Goal: Use online tool/utility: Utilize a website feature to perform a specific function

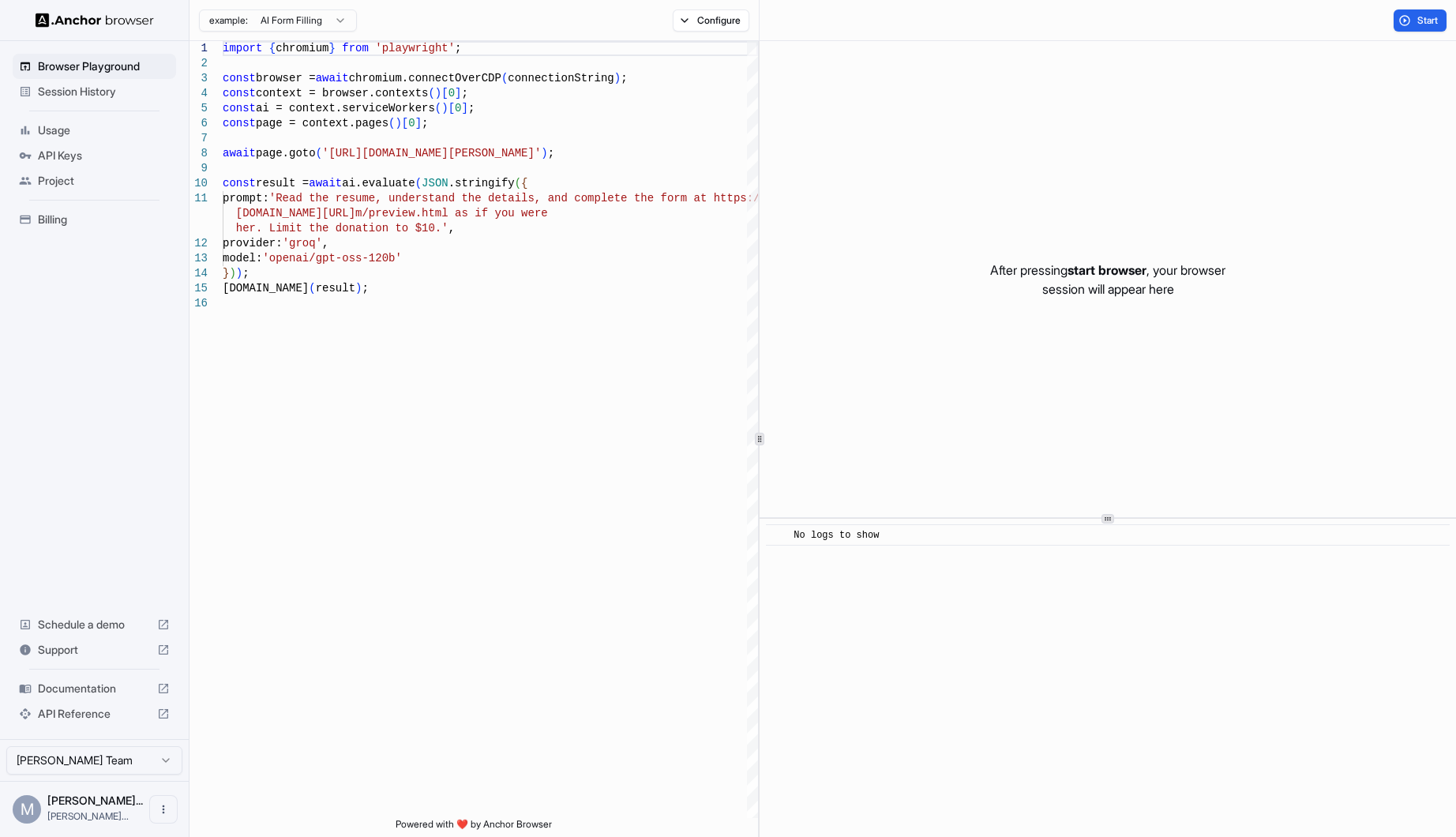
click at [69, 695] on span "Documentation" at bounding box center [94, 688] width 113 height 15
click at [690, 20] on button "Configure" at bounding box center [710, 20] width 76 height 22
click at [845, 156] on button "Select Profile..." at bounding box center [882, 159] width 158 height 22
click at [837, 219] on div "Oolio" at bounding box center [882, 217] width 150 height 22
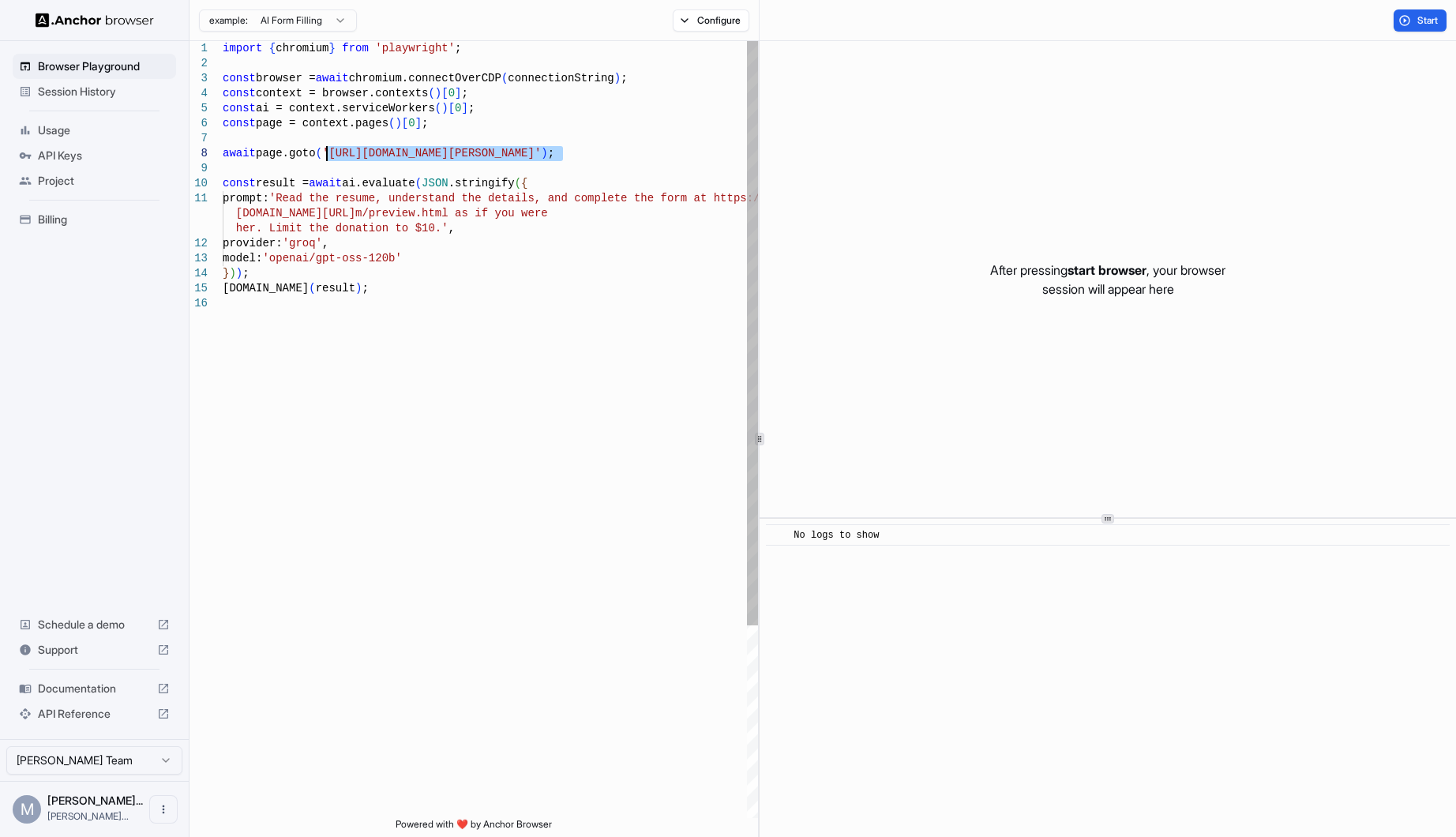
drag, startPoint x: 563, startPoint y: 157, endPoint x: 328, endPoint y: 152, distance: 235.1
click at [328, 152] on div "import { chromium } from 'playwright' ; const browser = await chromium.connectO…" at bounding box center [490, 558] width 536 height 1033
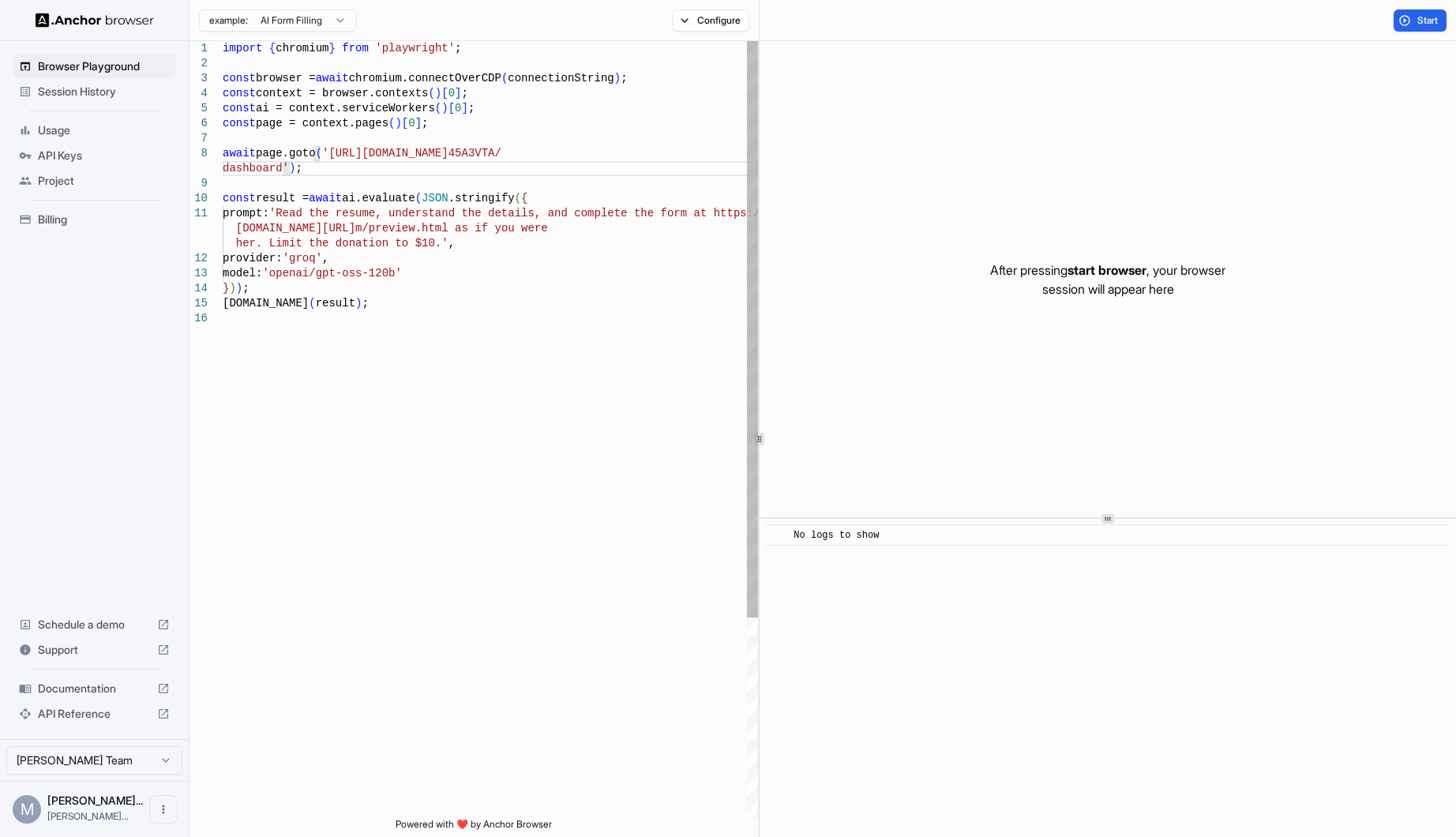
click at [439, 287] on div "import { chromium } from 'playwright' ; const browser = await chromium.connectO…" at bounding box center [490, 565] width 536 height 1047
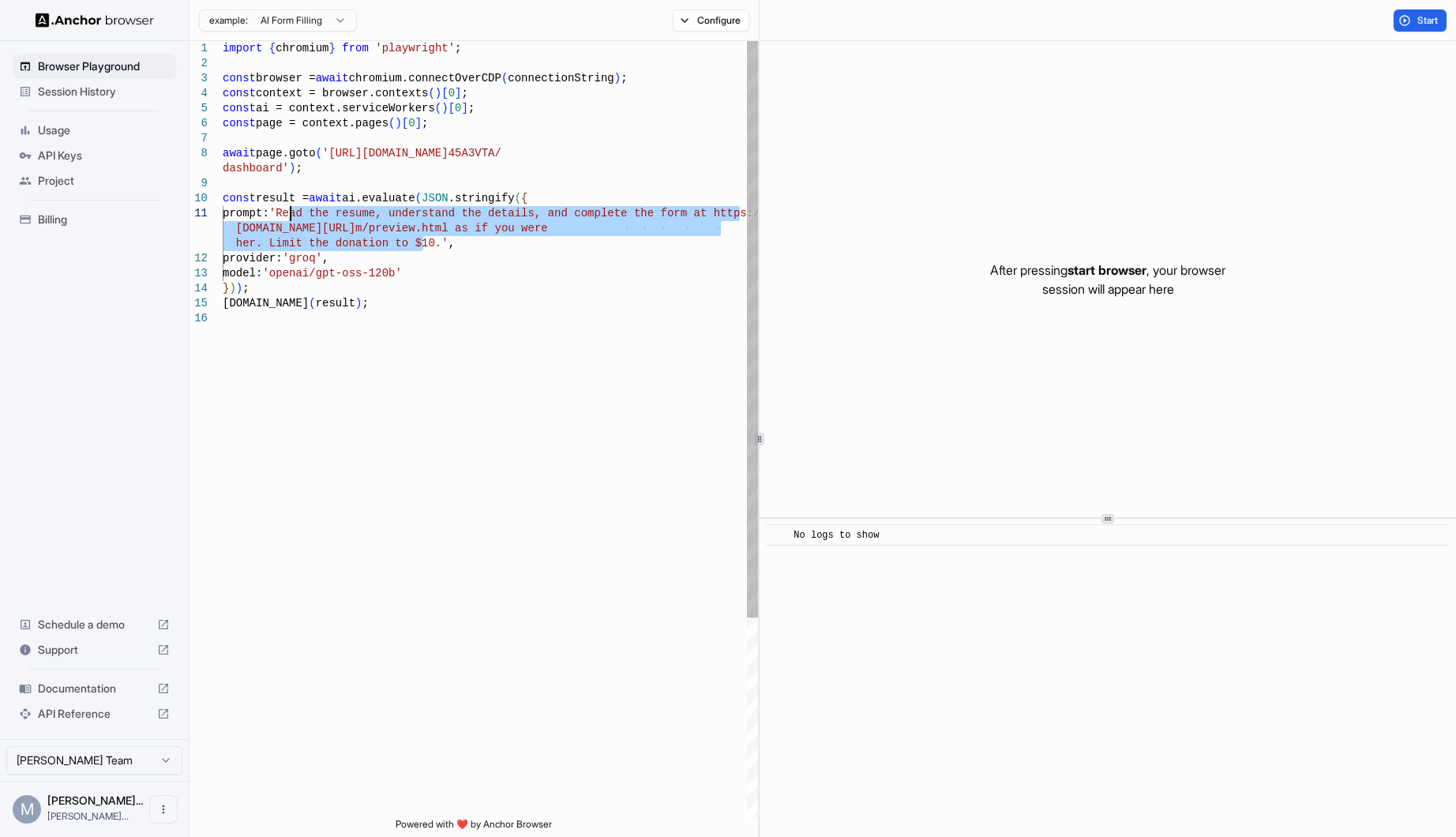
drag, startPoint x: 422, startPoint y: 246, endPoint x: 291, endPoint y: 213, distance: 135.1
click at [291, 213] on div "import { chromium } from 'playwright' ; const browser = await chromium.connectO…" at bounding box center [490, 565] width 536 height 1047
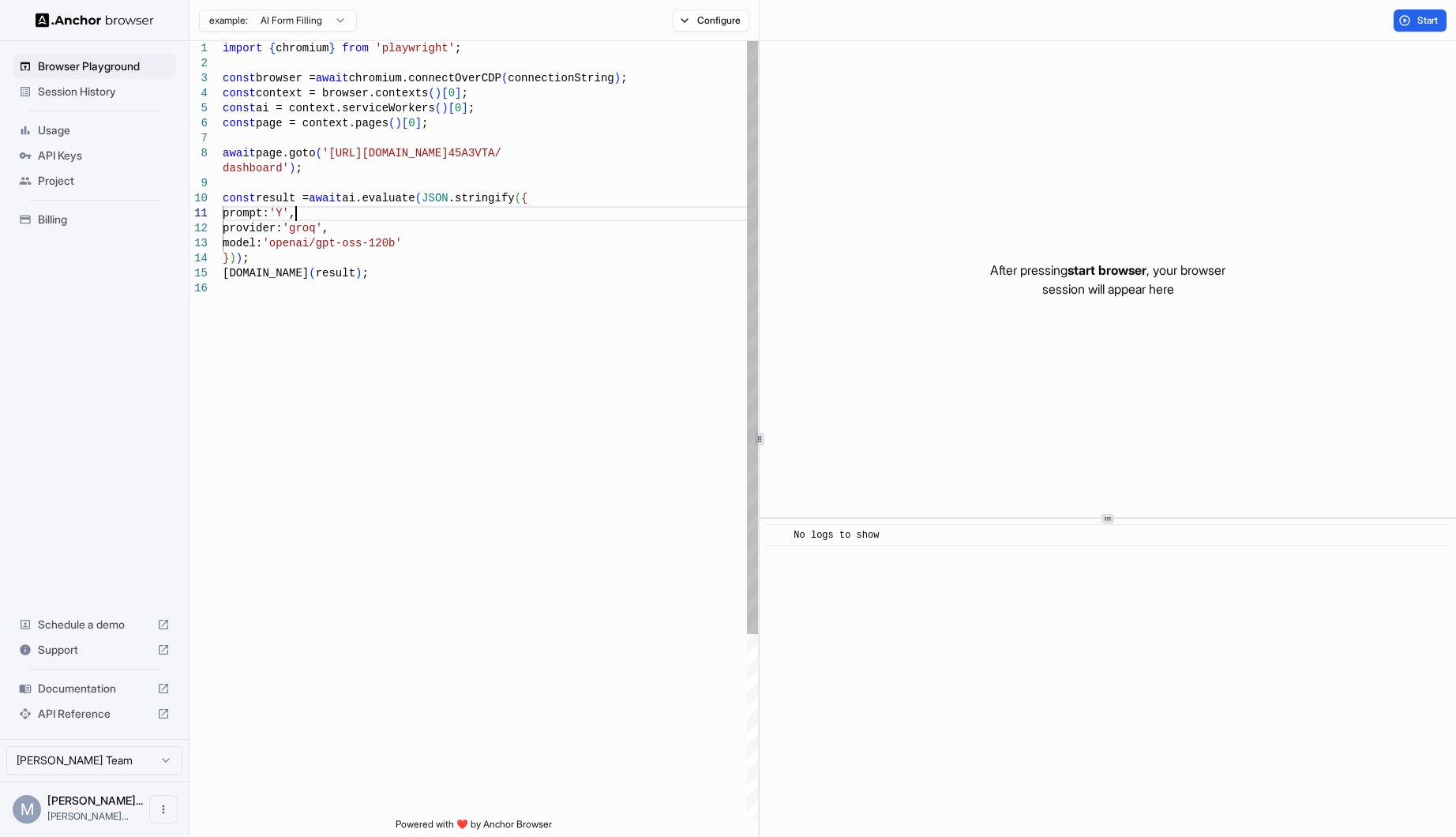
scroll to position [28, 0]
click at [344, 215] on div "import { chromium } from 'playwright' ; const browser = await chromium.connectO…" at bounding box center [490, 550] width 536 height 1018
click at [476, 213] on div "import { chromium } from 'playwright' ; const browser = await chromium.connectO…" at bounding box center [490, 550] width 536 height 1018
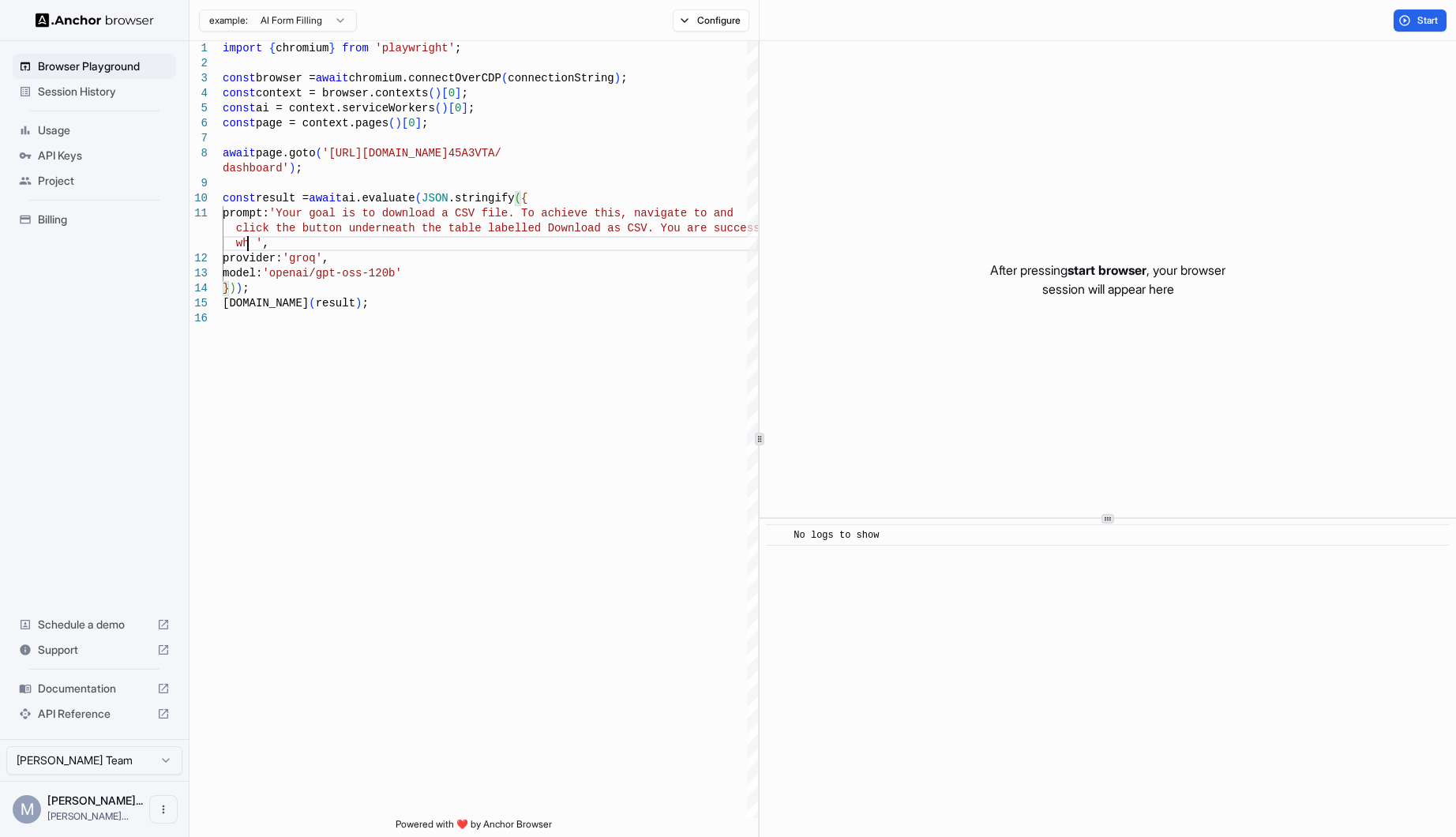
scroll to position [45, 0]
click at [1415, 18] on button "Start" at bounding box center [1419, 20] width 53 height 22
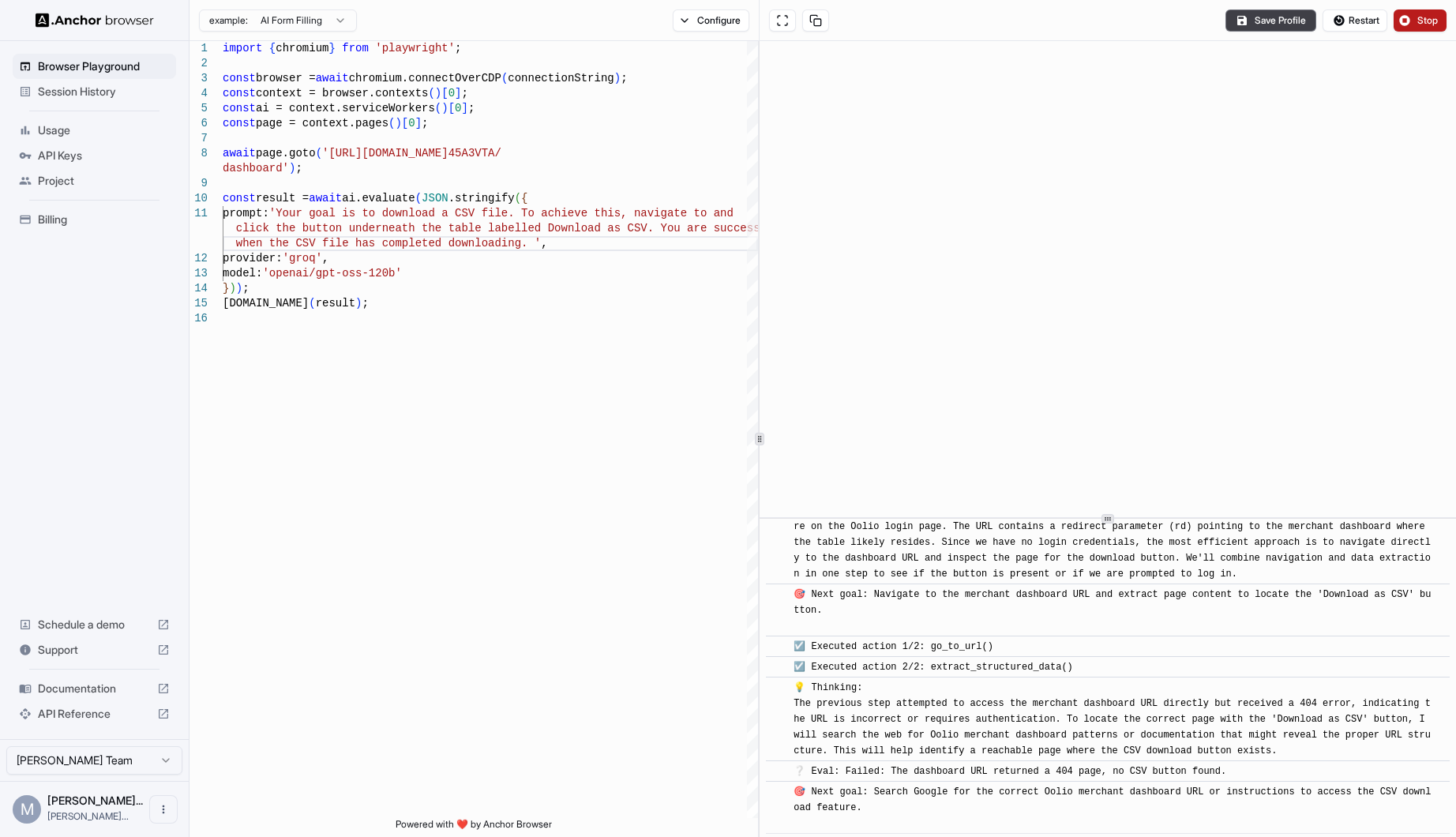
scroll to position [117, 0]
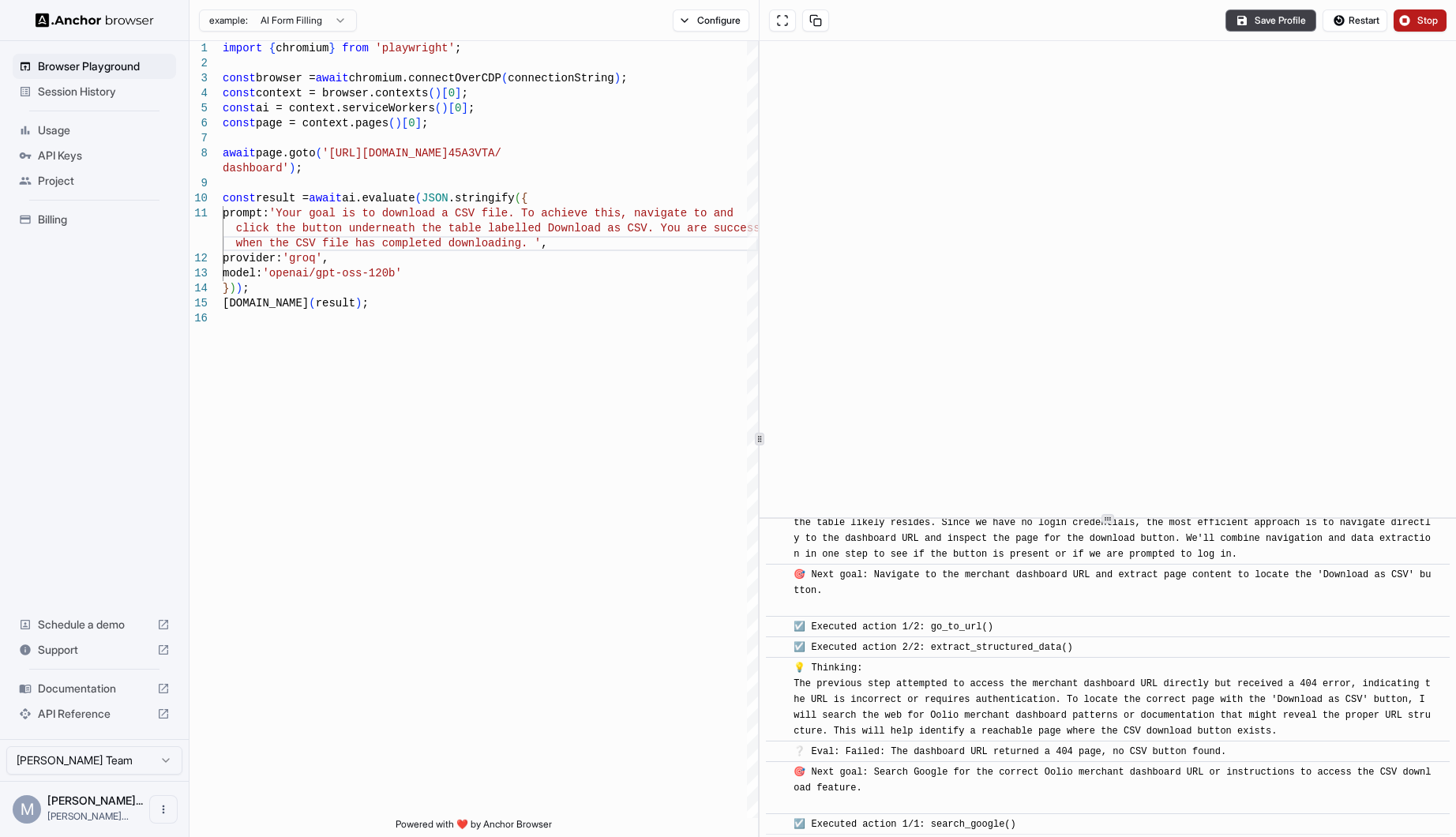
click at [1417, 14] on span "Stop" at bounding box center [1428, 20] width 22 height 13
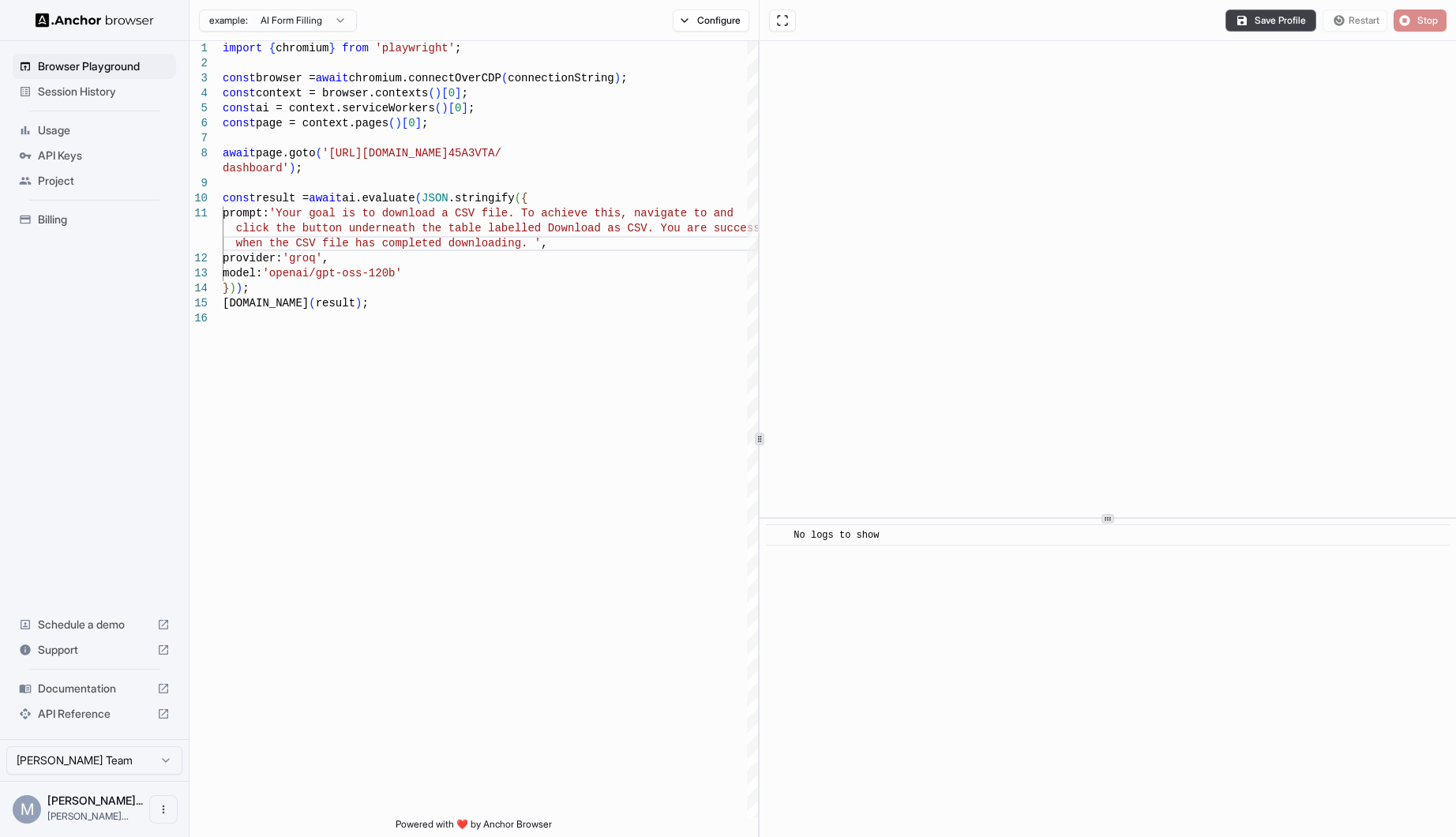
scroll to position [0, 0]
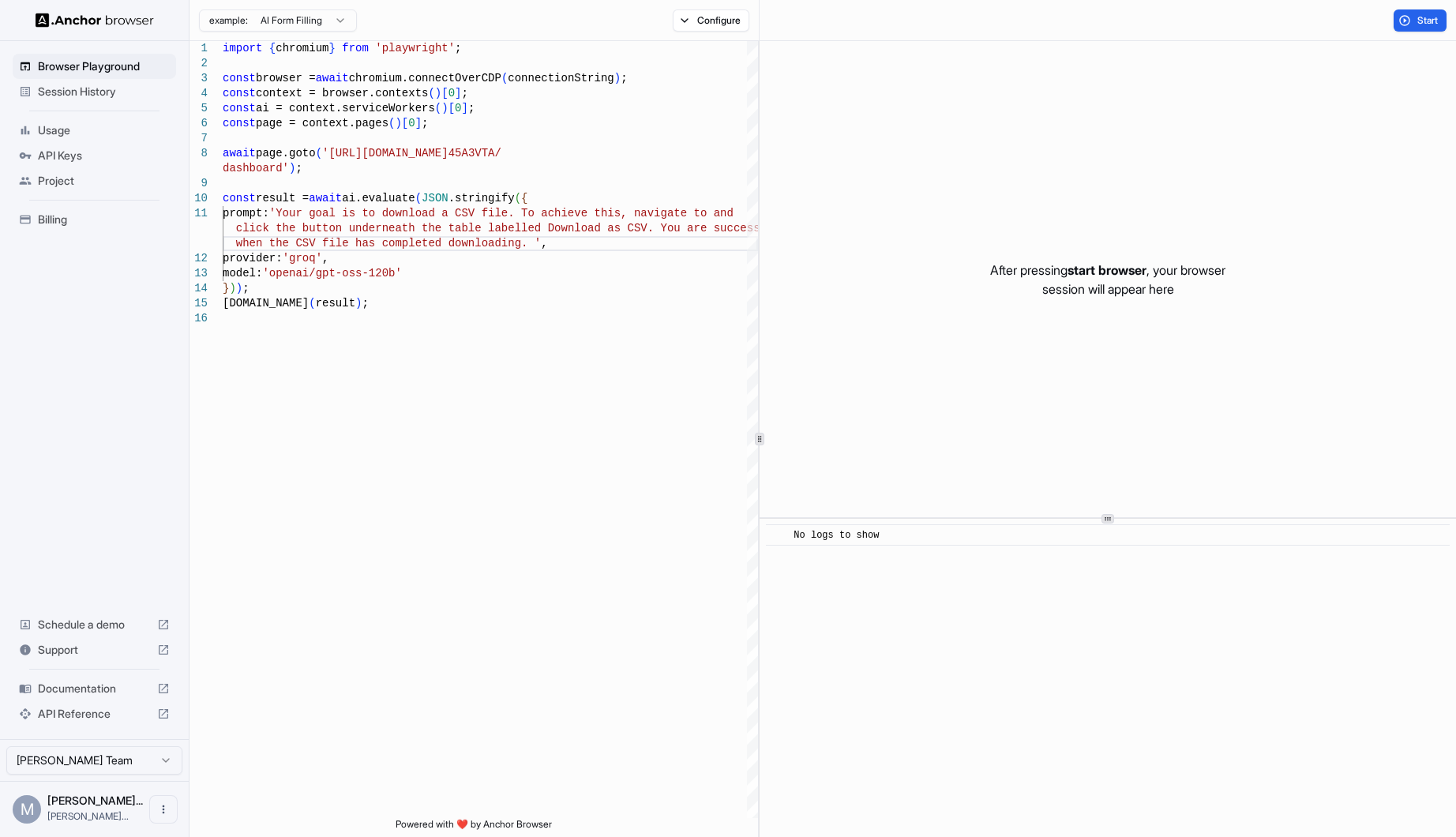
click at [1039, 259] on div "After pressing start browser , your browser session will appear here" at bounding box center [1108, 279] width 697 height 476
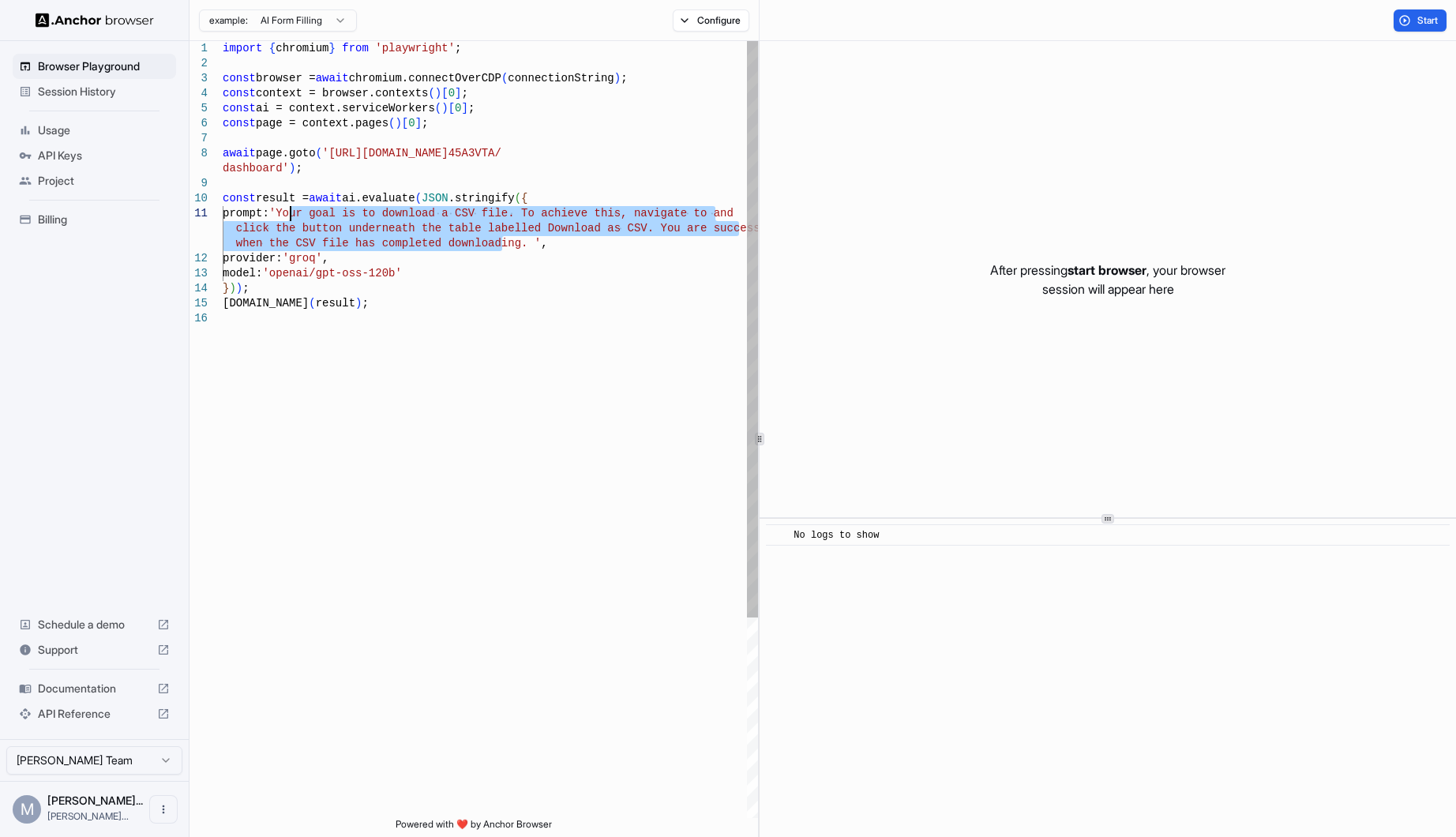
drag, startPoint x: 504, startPoint y: 244, endPoint x: 290, endPoint y: 215, distance: 216.0
click at [290, 215] on div "import { chromium } from 'playwright' ; const browser = await chromium.connectO…" at bounding box center [490, 565] width 536 height 1047
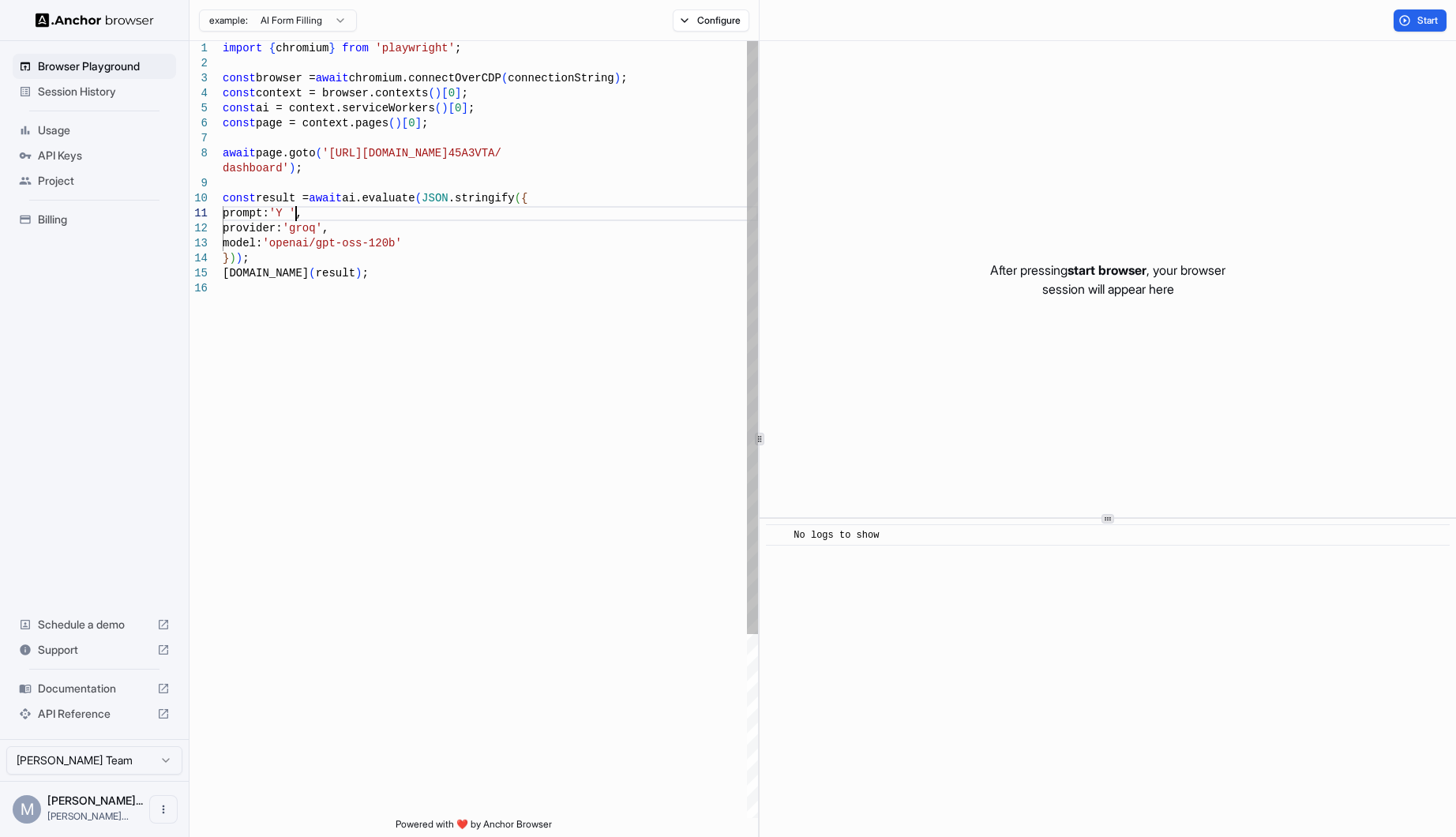
scroll to position [28, 0]
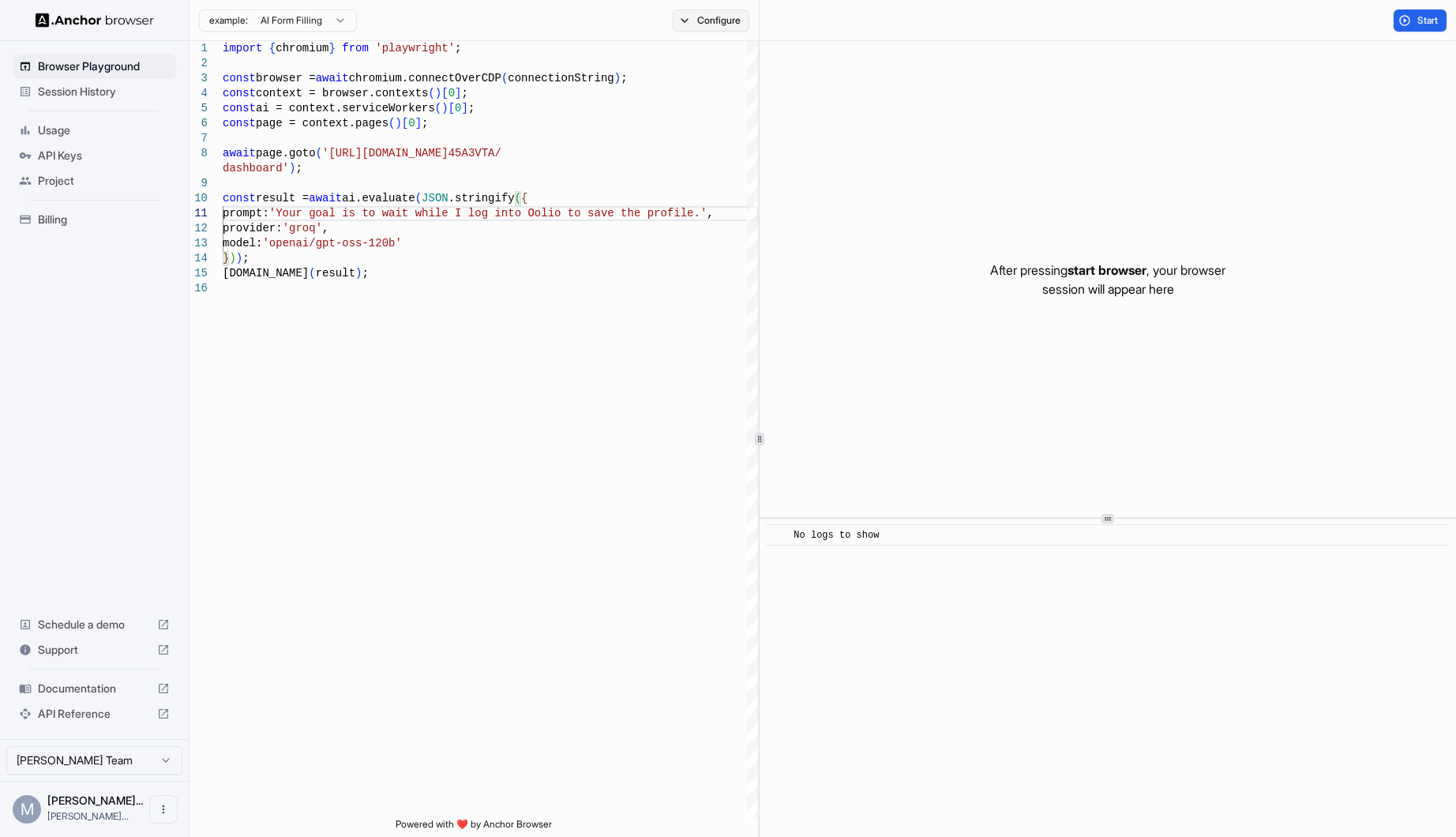
click at [698, 28] on button "Configure" at bounding box center [710, 20] width 76 height 22
click at [671, 265] on div "import { chromium } from 'playwright' ; const browser = await chromium.connectO…" at bounding box center [490, 550] width 536 height 1018
click at [1417, 24] on span "Start" at bounding box center [1428, 20] width 22 height 13
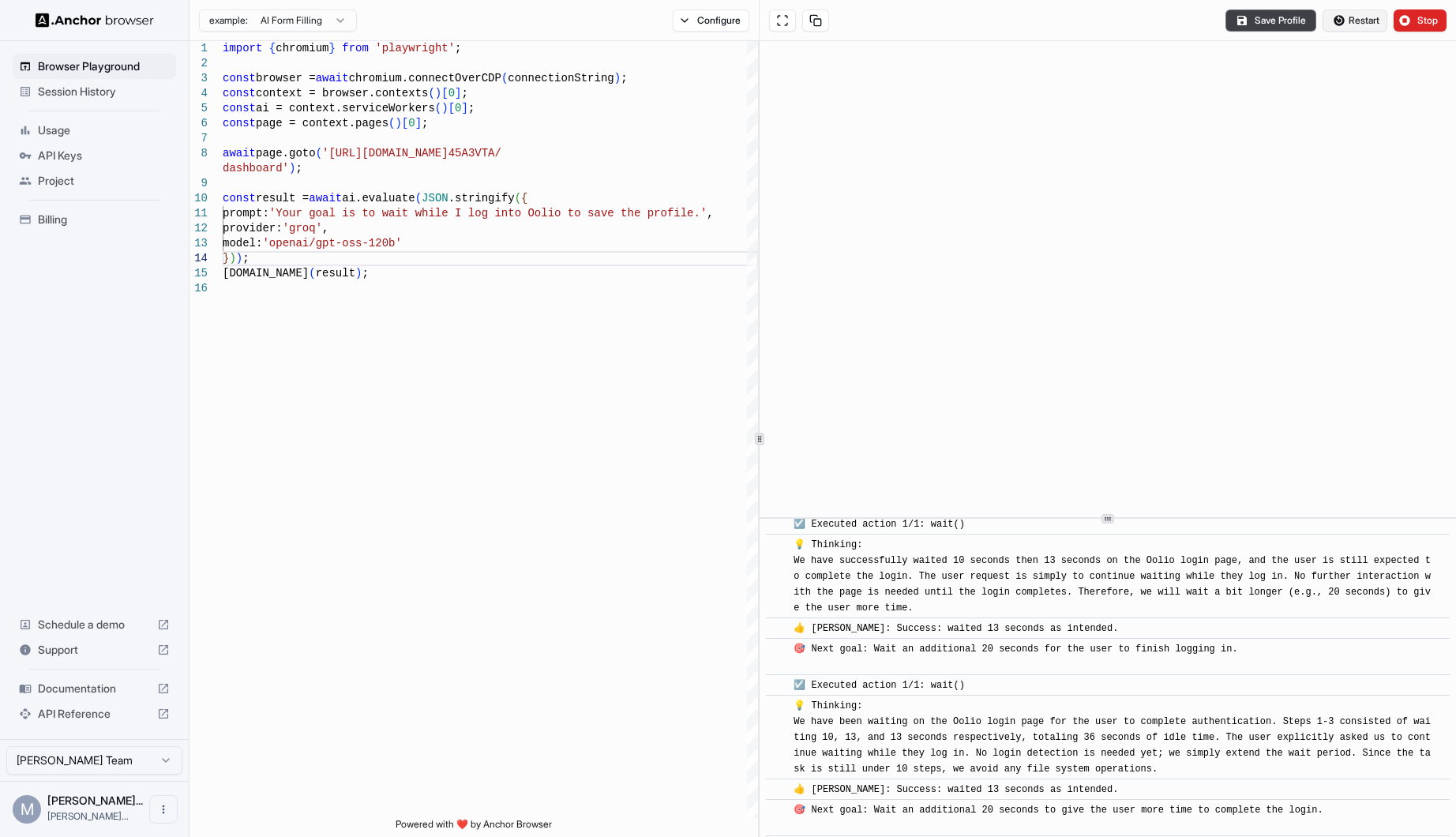
scroll to position [358, 0]
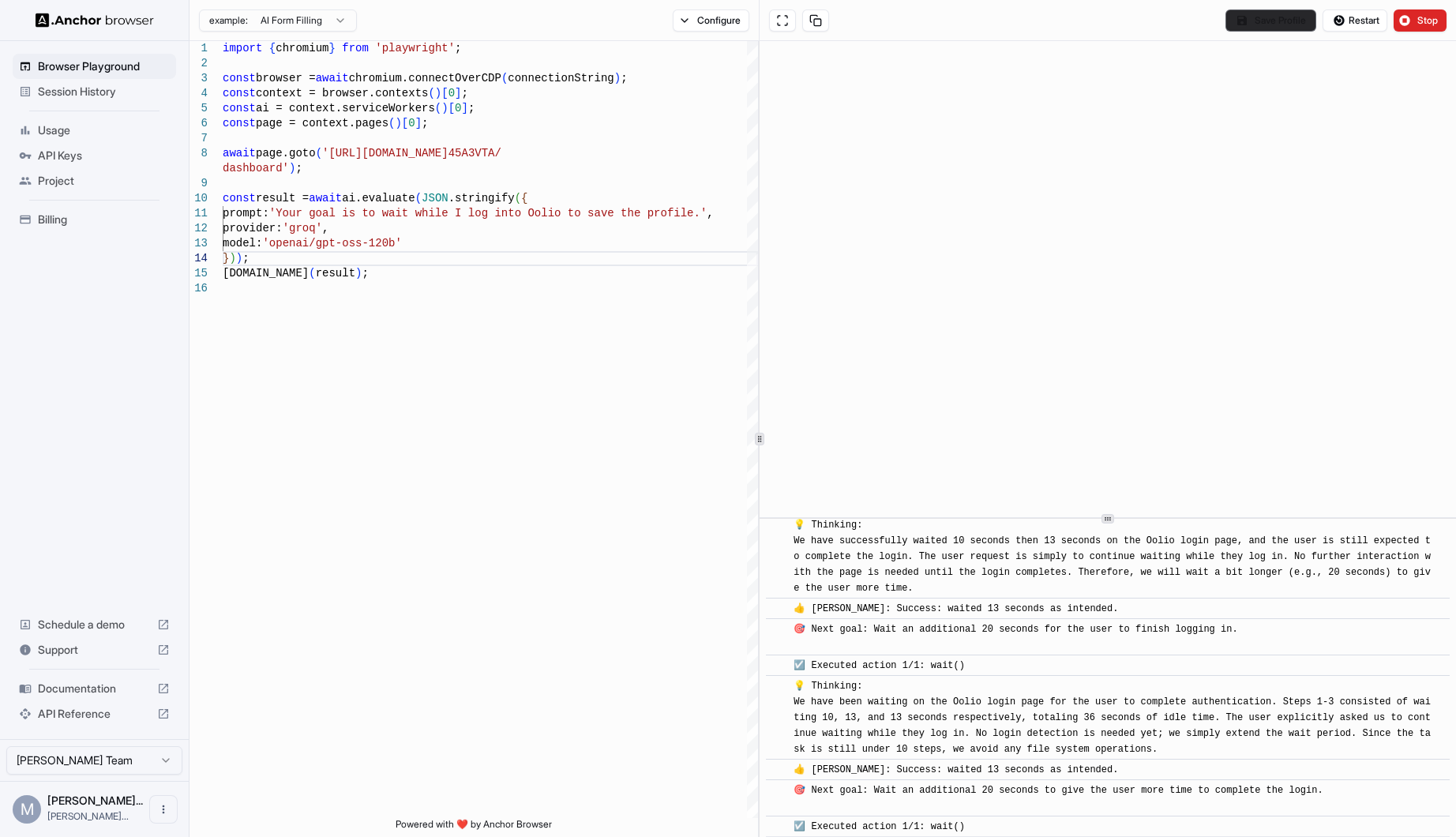
click at [1297, 24] on button "Save Profile" at bounding box center [1271, 20] width 91 height 22
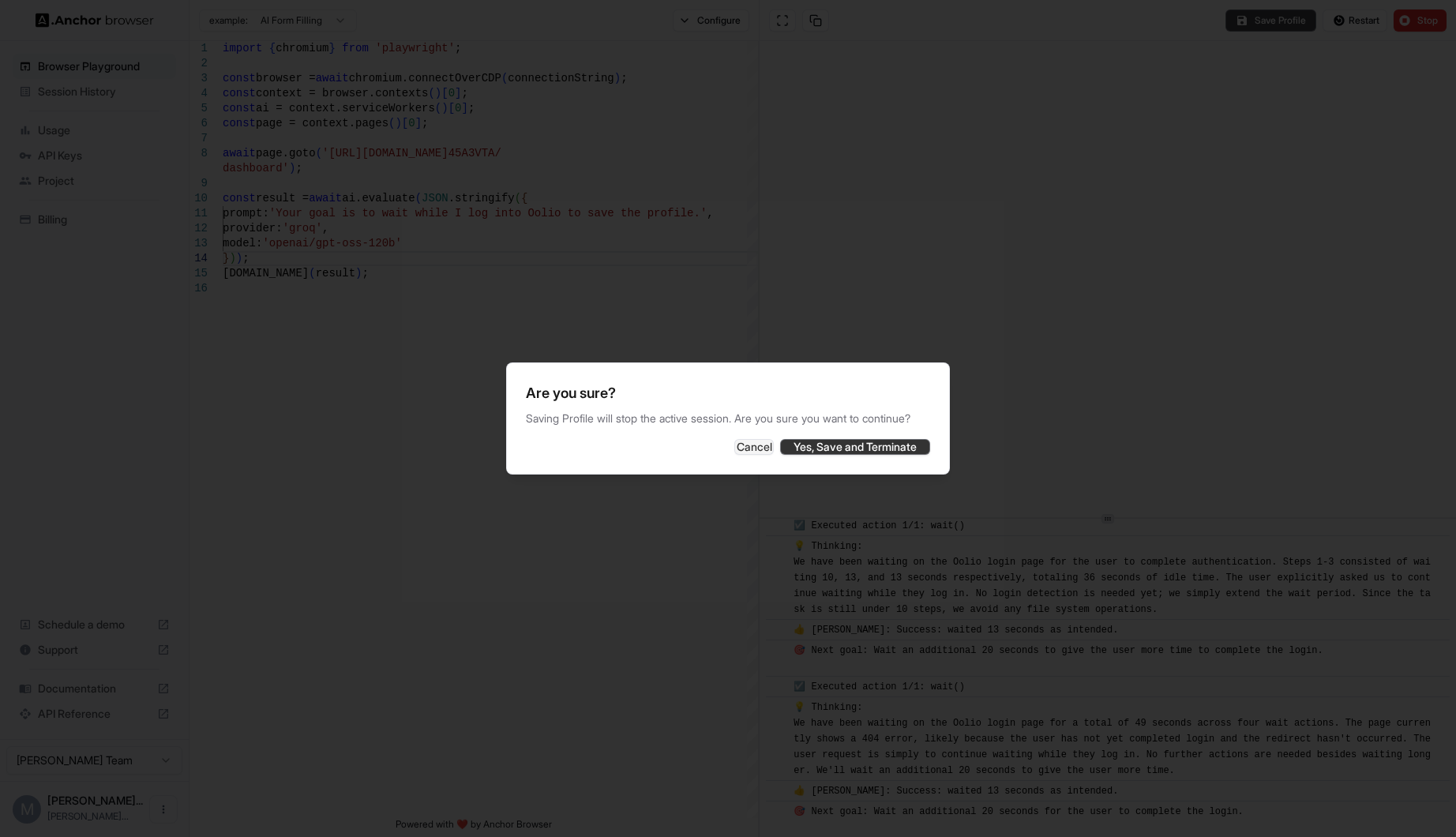
click at [897, 441] on button "Yes, Save and Terminate" at bounding box center [855, 447] width 150 height 15
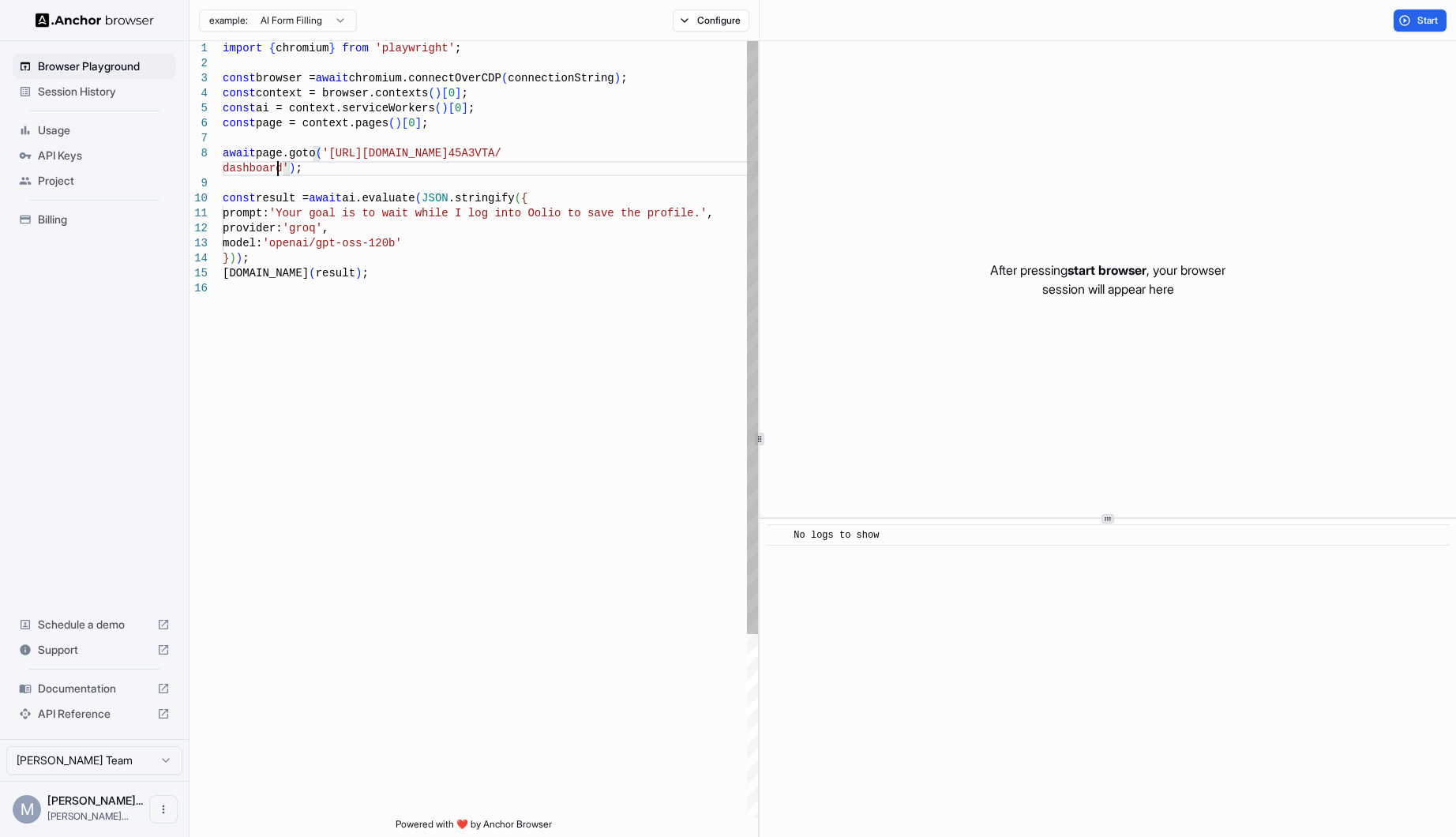
scroll to position [28, 0]
drag, startPoint x: 276, startPoint y: 167, endPoint x: 324, endPoint y: 152, distance: 50.3
click at [324, 152] on div "import { chromium } from 'playwright' ; const browser = await chromium.connectO…" at bounding box center [490, 550] width 536 height 1018
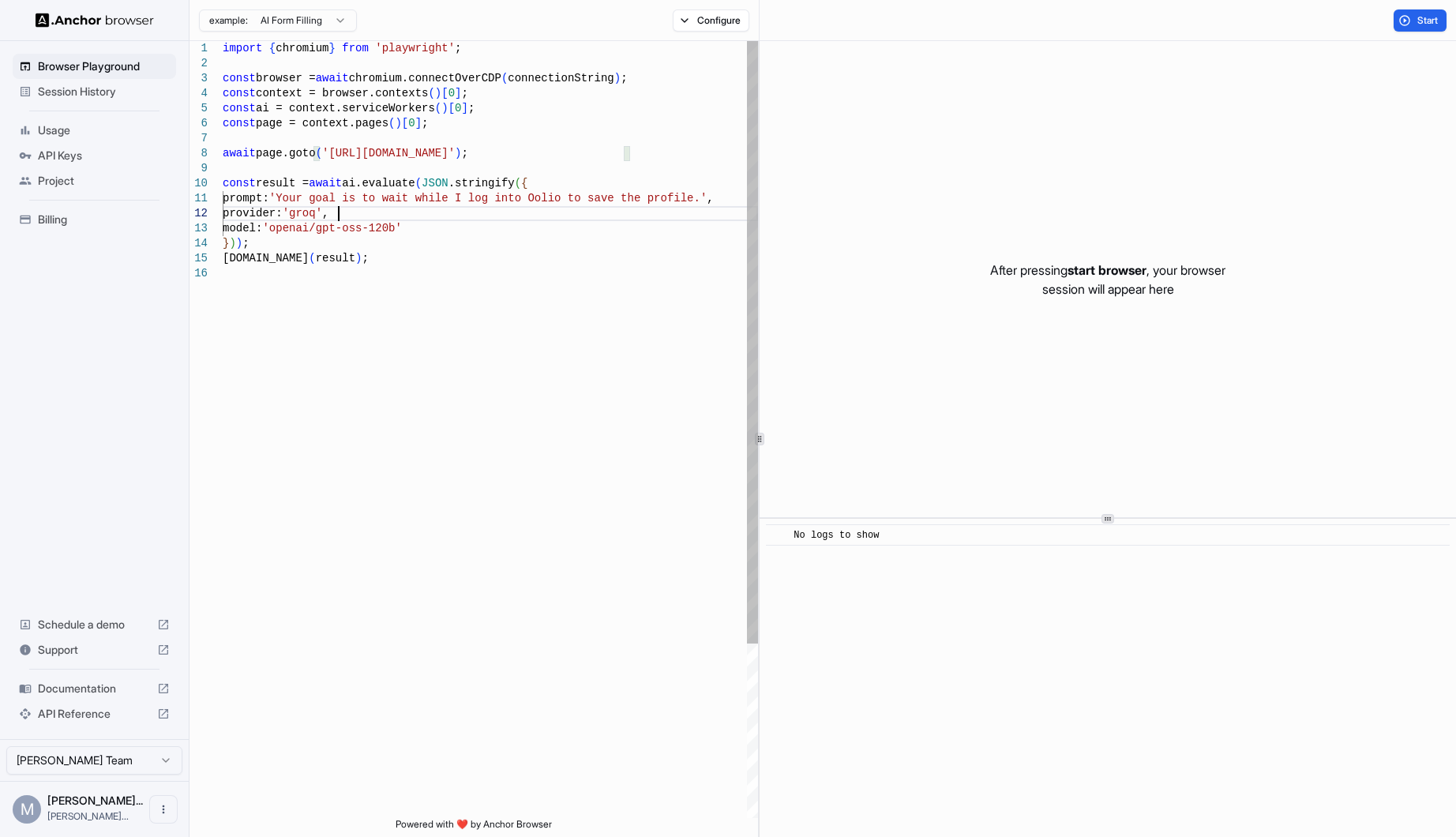
click at [437, 211] on div "import { chromium } from 'playwright' ; const browser = await chromium.connectO…" at bounding box center [490, 543] width 536 height 1002
drag, startPoint x: 679, startPoint y: 196, endPoint x: 317, endPoint y: 201, distance: 362.0
click at [317, 201] on div "import { chromium } from 'playwright' ; const browser = await chromium.connectO…" at bounding box center [490, 543] width 536 height 1002
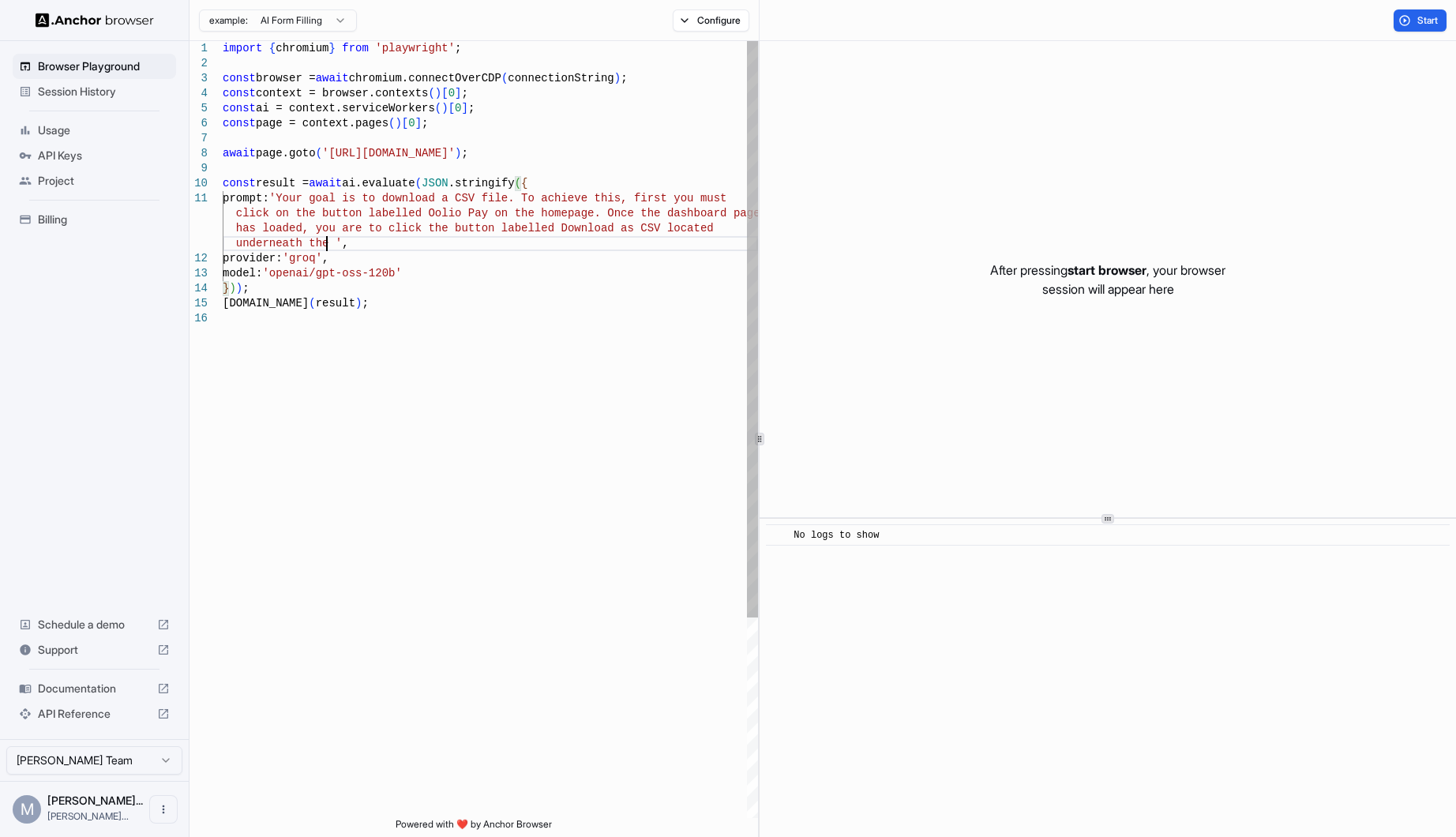
scroll to position [45, 0]
click at [570, 374] on div "import { chromium } from 'playwright' ; const browser = await chromium.connectO…" at bounding box center [490, 565] width 536 height 1047
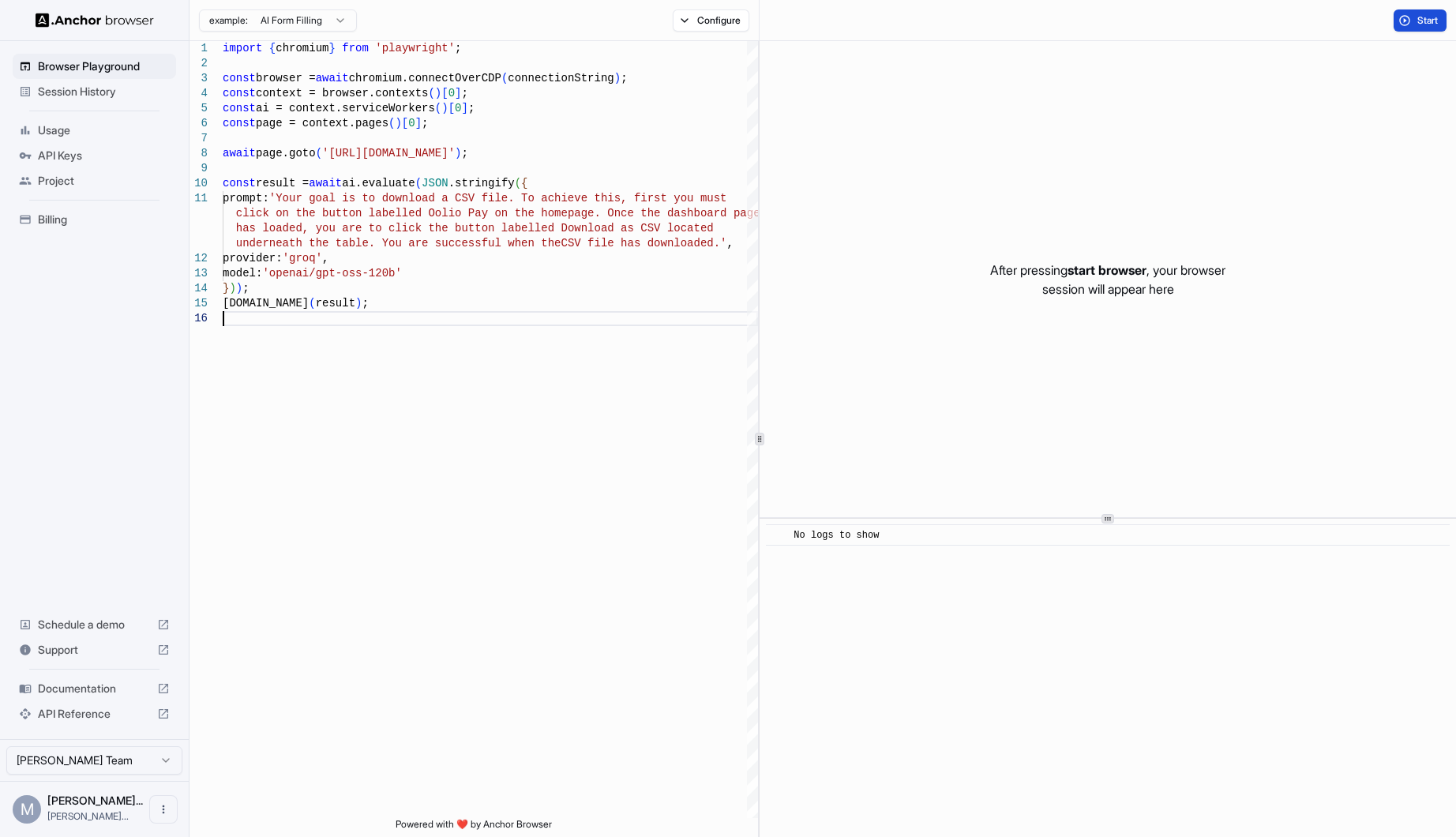
click at [1424, 20] on span "Start" at bounding box center [1428, 20] width 22 height 13
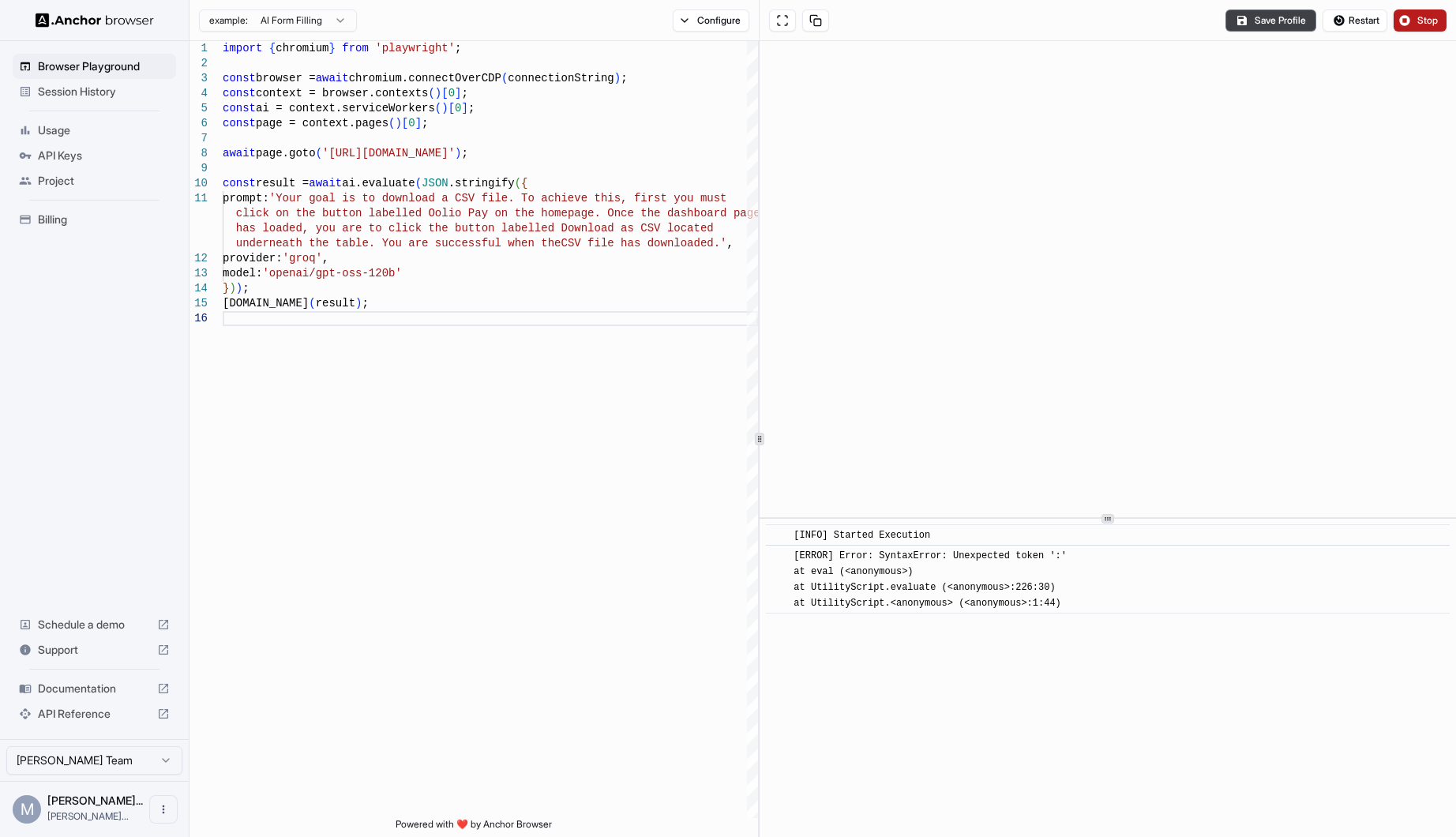
click at [1422, 22] on span "Stop" at bounding box center [1428, 20] width 22 height 13
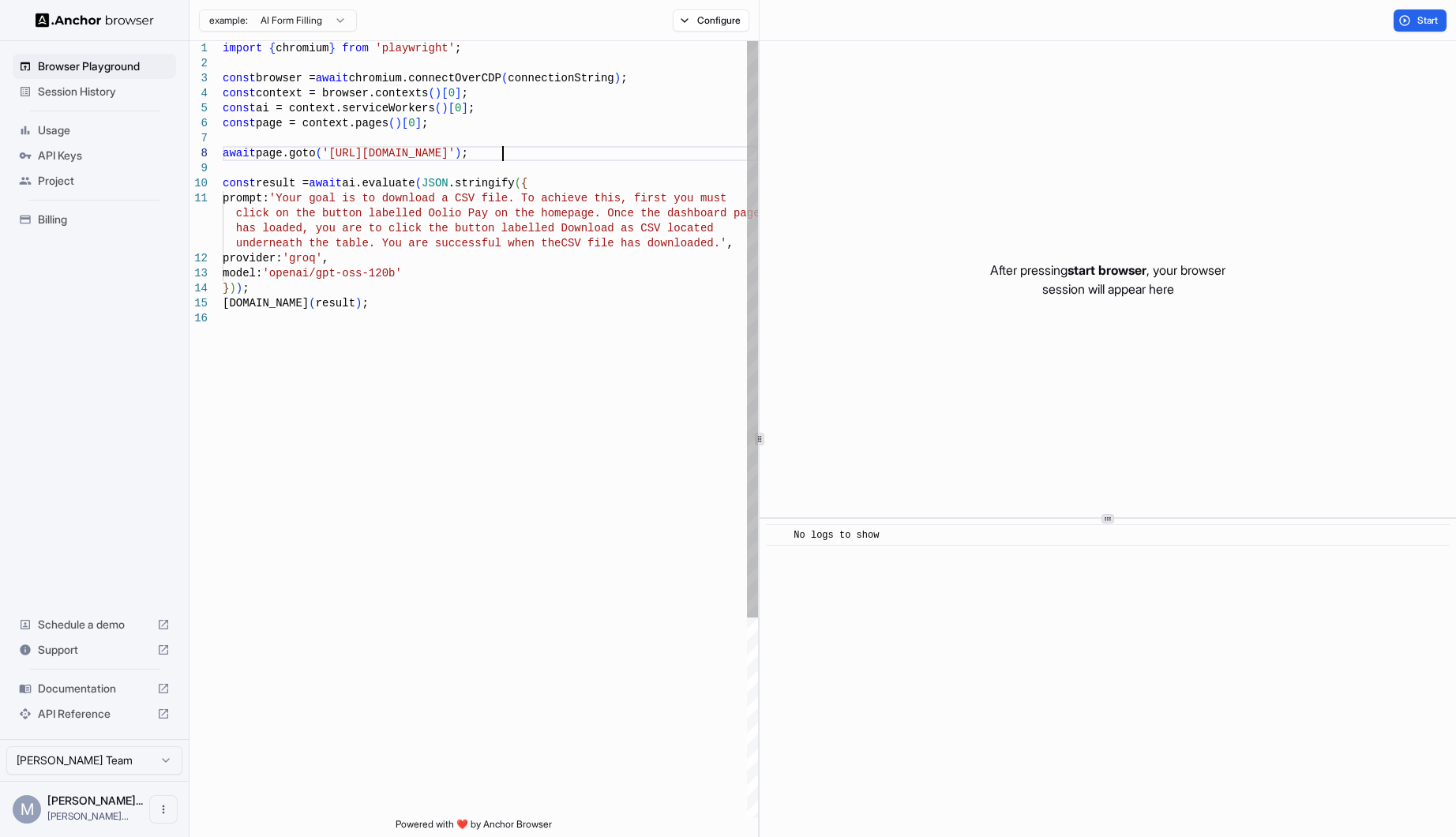
click at [502, 154] on div "import { chromium } from 'playwright' ; const browser = await chromium.connectO…" at bounding box center [490, 565] width 536 height 1047
click at [609, 206] on div "import { chromium } from 'playwright' ; const browser = await chromium.connectO…" at bounding box center [490, 565] width 536 height 1047
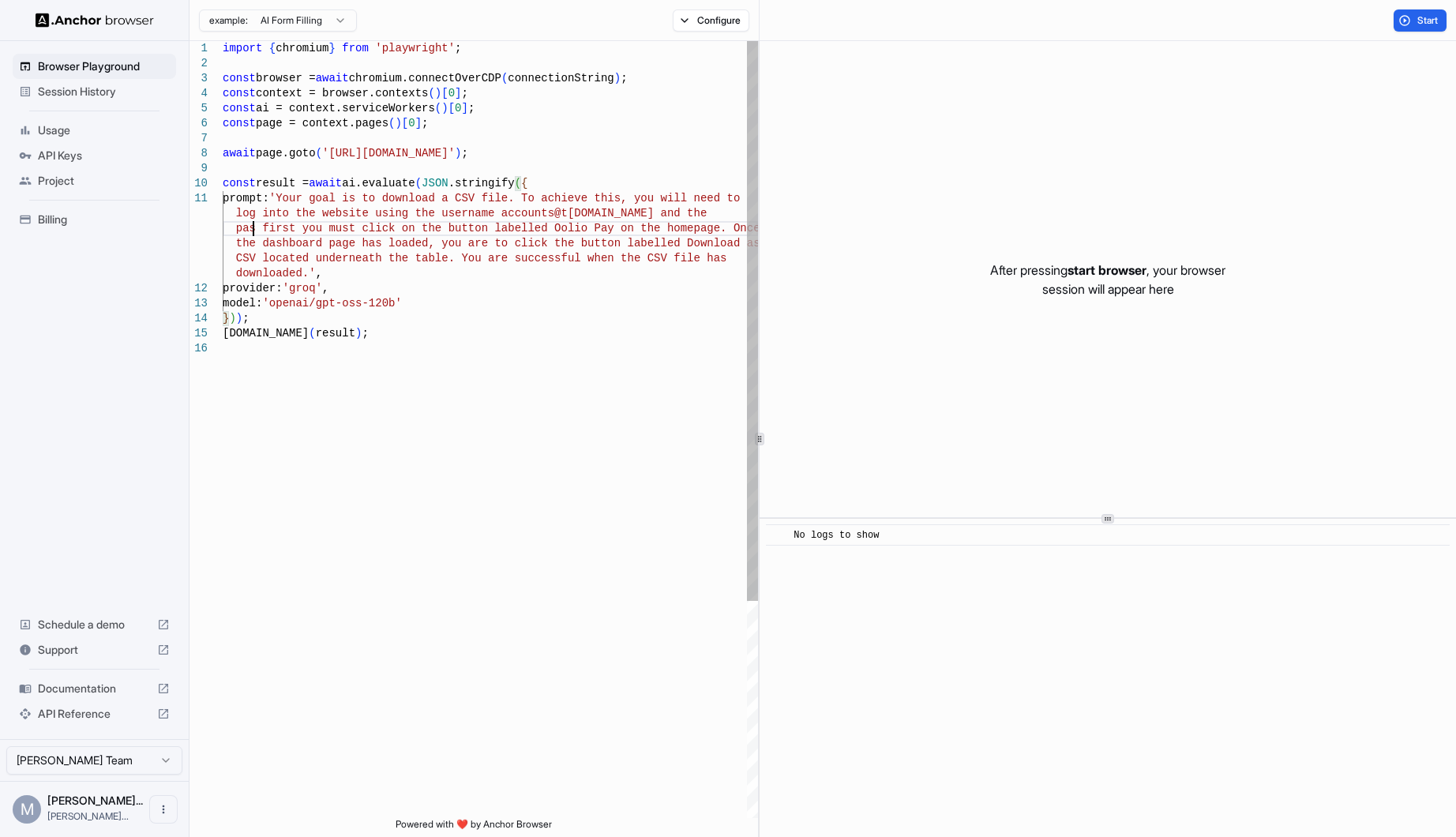
scroll to position [30, 0]
click at [289, 231] on div "import { chromium } from 'playwright' ; const browser = await chromium.connectO…" at bounding box center [490, 580] width 536 height 1077
type textarea "**********"
click at [432, 463] on div "import { chromium } from 'playwright' ; const browser = await chromium.connectO…" at bounding box center [490, 580] width 536 height 1077
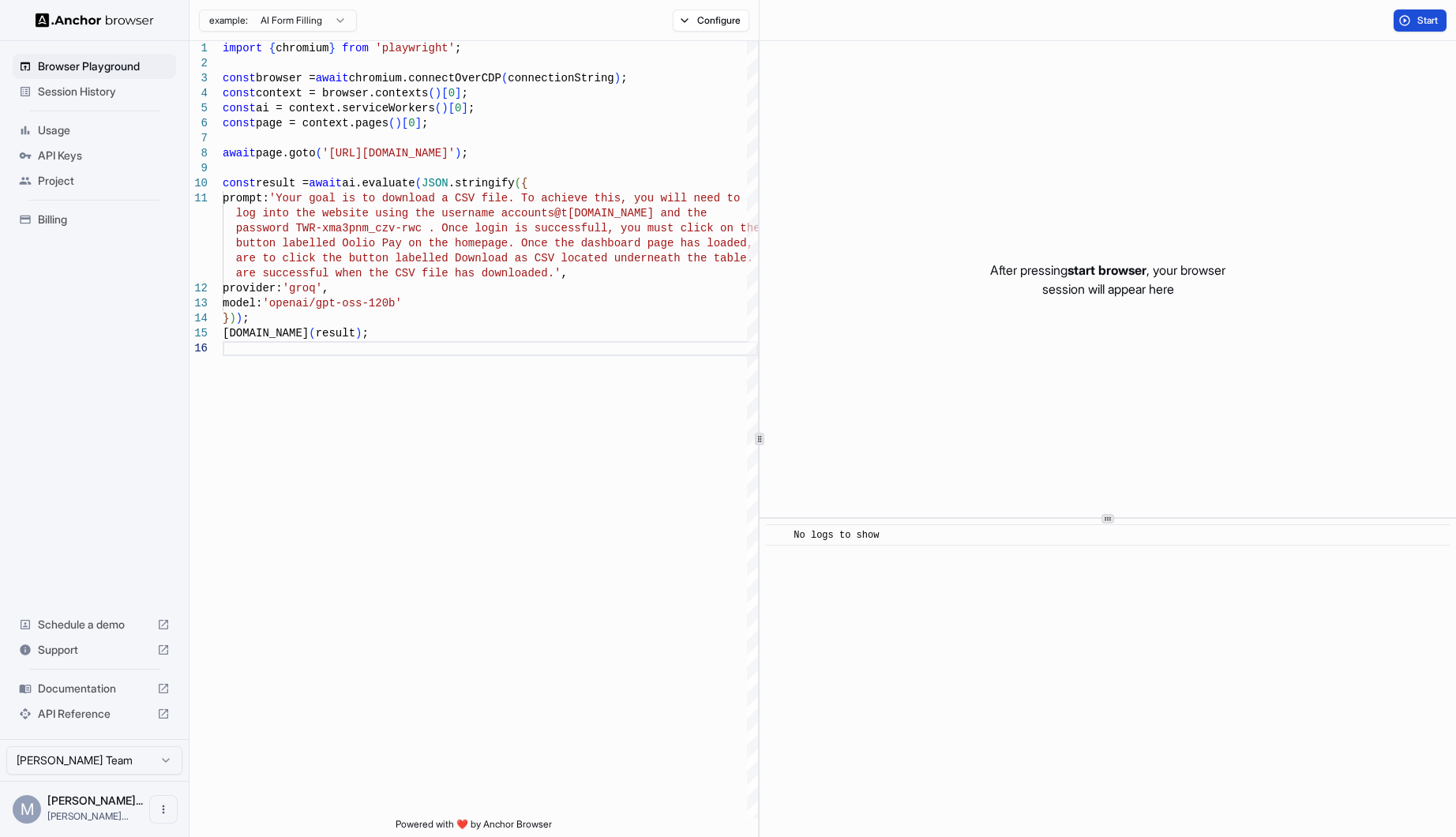
click at [1415, 21] on button "Start" at bounding box center [1419, 20] width 53 height 22
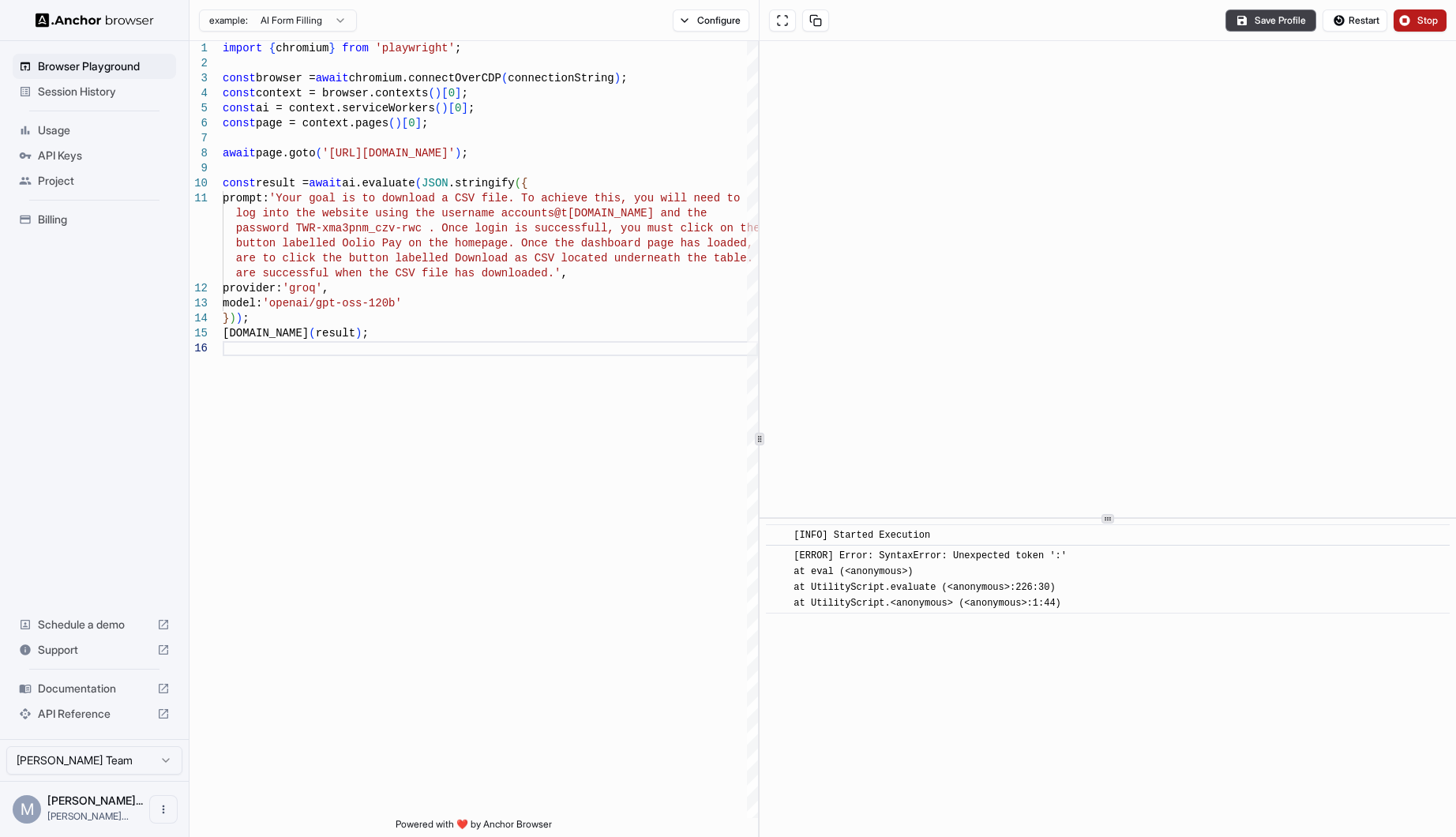
click at [1409, 24] on button "Stop" at bounding box center [1419, 20] width 53 height 22
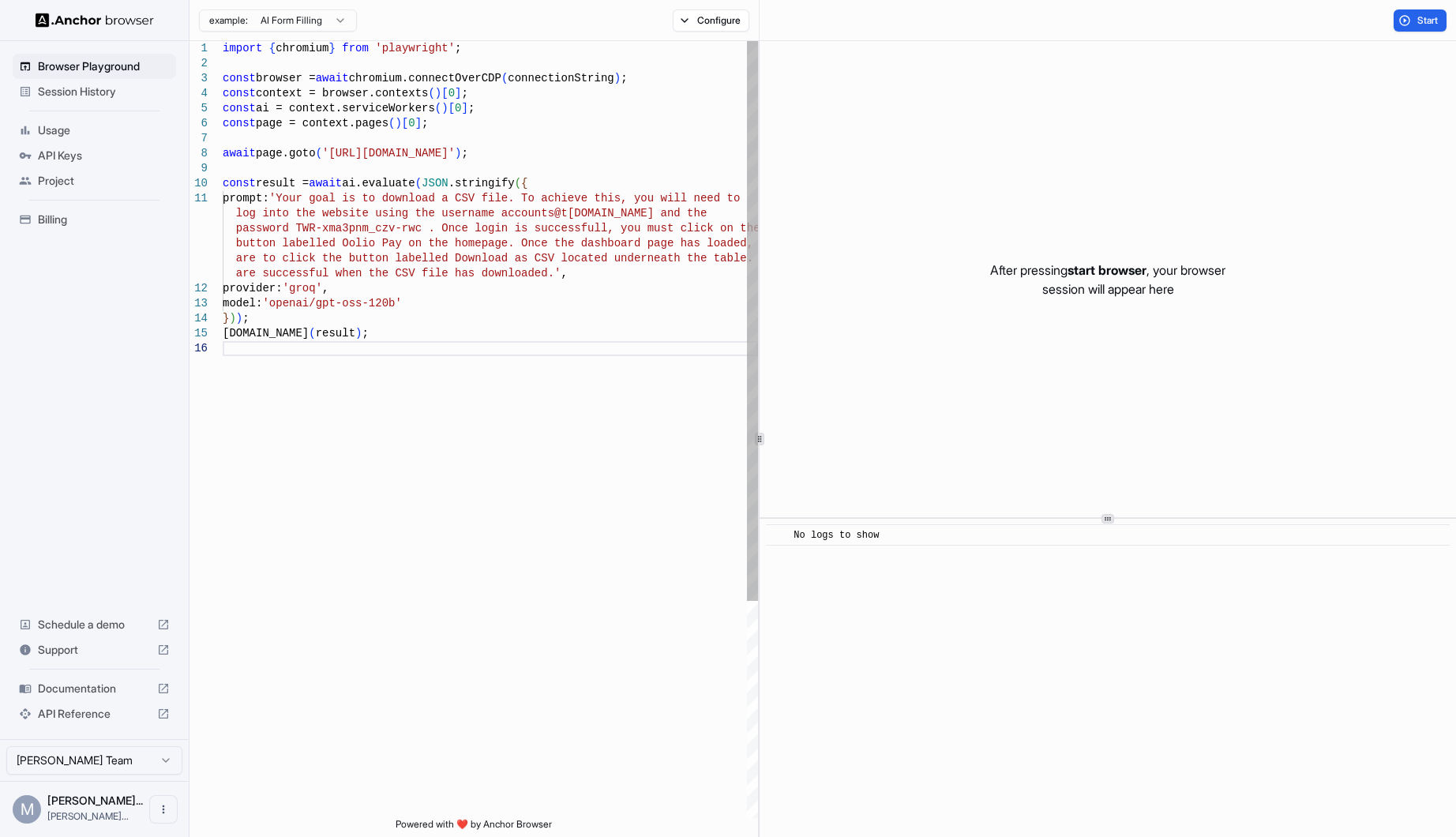
type textarea "**********"
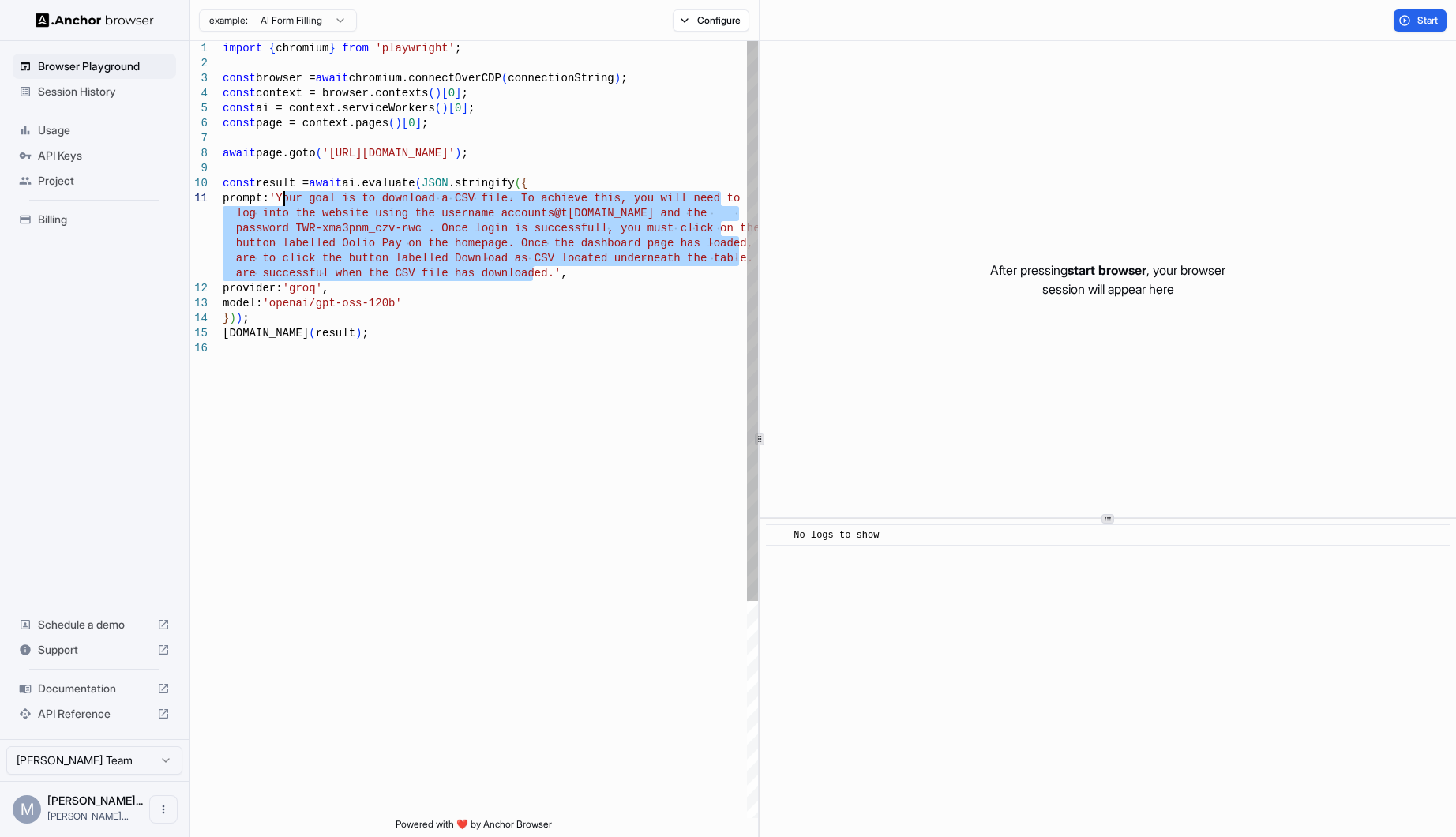
drag, startPoint x: 533, startPoint y: 276, endPoint x: 282, endPoint y: 198, distance: 262.8
click at [282, 198] on div "import { chromium } from 'playwright' ; const browser = await chromium.connectO…" at bounding box center [490, 580] width 536 height 1077
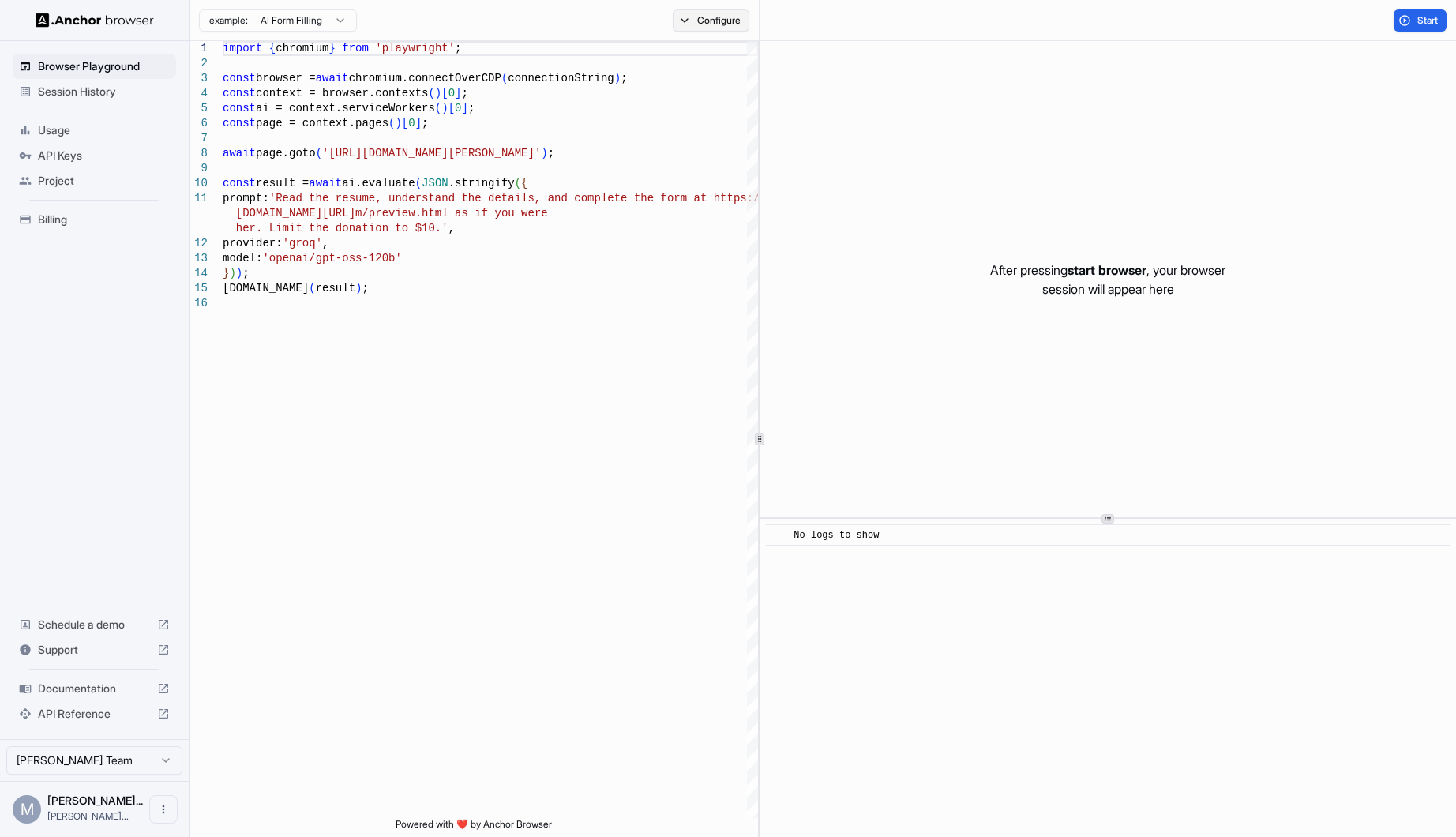
click at [715, 16] on button "Configure" at bounding box center [710, 20] width 76 height 22
click at [885, 120] on html "Browser Playground Session History Usage API Keys Project Billing Schedule a de…" at bounding box center [728, 418] width 1456 height 837
click at [824, 121] on html "Browser Playground Session History Usage API Keys Project Billing Schedule a de…" at bounding box center [728, 418] width 1456 height 837
click at [909, 131] on html "Browser Playground Session History Usage API Keys Project Billing Schedule a de…" at bounding box center [728, 418] width 1456 height 837
click at [835, 128] on button "🇺🇸 US" at bounding box center [828, 125] width 63 height 22
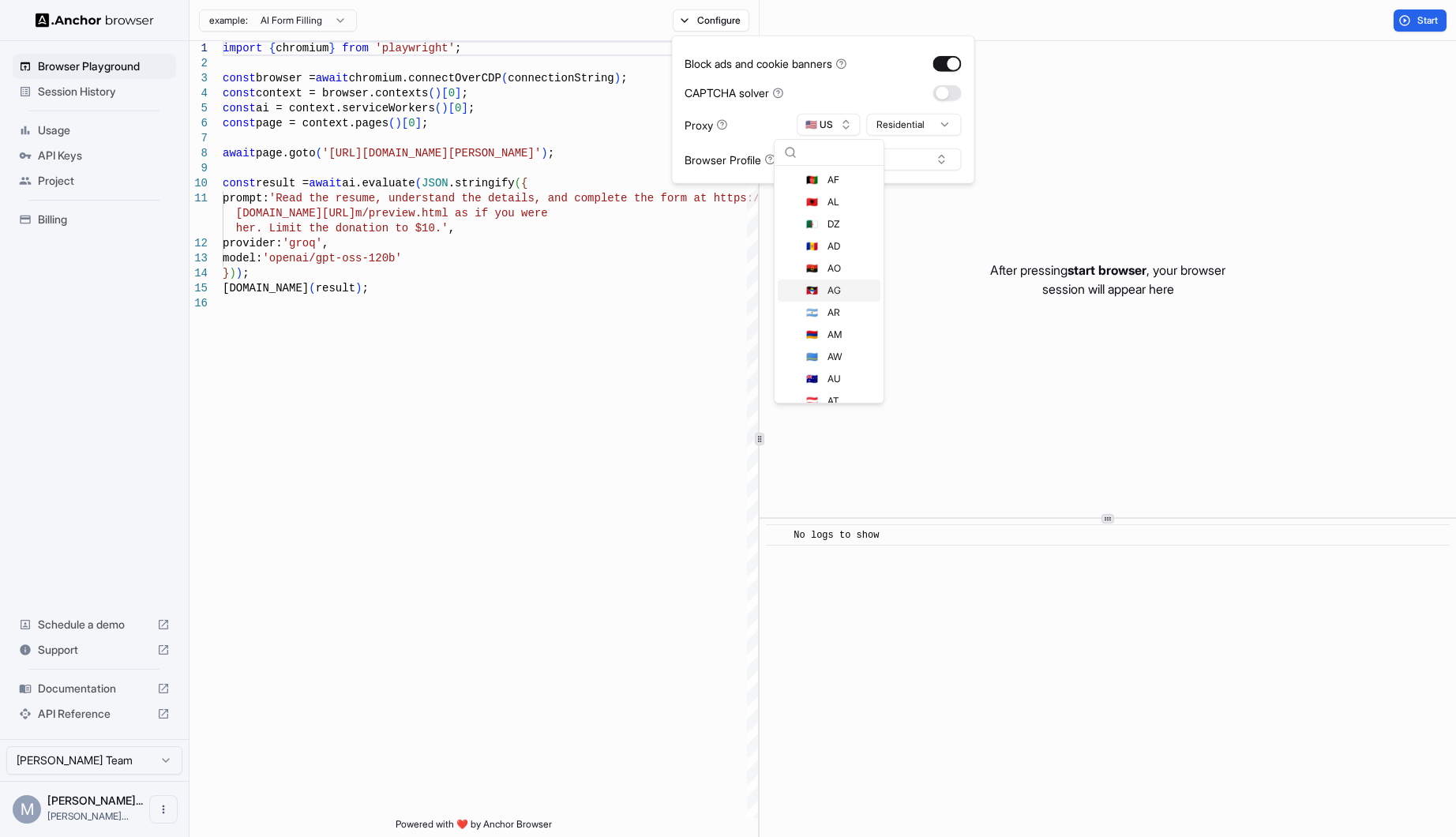
scroll to position [5, 0]
click at [828, 372] on span "AU" at bounding box center [835, 374] width 14 height 13
drag, startPoint x: 854, startPoint y: 161, endPoint x: 842, endPoint y: 152, distance: 15.0
click at [842, 152] on button "Select Profile..." at bounding box center [882, 159] width 158 height 22
click at [850, 218] on div "Oolio" at bounding box center [882, 217] width 150 height 22
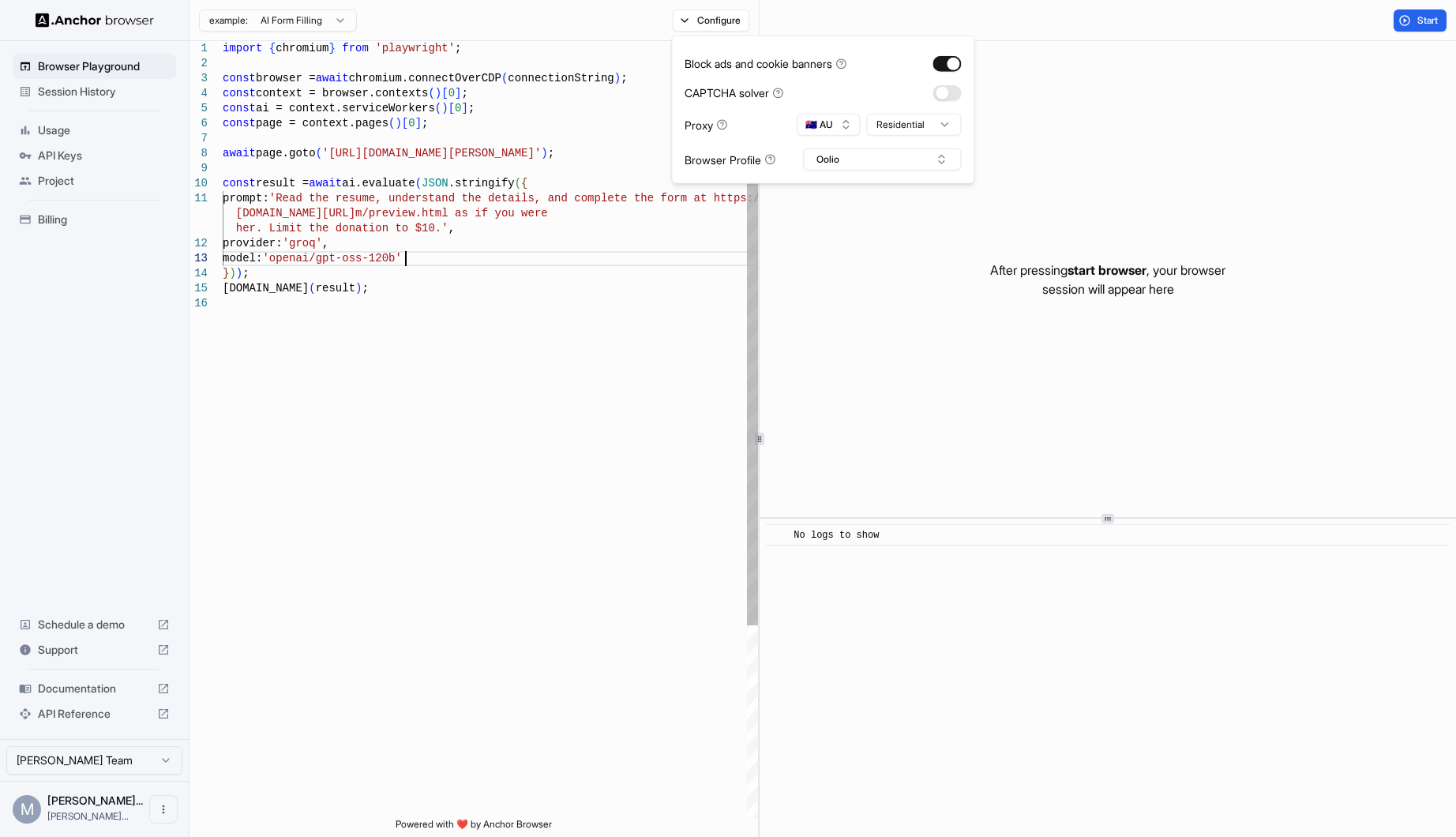
scroll to position [0, 0]
click at [647, 264] on div "import { chromium } from 'playwright' ; const browser = await chromium.connectO…" at bounding box center [490, 558] width 536 height 1033
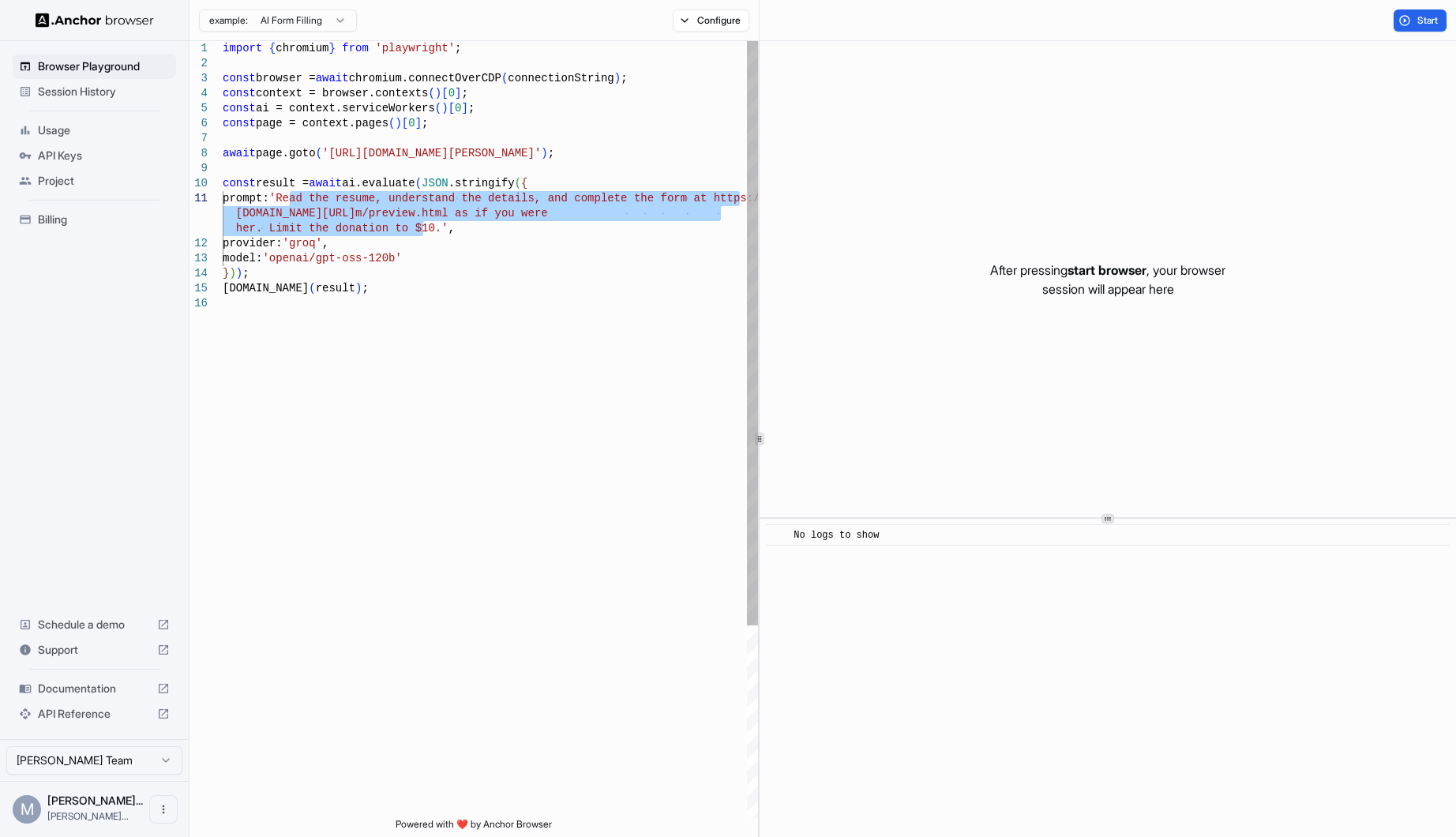
drag, startPoint x: 424, startPoint y: 229, endPoint x: 289, endPoint y: 204, distance: 137.3
click at [289, 204] on div "import { chromium } from 'playwright' ; const browser = await chromium.connectO…" at bounding box center [490, 558] width 536 height 1033
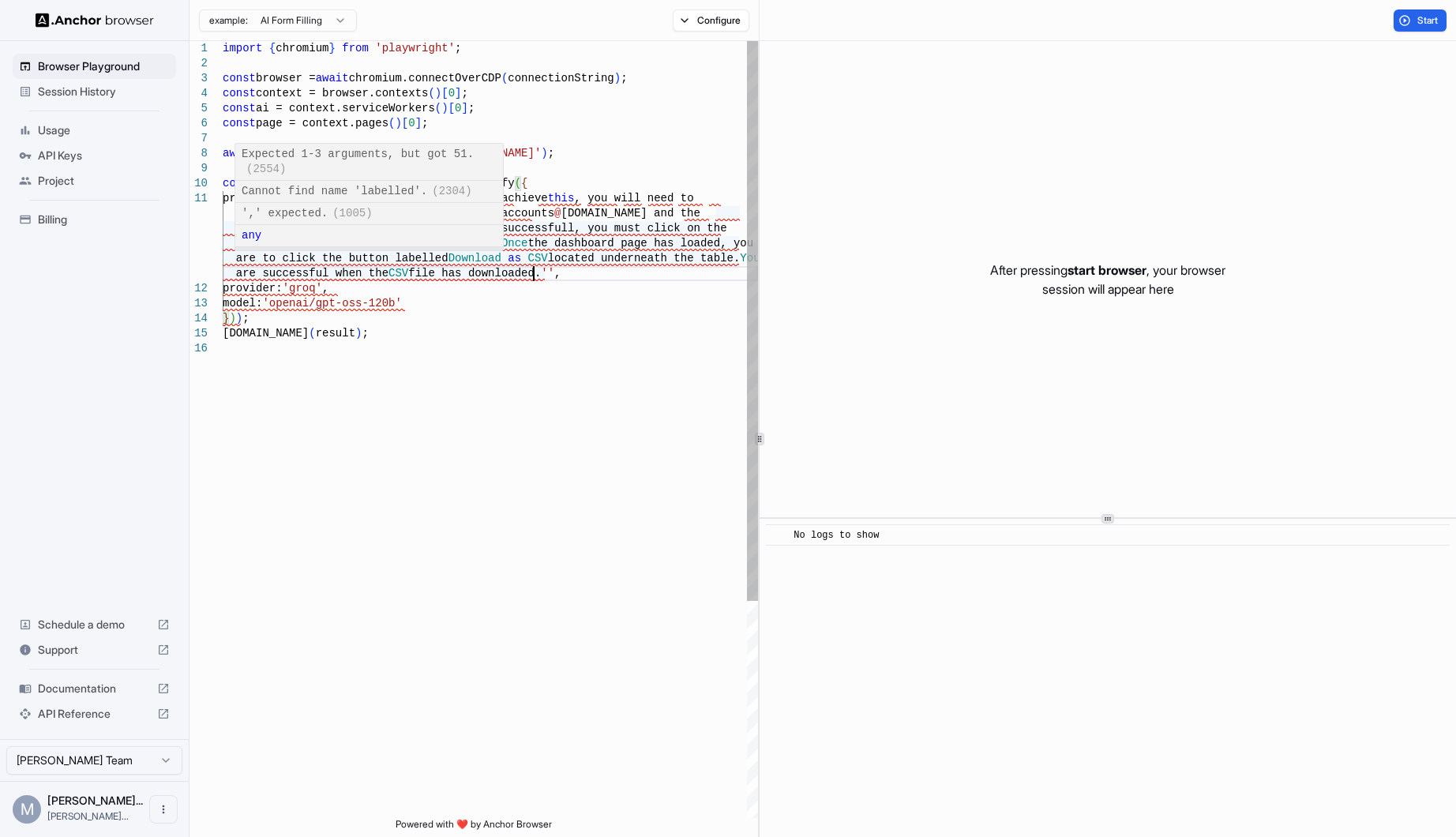
click at [398, 275] on div "import { chromium } from 'playwright' ; const browser = await chromium.connectO…" at bounding box center [490, 580] width 536 height 1077
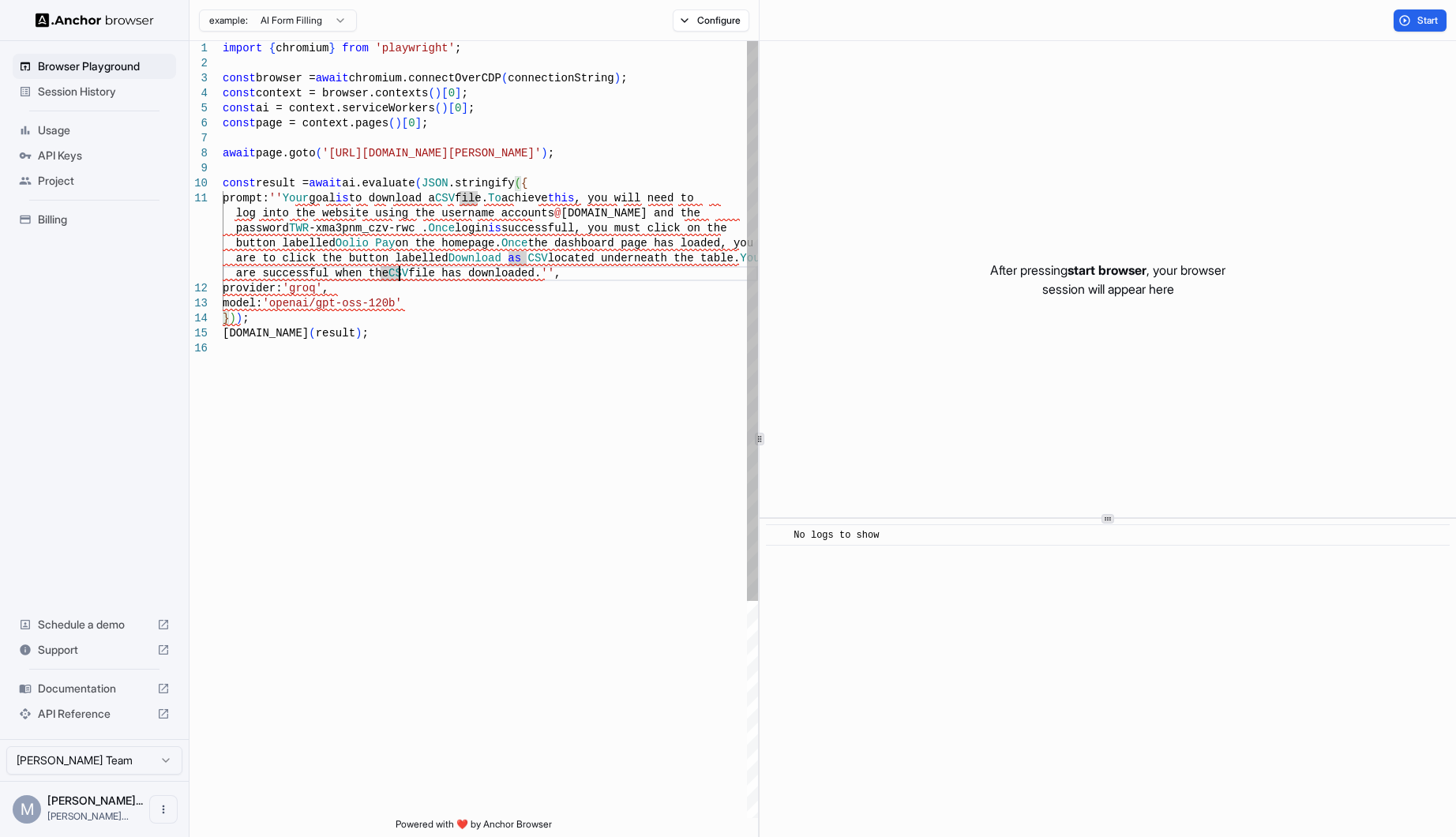
click at [293, 191] on div "import { chromium } from 'playwright' ; const browser = await chromium.connectO…" at bounding box center [490, 580] width 536 height 1077
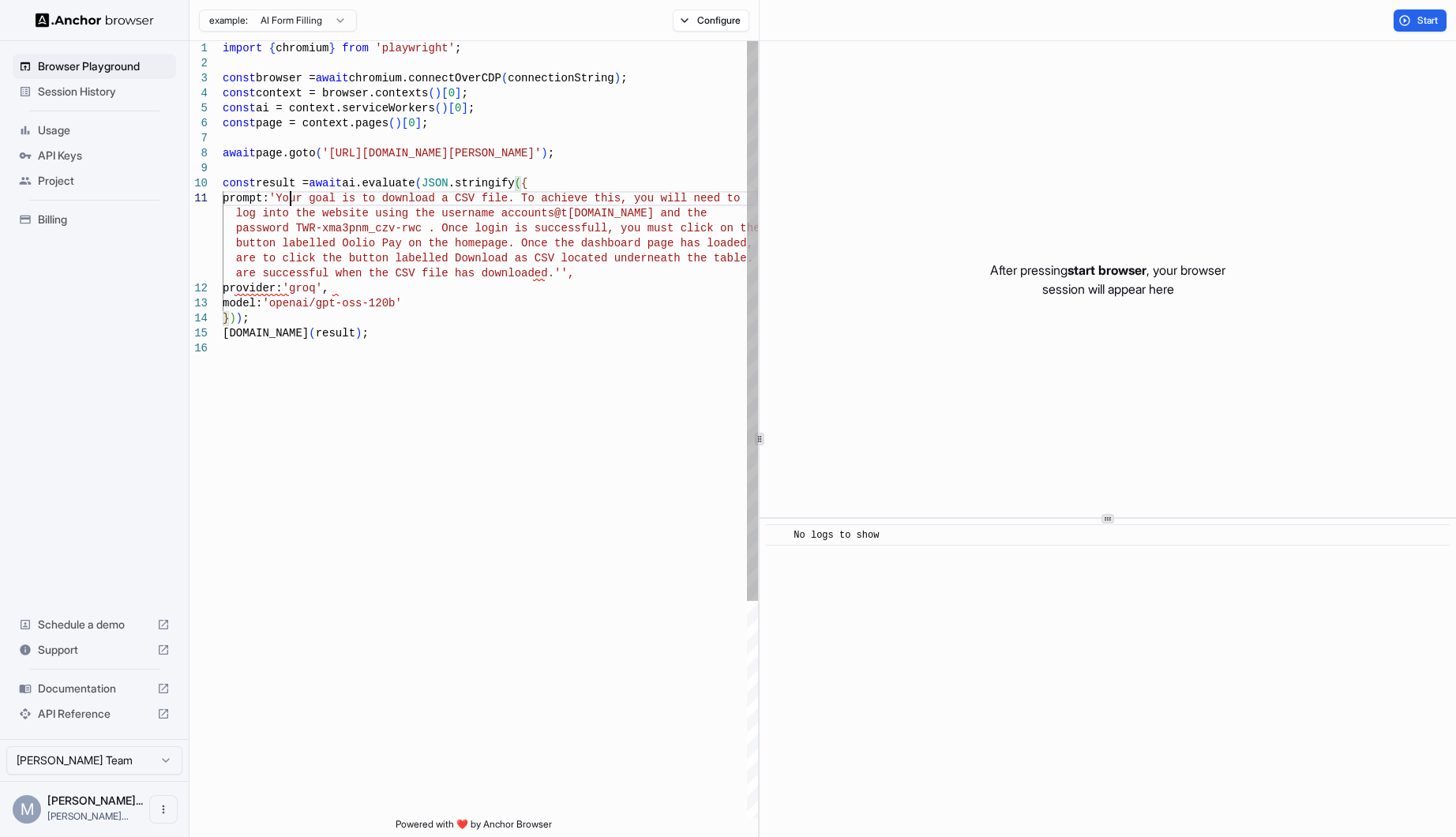
click at [534, 274] on div "import { chromium } from 'playwright' ; const browser = await chromium.connectO…" at bounding box center [490, 580] width 536 height 1077
type textarea "**********"
click at [527, 375] on div "import { chromium } from 'playwright' ; const browser = await chromium.connectO…" at bounding box center [490, 580] width 536 height 1077
drag, startPoint x: 564, startPoint y: 151, endPoint x: 324, endPoint y: 154, distance: 240.0
click at [324, 154] on div "import { chromium } from 'playwright' ; const browser = await chromium.connectO…" at bounding box center [490, 580] width 536 height 1077
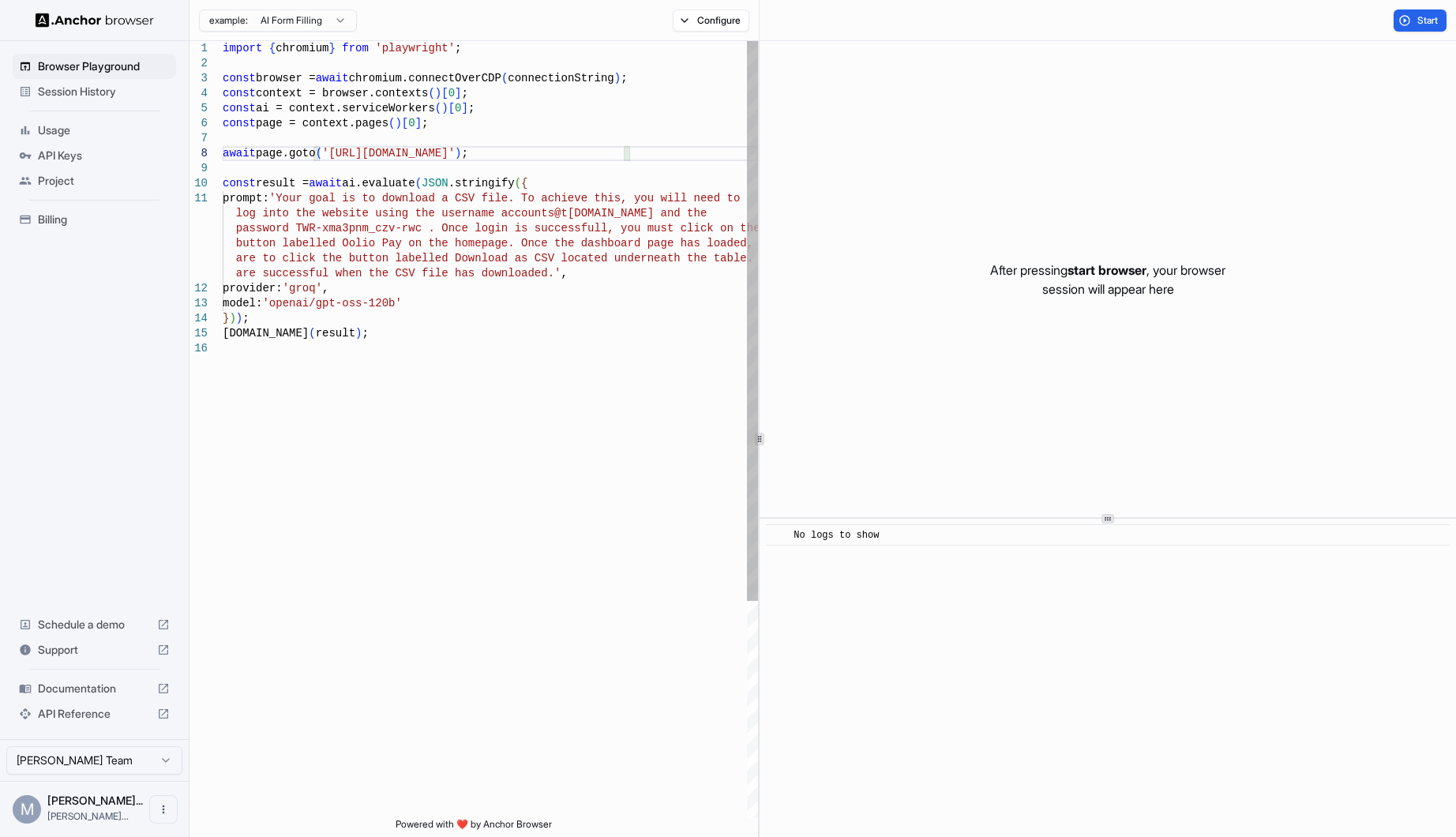
click at [437, 255] on div "import { chromium } from 'playwright' ; const browser = await chromium.connectO…" at bounding box center [490, 580] width 536 height 1077
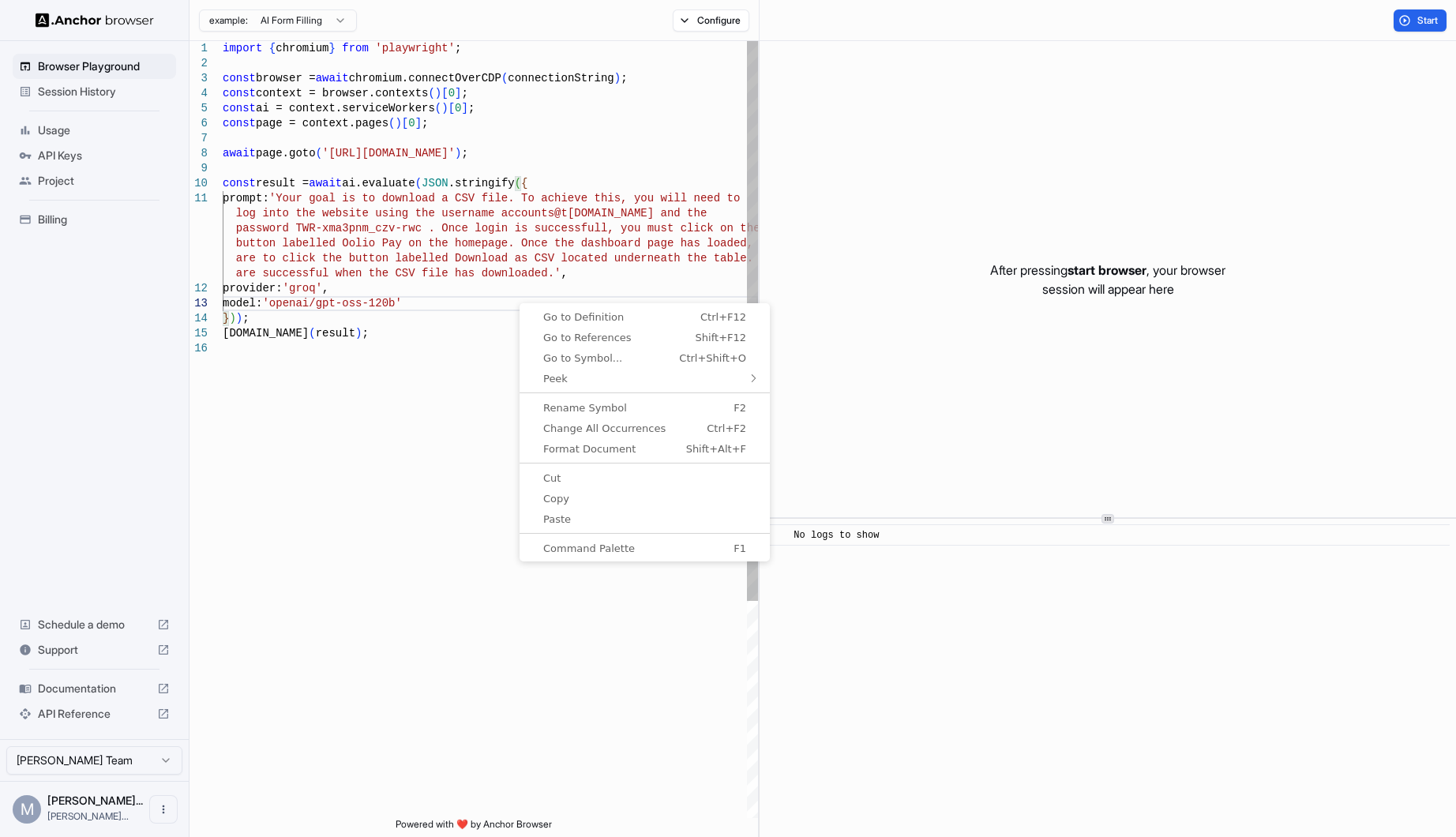
type textarea "**********"
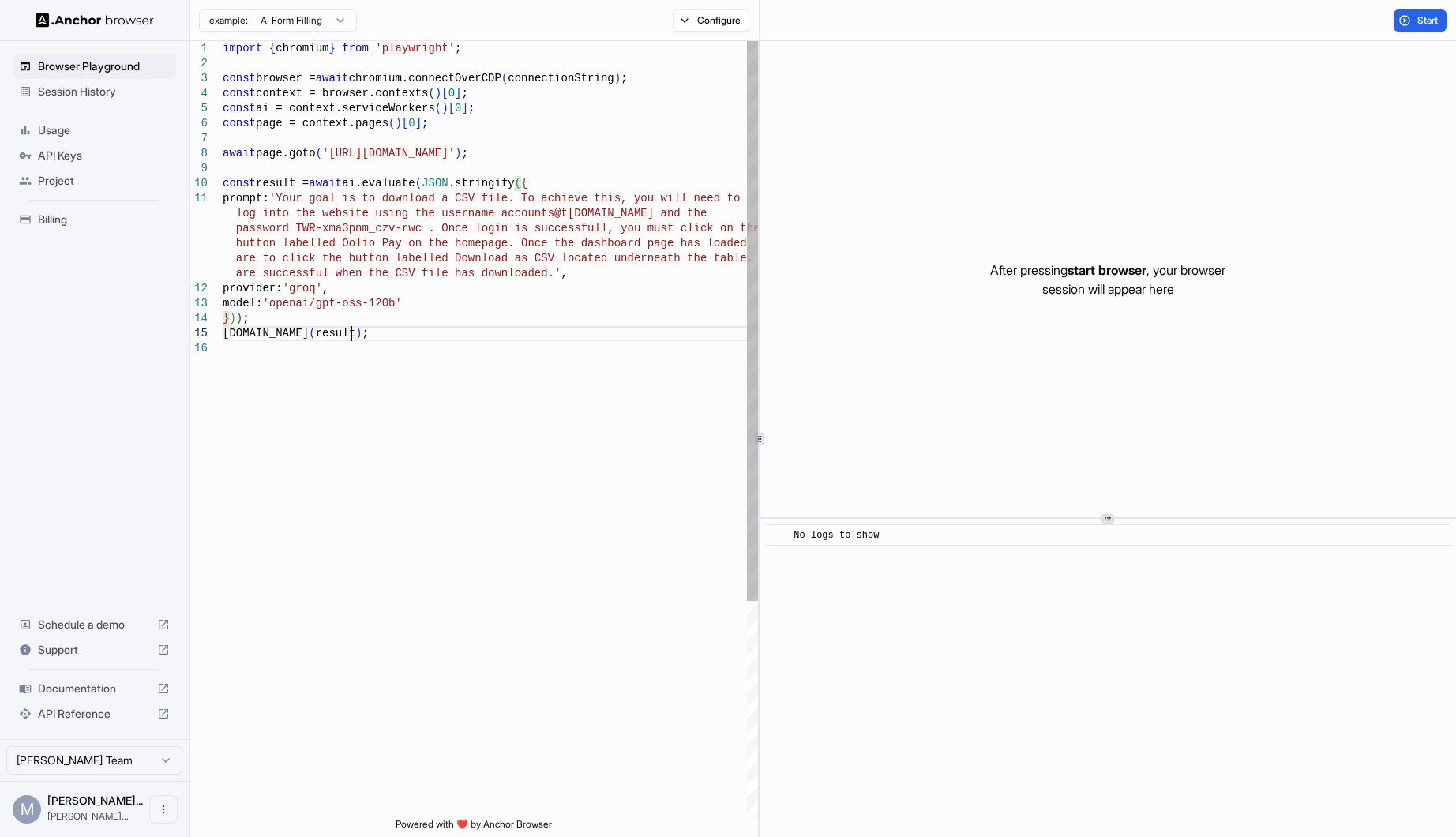
click at [457, 341] on div "import { chromium } from 'playwright' ; const browser = await chromium.connectO…" at bounding box center [490, 580] width 536 height 1077
click at [732, 19] on button "Configure" at bounding box center [710, 20] width 76 height 22
click at [646, 427] on div "import { chromium } from 'playwright' ; const browser = await chromium.connectO…" at bounding box center [490, 580] width 536 height 1077
click at [1421, 19] on span "Start" at bounding box center [1428, 20] width 22 height 13
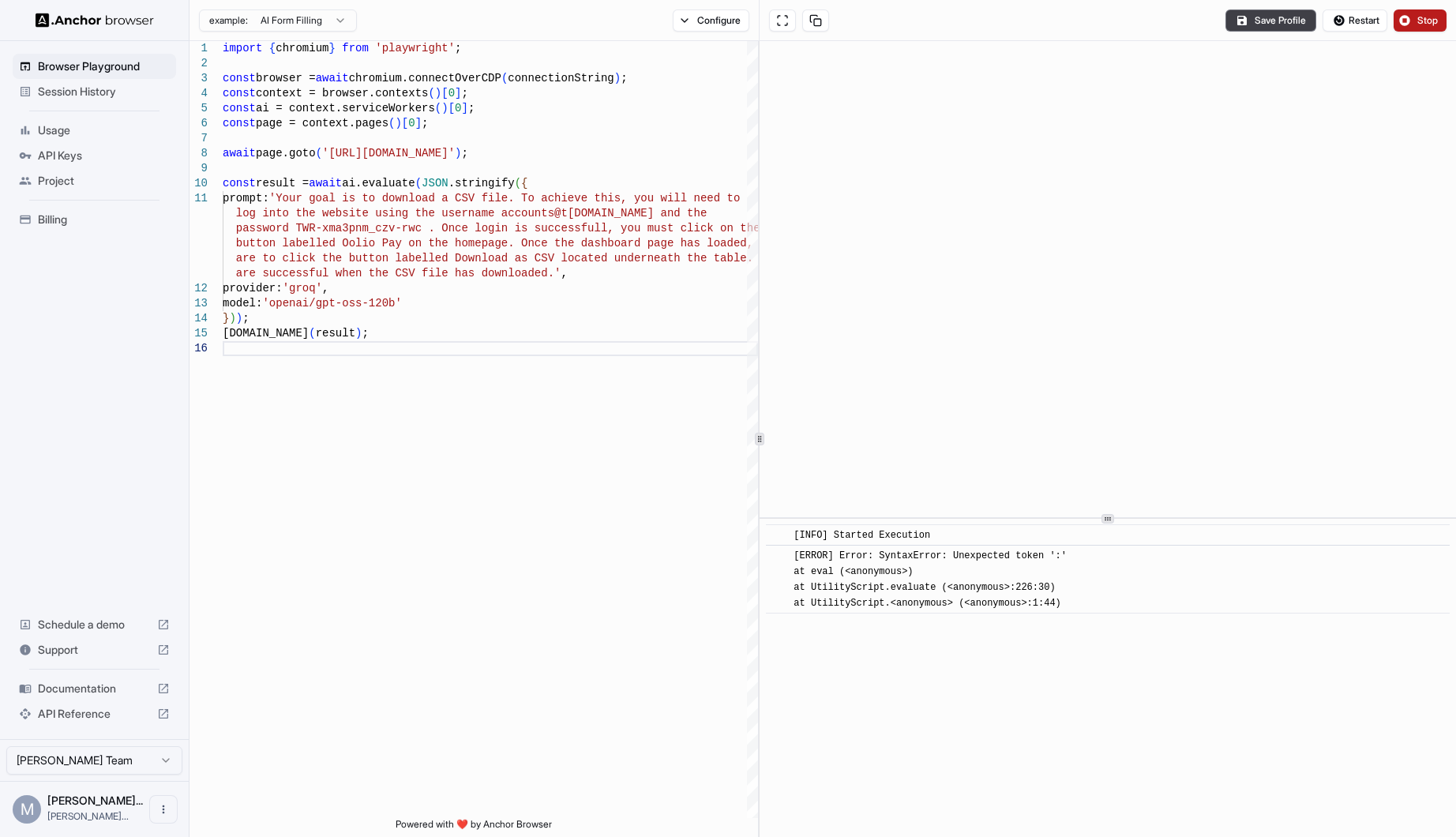
click at [1418, 25] on span "Stop" at bounding box center [1428, 20] width 22 height 13
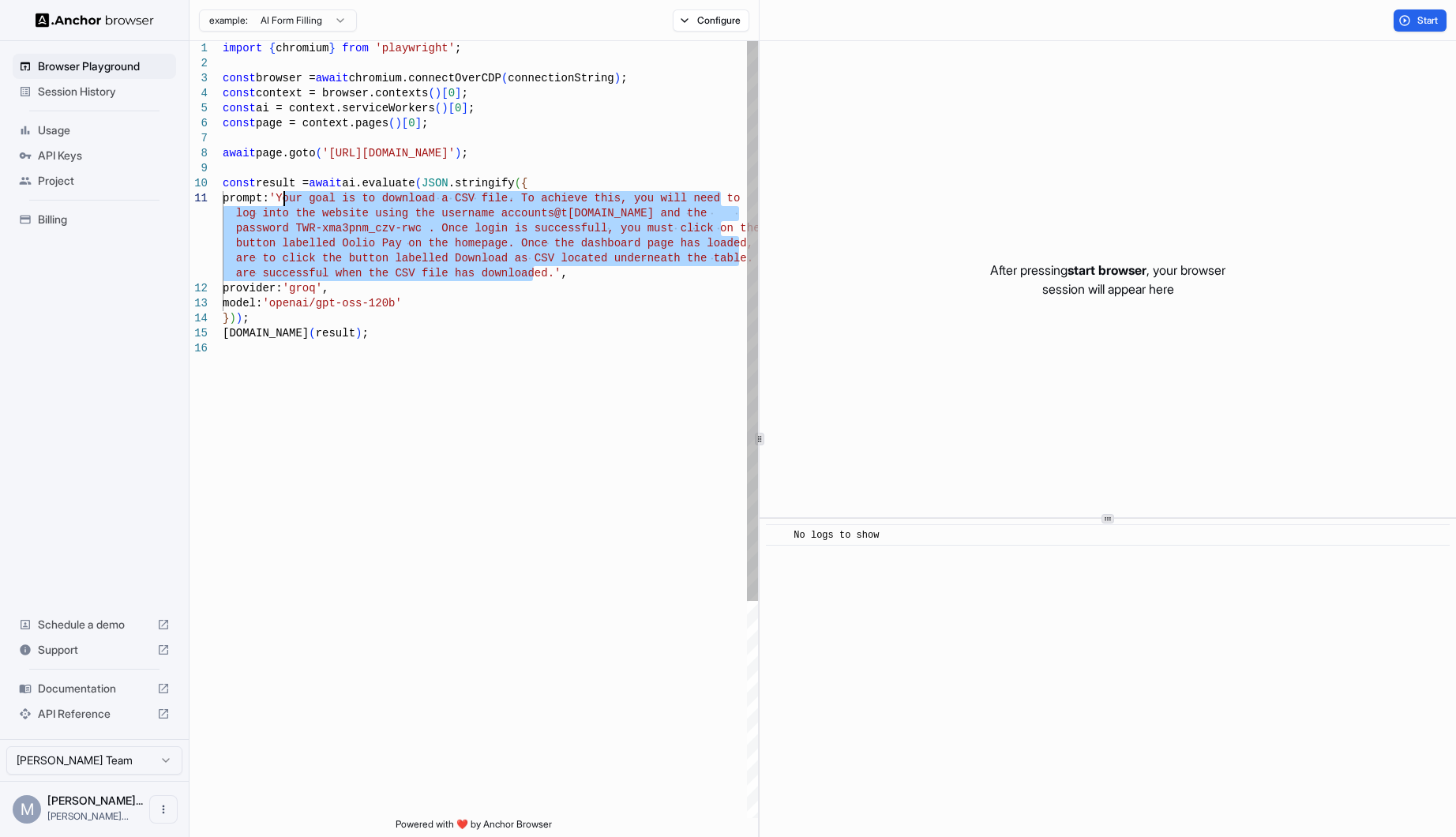
drag, startPoint x: 533, startPoint y: 271, endPoint x: 280, endPoint y: 196, distance: 263.9
click at [280, 196] on div "import { chromium } from 'playwright' ; const browser = await chromium.connectO…" at bounding box center [490, 580] width 536 height 1077
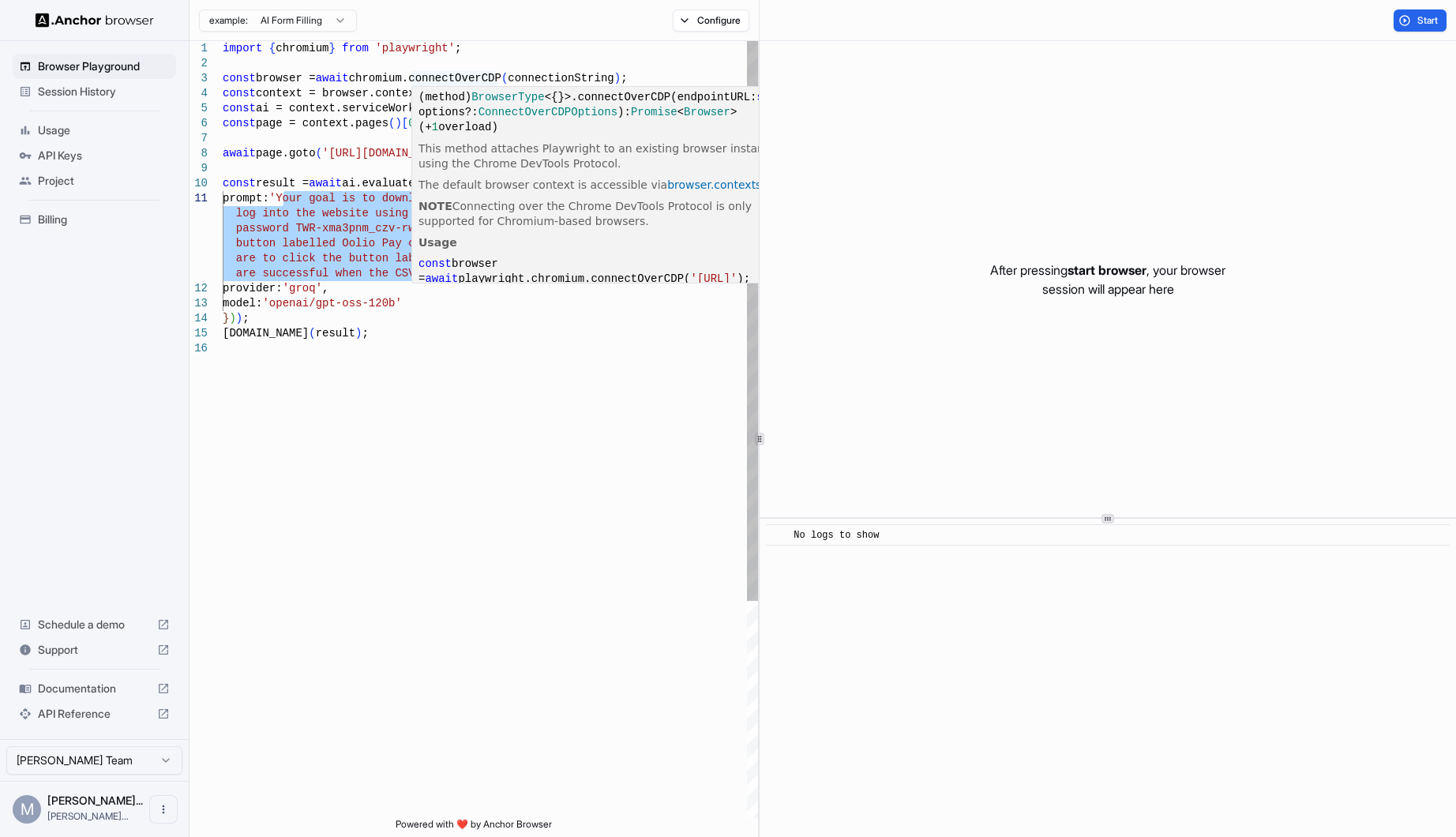
click at [386, 132] on div "import { chromium } from 'playwright' ; const browser = await chromium.connectO…" at bounding box center [490, 580] width 536 height 1077
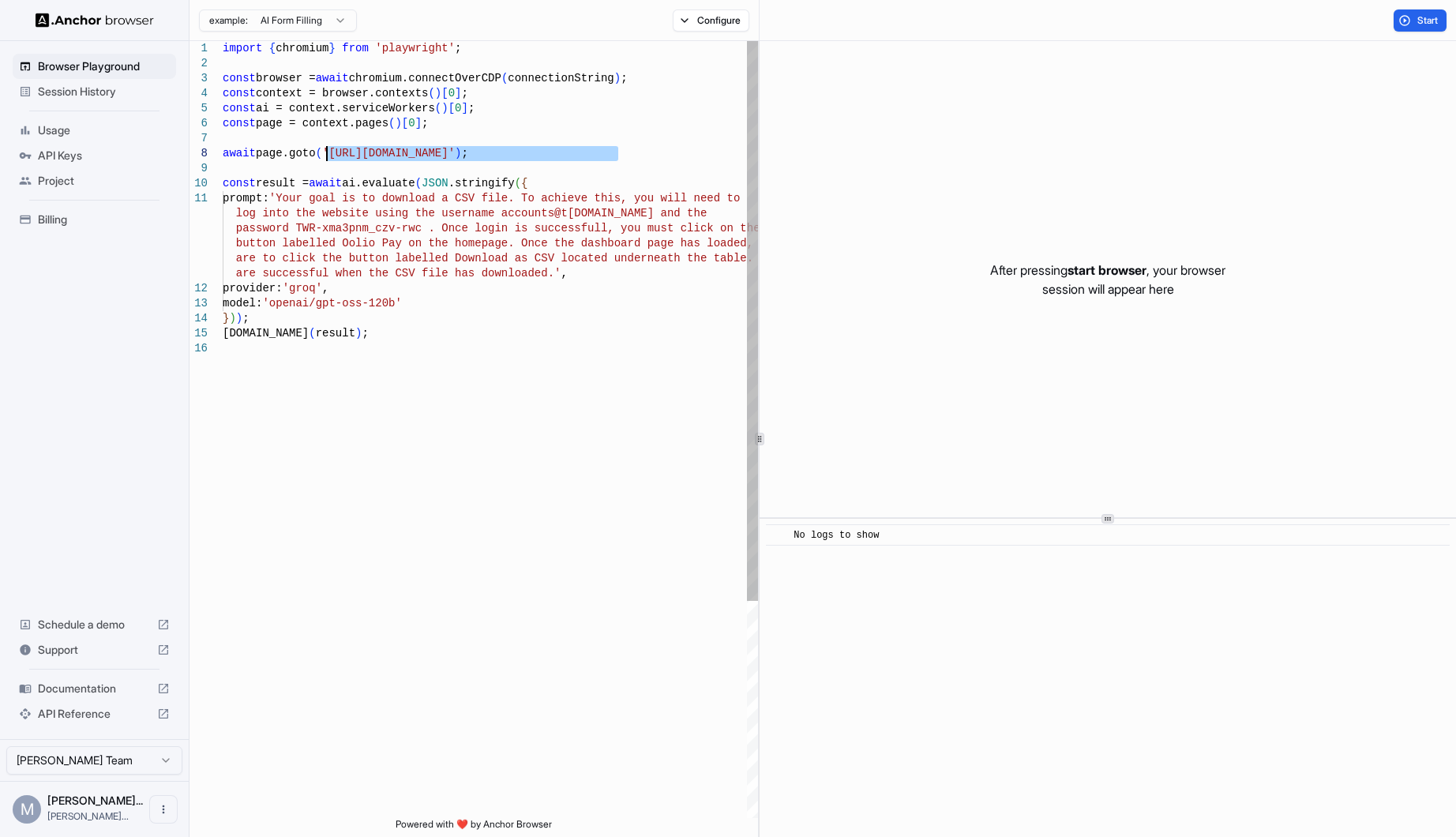
drag, startPoint x: 618, startPoint y: 157, endPoint x: 326, endPoint y: 147, distance: 292.2
click at [326, 147] on div "import { chromium } from 'playwright' ; const browser = await chromium.connectO…" at bounding box center [490, 580] width 536 height 1077
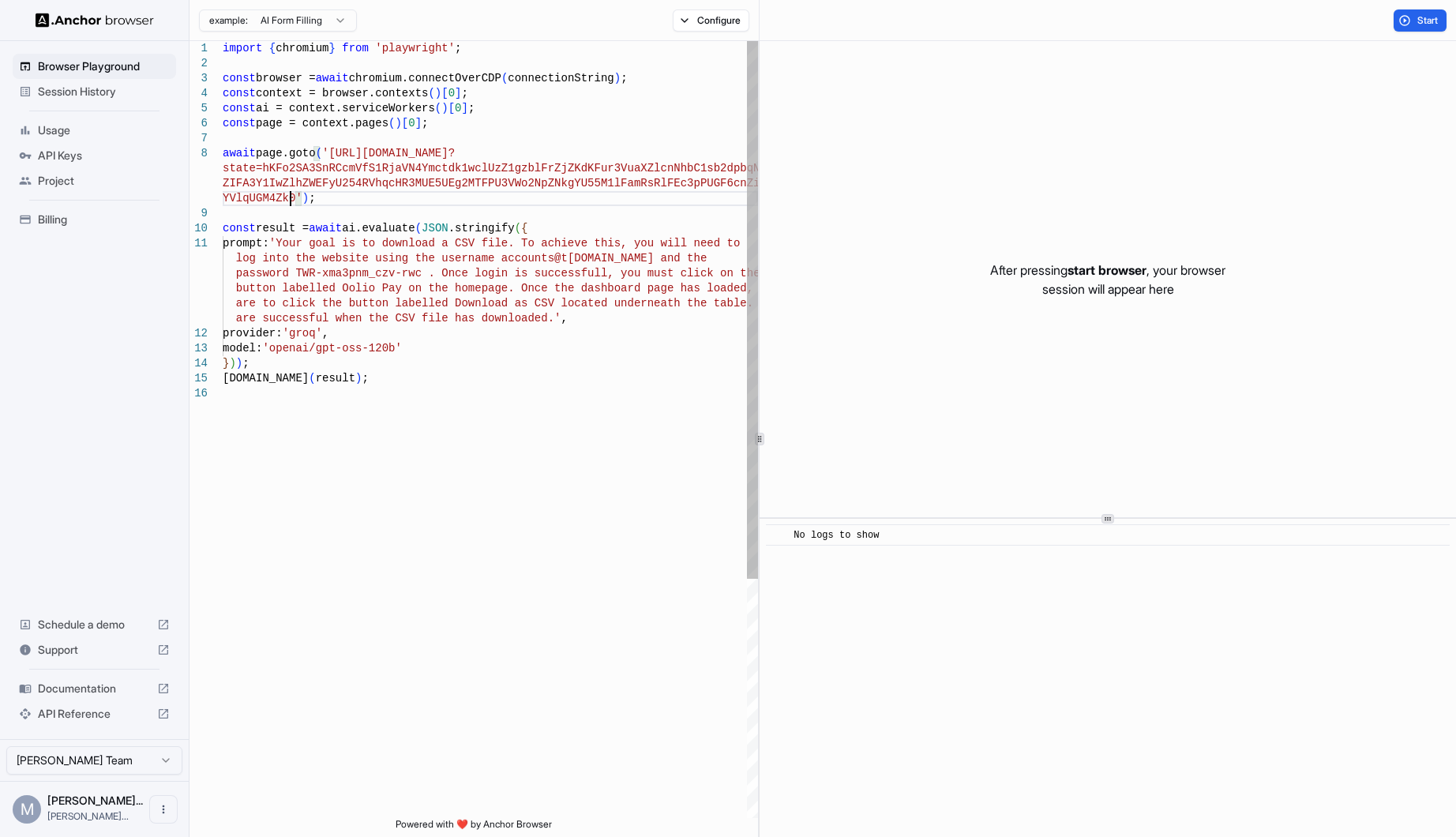
click at [550, 436] on div "import { chromium } from 'playwright' ; const browser = await chromium.connectO…" at bounding box center [490, 602] width 536 height 1123
click at [1417, 16] on span "Start" at bounding box center [1428, 20] width 22 height 13
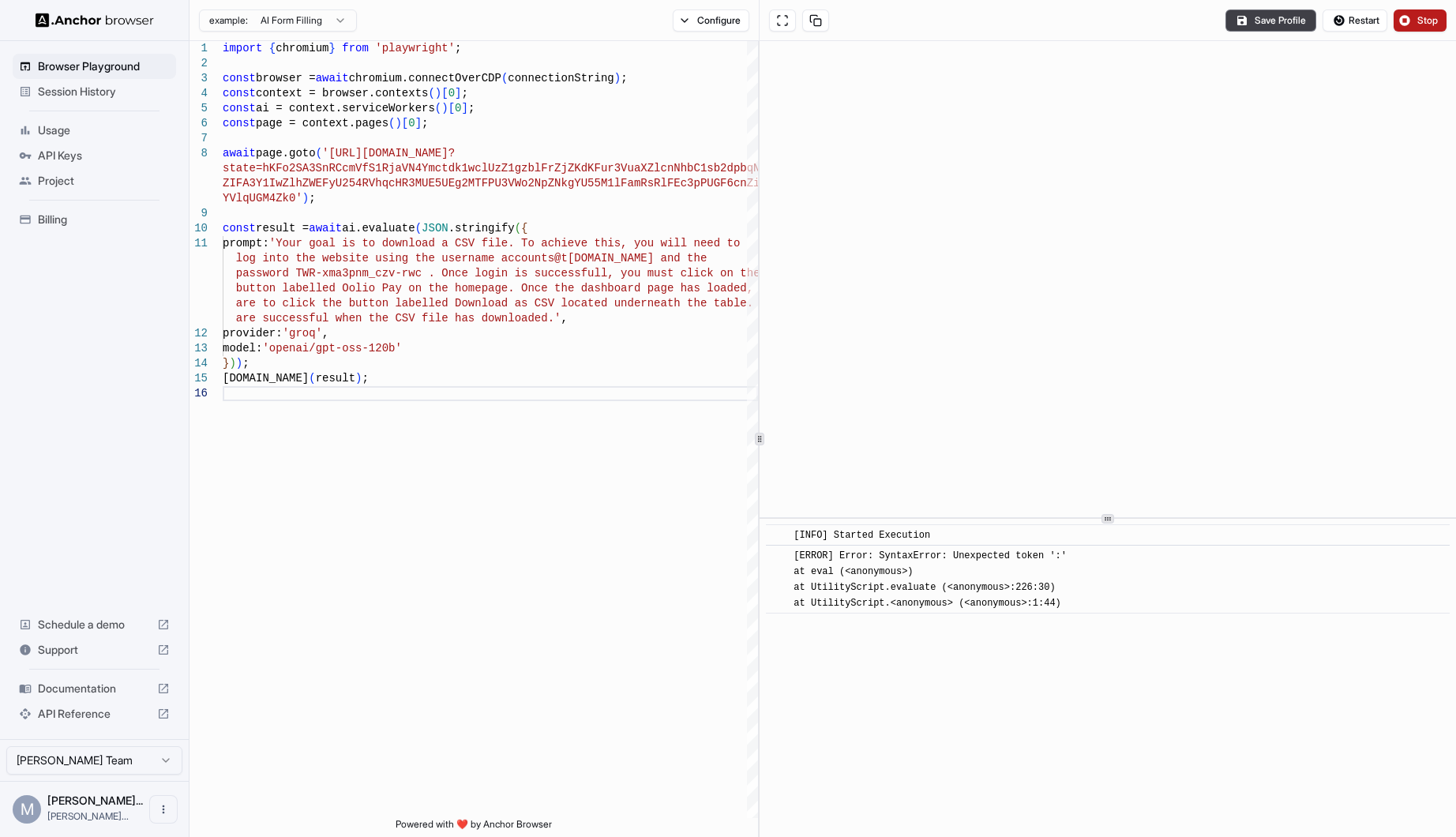
click at [1415, 16] on button "Stop" at bounding box center [1419, 20] width 53 height 22
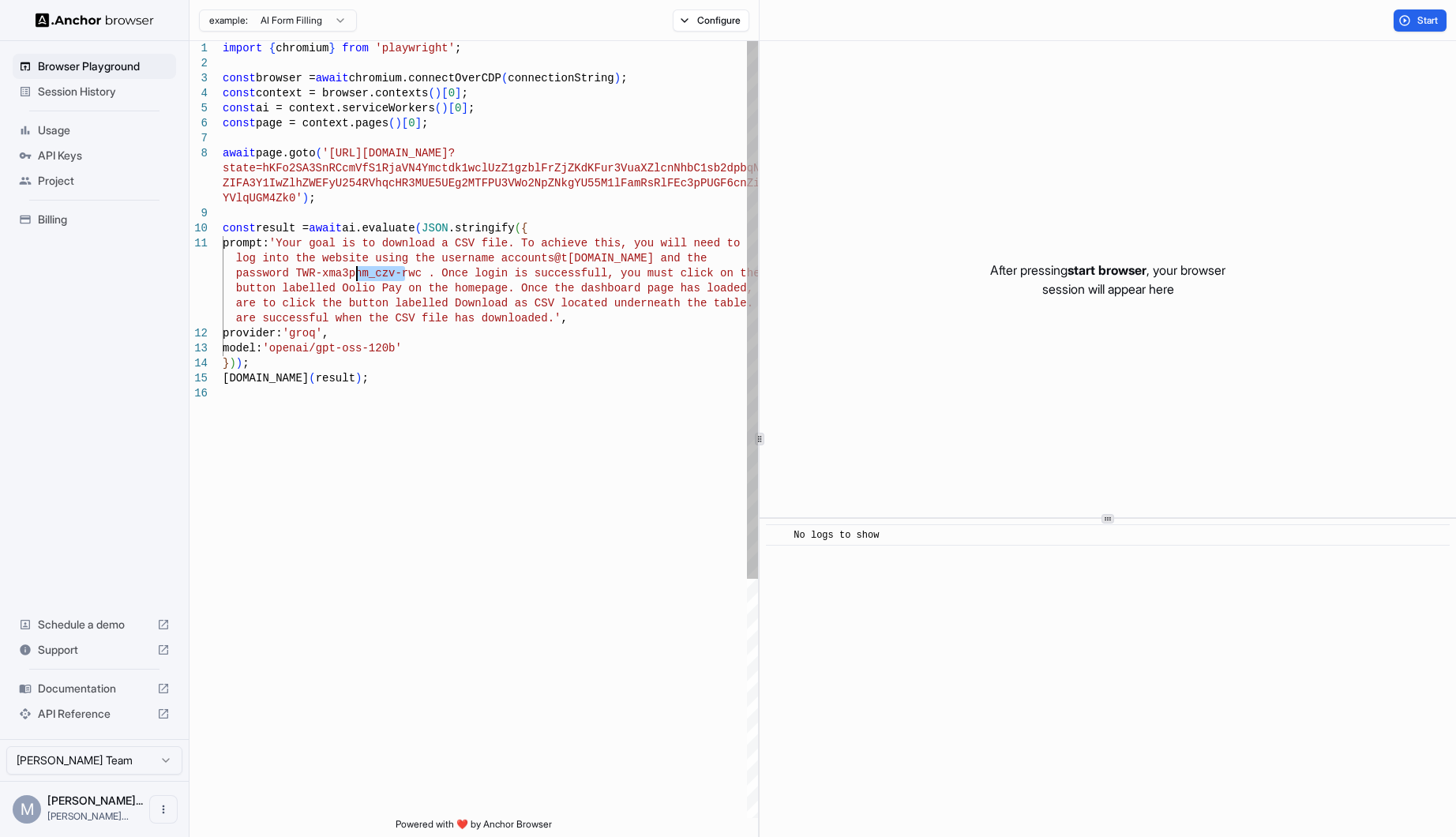
drag, startPoint x: 404, startPoint y: 271, endPoint x: 354, endPoint y: 277, distance: 50.4
click at [354, 277] on div "import { chromium } from 'playwright' ; const browser = await chromium.connectO…" at bounding box center [490, 602] width 536 height 1123
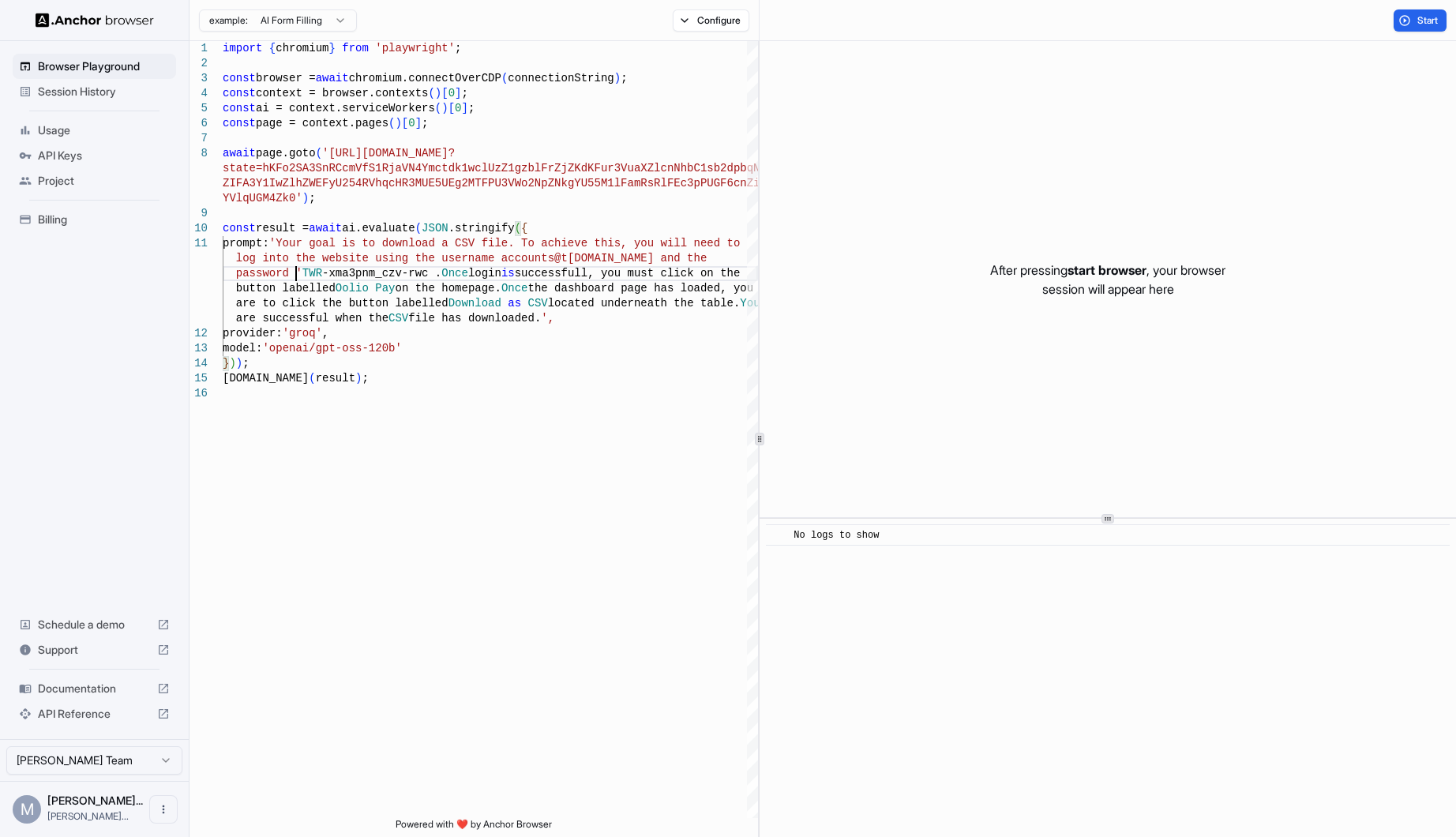
scroll to position [76, 0]
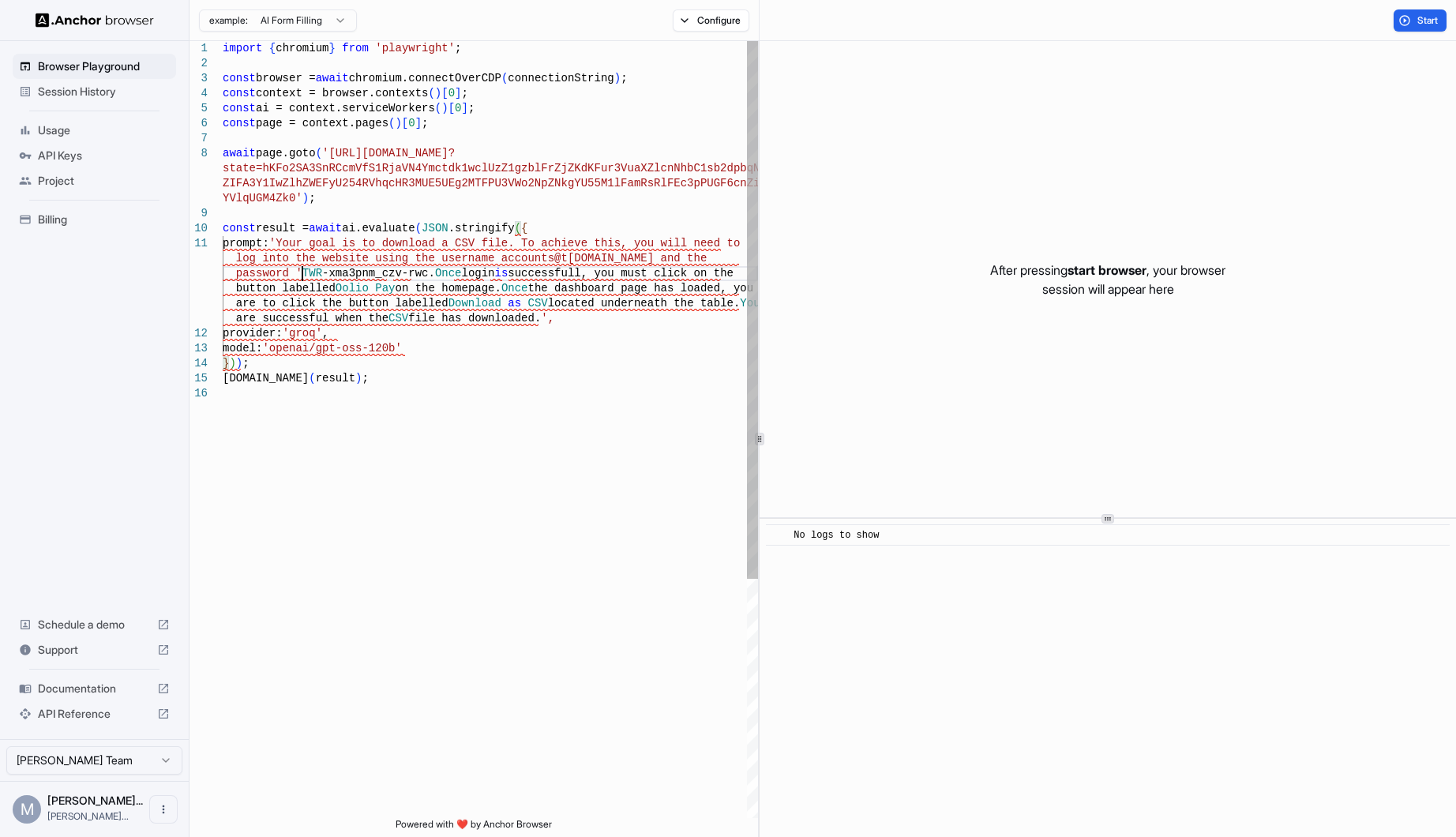
click at [299, 266] on div "import { chromium } from 'playwright' ; const browser = await chromium.connectO…" at bounding box center [490, 602] width 536 height 1123
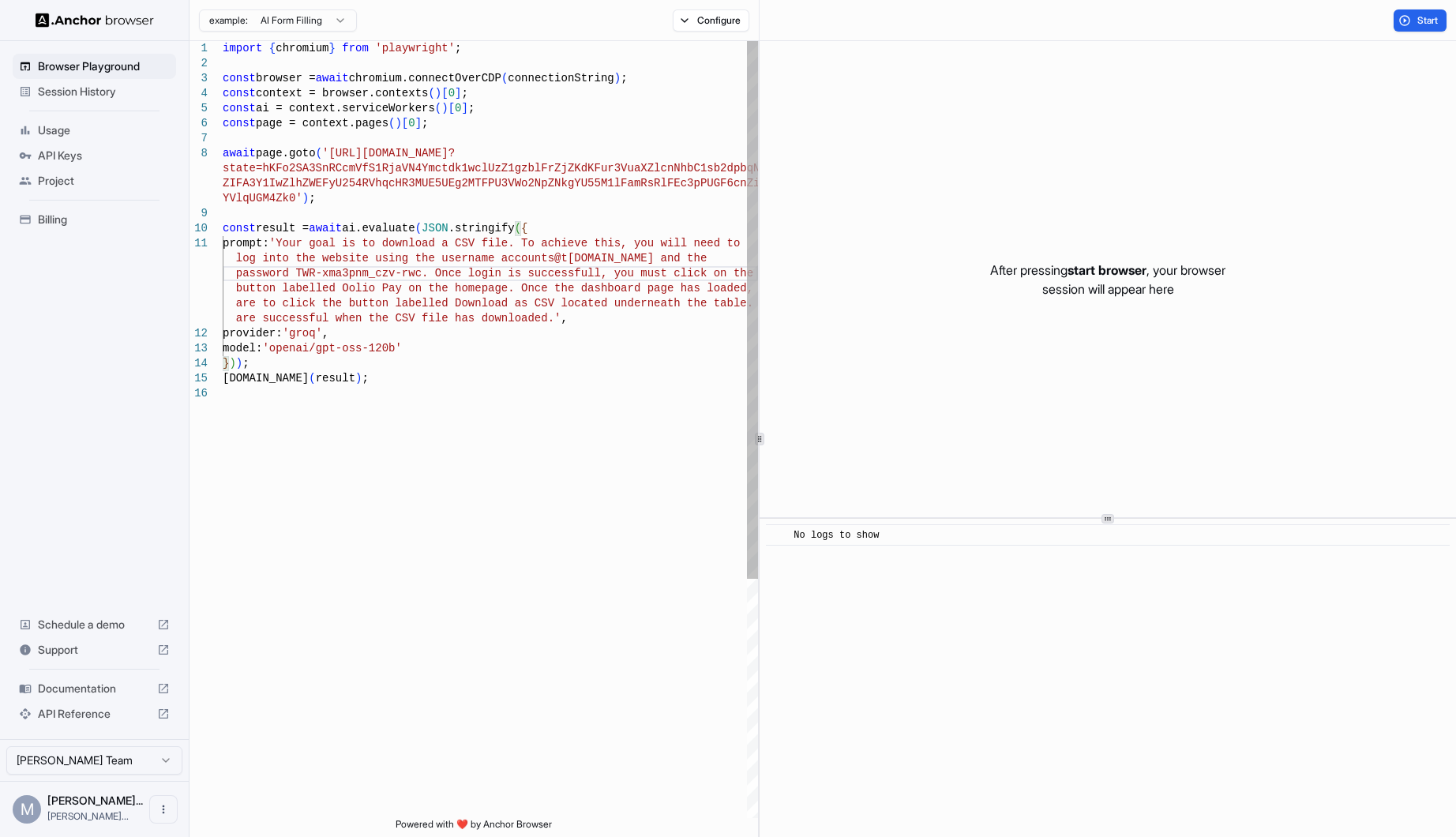
scroll to position [59, 0]
click at [518, 471] on div "import { chromium } from 'playwright' ; const browser = await chromium.connectO…" at bounding box center [490, 602] width 536 height 1123
click at [1423, 27] on button "Start" at bounding box center [1419, 20] width 53 height 22
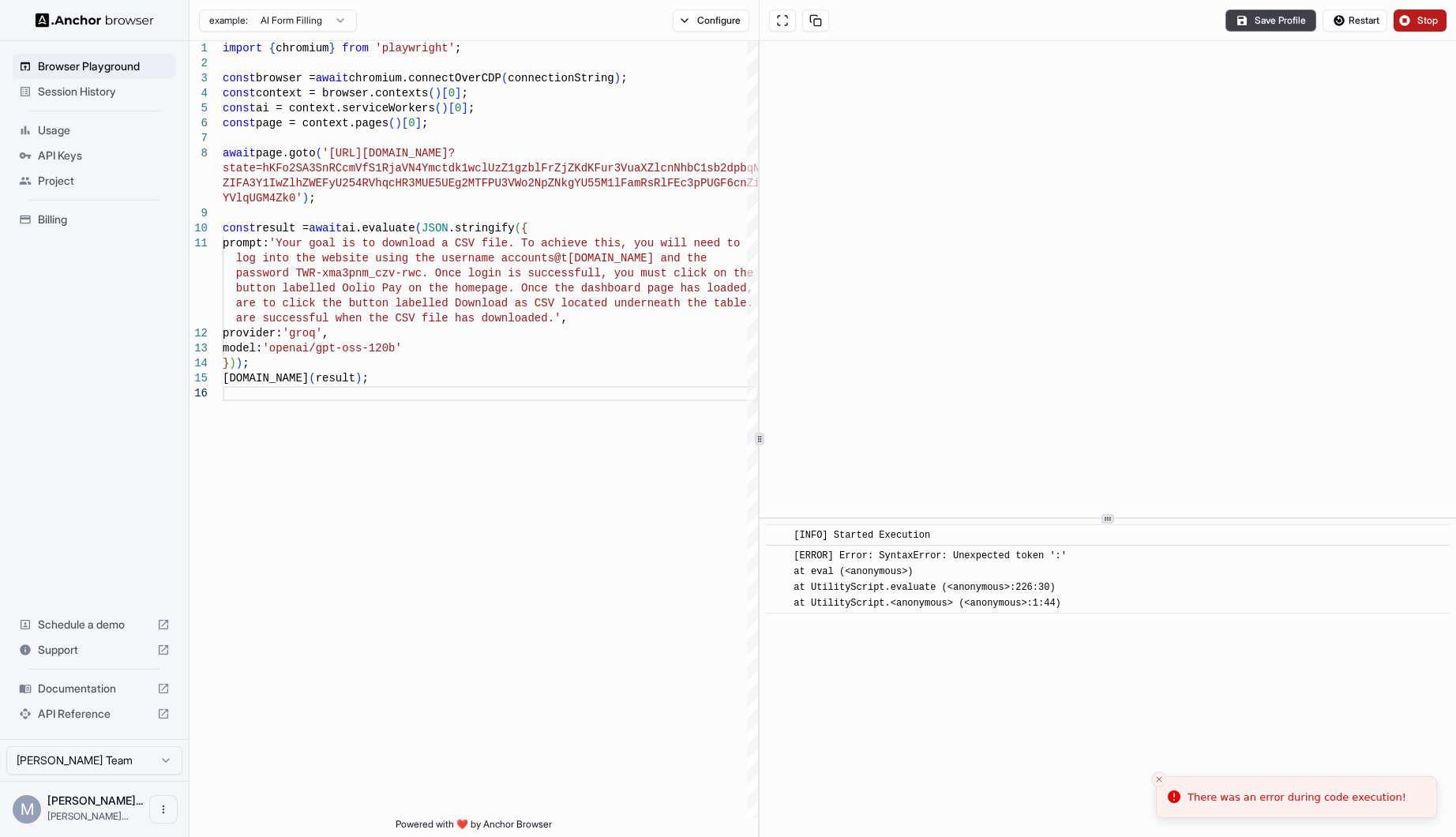
click at [1409, 12] on button "Stop" at bounding box center [1419, 20] width 53 height 22
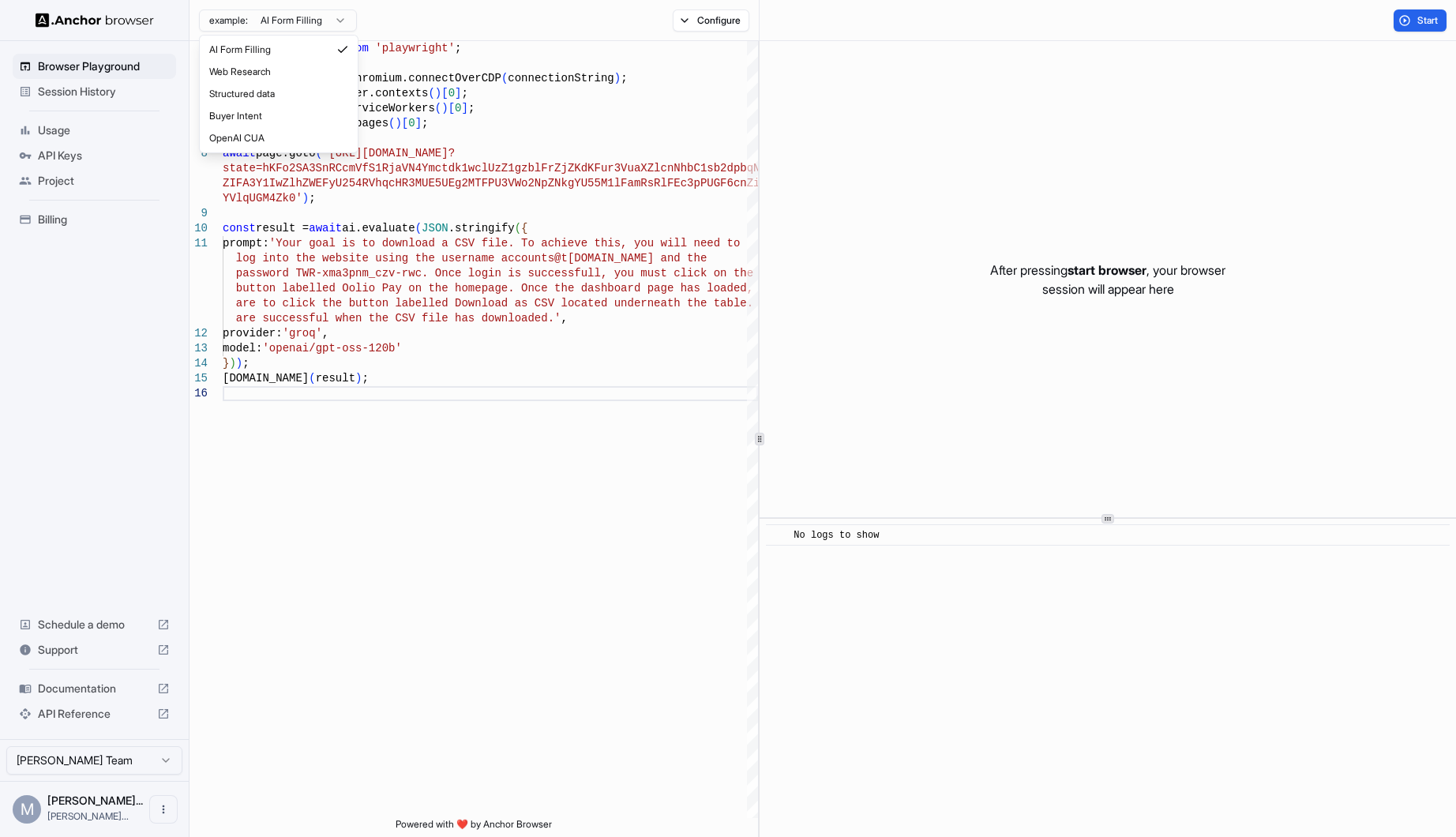
click at [336, 24] on html "Browser Playground Session History Usage API Keys Project Billing Schedule a de…" at bounding box center [728, 418] width 1456 height 837
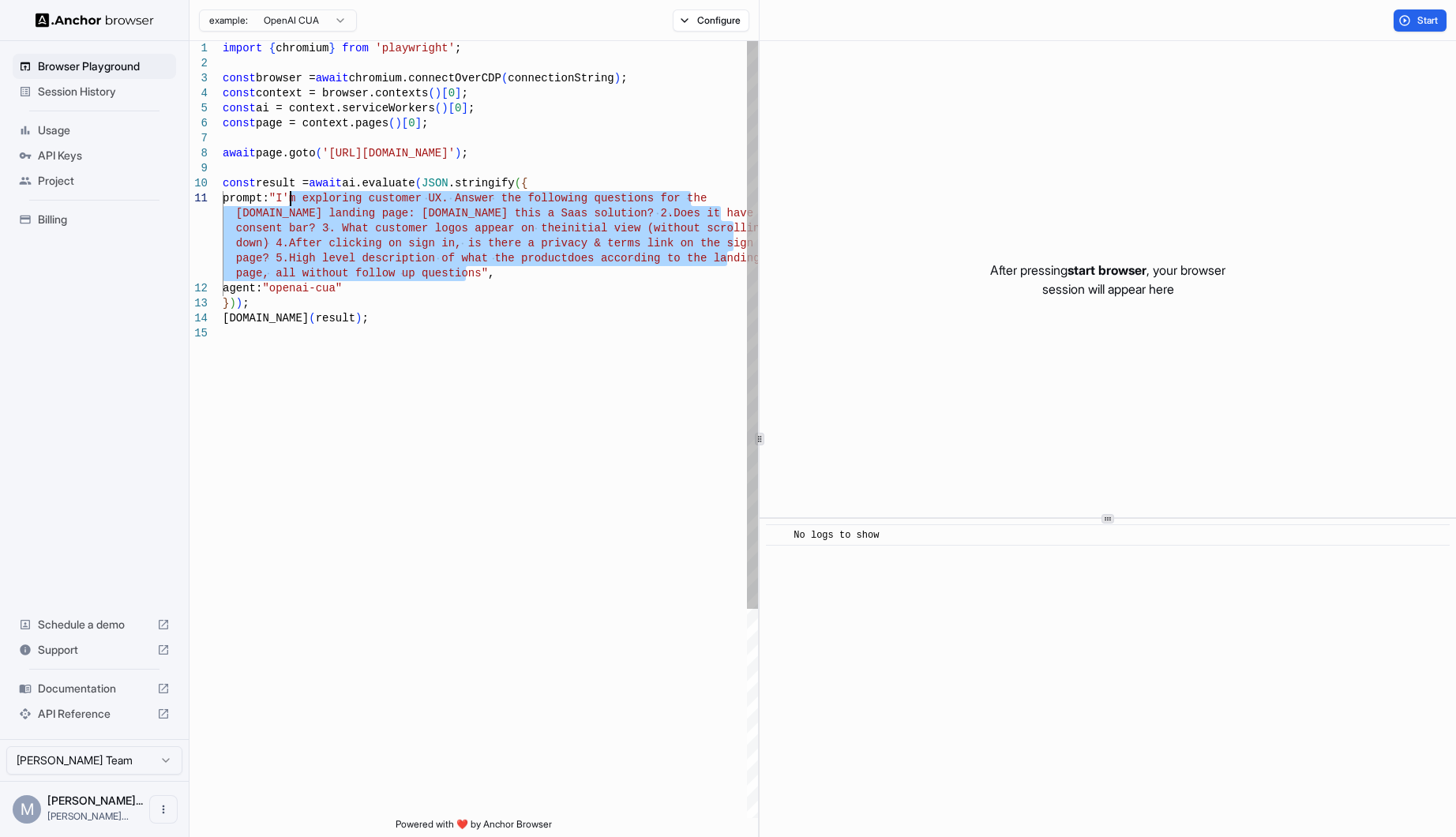
drag, startPoint x: 463, startPoint y: 271, endPoint x: 288, endPoint y: 202, distance: 188.1
click at [288, 202] on div "import { chromium } from 'playwright' ; const browser = await chromium.connectO…" at bounding box center [490, 572] width 536 height 1063
click at [462, 246] on div "import { chromium } from 'playwright' ; const browser = await chromium.connectO…" at bounding box center [490, 572] width 536 height 1063
drag, startPoint x: 466, startPoint y: 268, endPoint x: 281, endPoint y: 198, distance: 197.8
click at [281, 198] on div "import { chromium } from 'playwright' ; const browser = await chromium.connectO…" at bounding box center [490, 572] width 536 height 1063
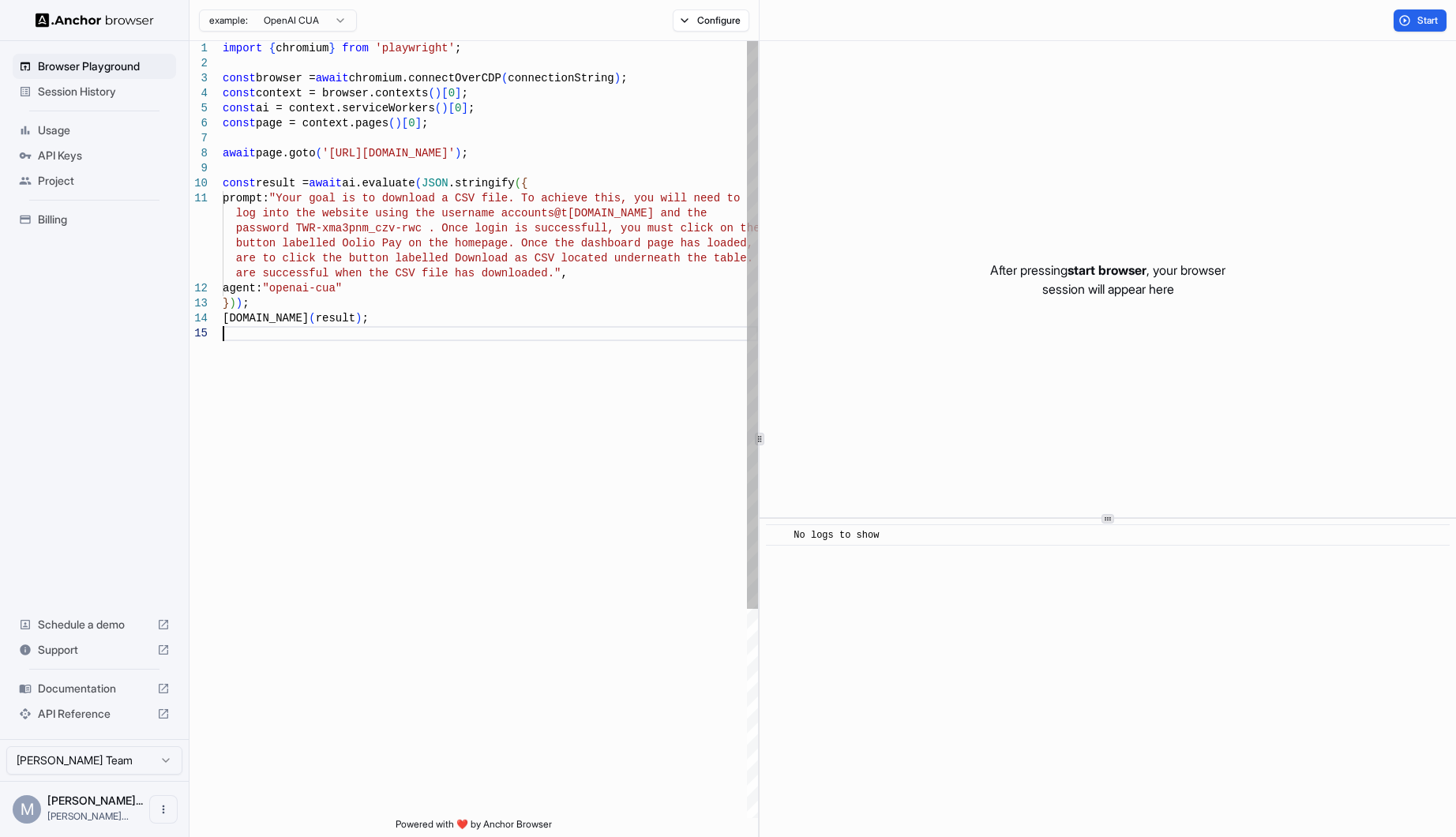
click at [436, 356] on div "import { chromium } from 'playwright' ; const browser = await chromium.connectO…" at bounding box center [490, 572] width 536 height 1063
click at [1413, 19] on button "Start" at bounding box center [1419, 20] width 53 height 22
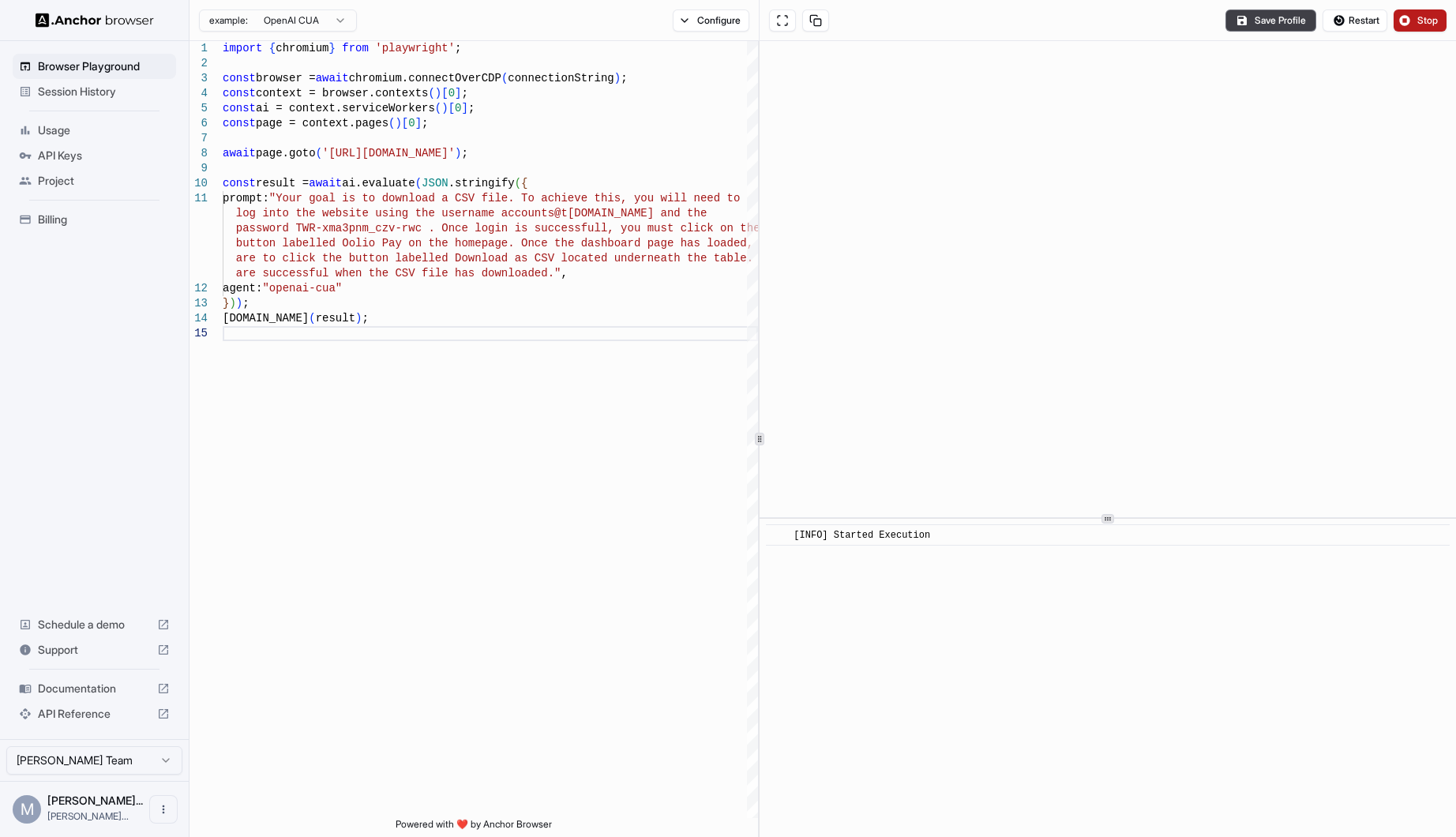
click at [1419, 15] on span "Stop" at bounding box center [1428, 20] width 22 height 13
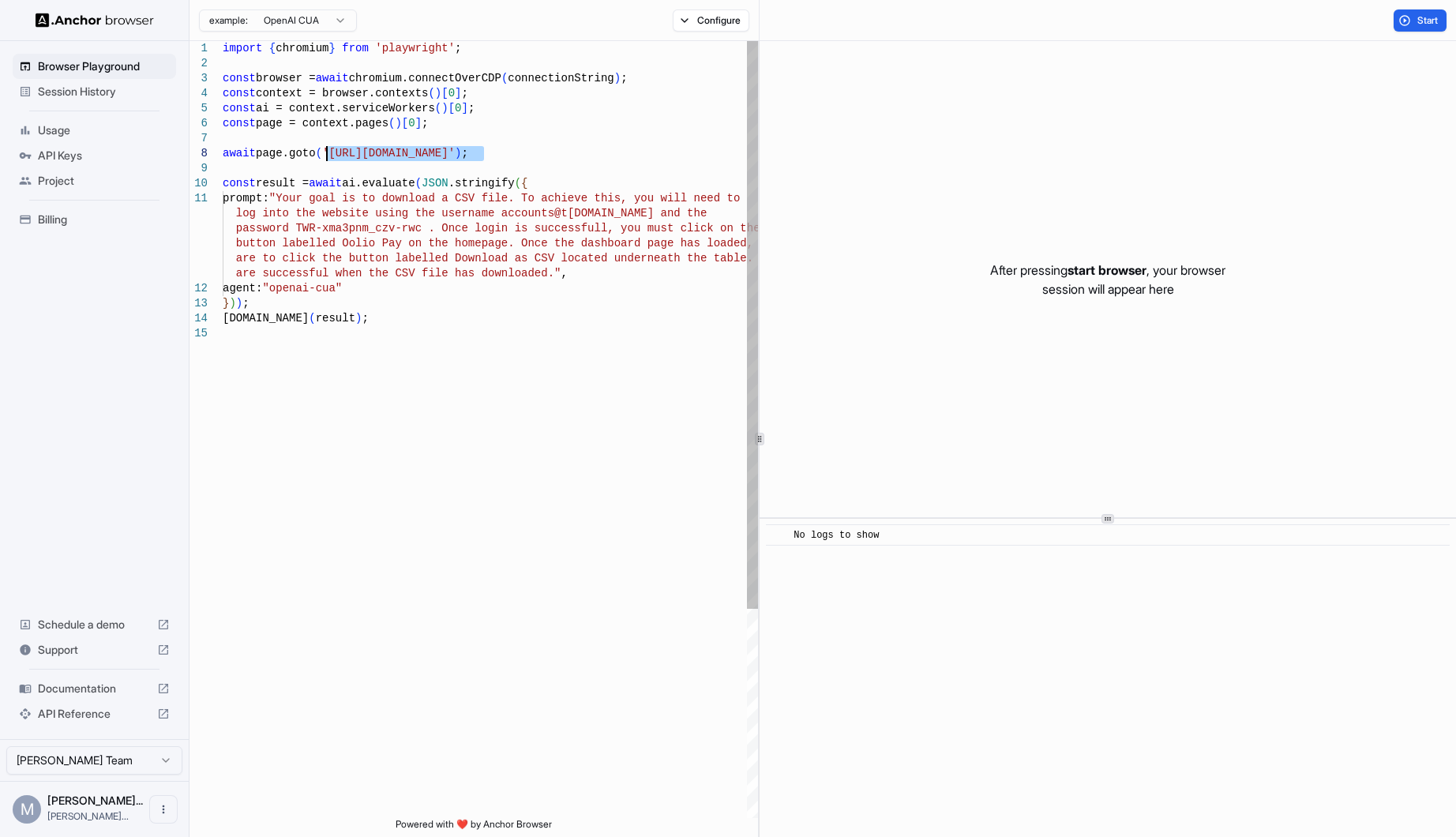
drag, startPoint x: 484, startPoint y: 150, endPoint x: 324, endPoint y: 152, distance: 160.0
click at [324, 152] on div "import { chromium } from 'playwright' ; const browser = await chromium.connectO…" at bounding box center [490, 572] width 536 height 1063
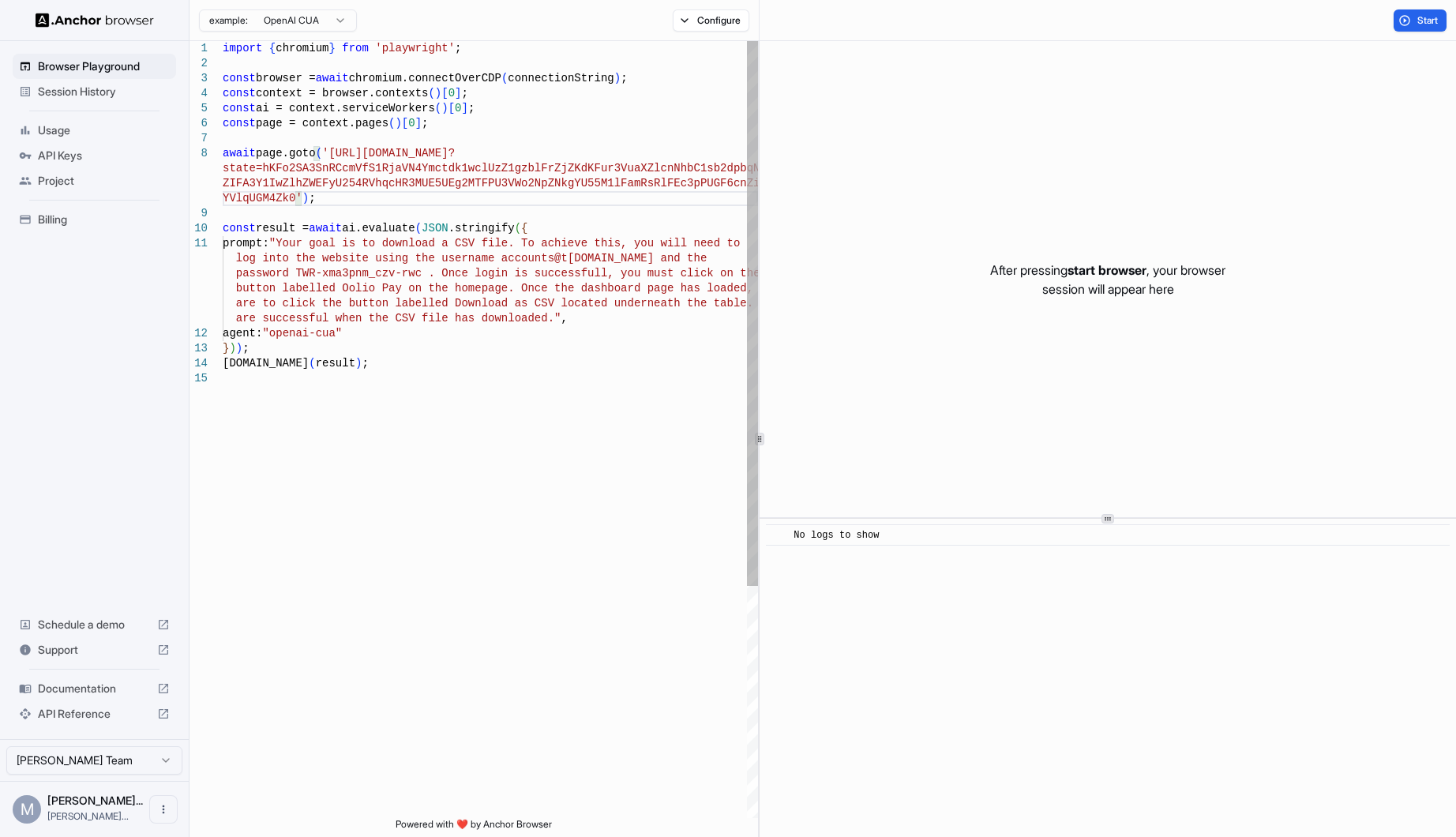
type textarea "**********"
click at [454, 398] on div "import { chromium } from 'playwright' ; const browser = await chromium.connectO…" at bounding box center [490, 595] width 536 height 1107
click at [1418, 16] on span "Start" at bounding box center [1428, 20] width 22 height 13
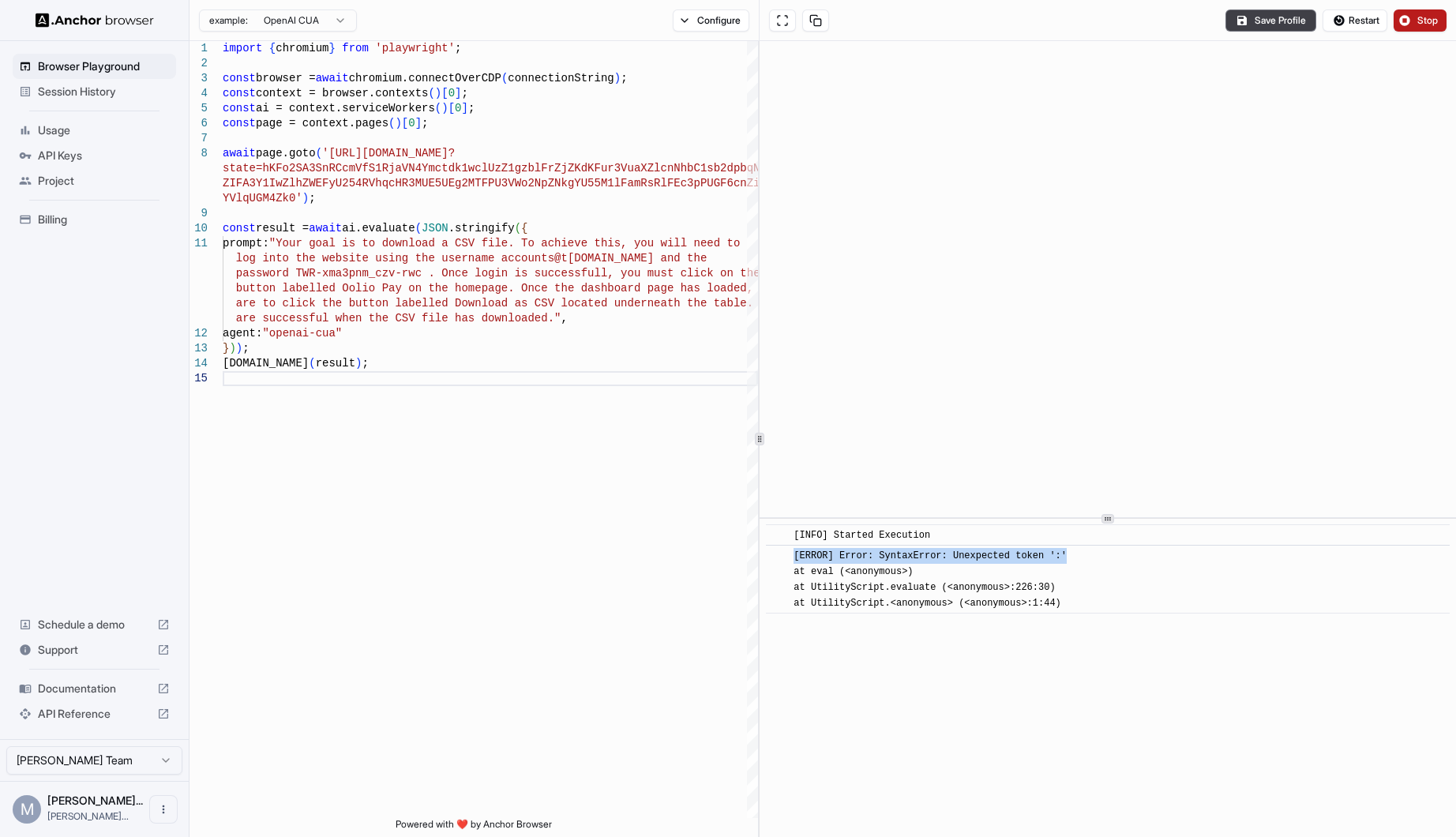
drag, startPoint x: 1067, startPoint y: 555, endPoint x: 775, endPoint y: 565, distance: 292.2
click at [775, 565] on div "​ [ERROR] Error: SyntaxError: Unexpected token ':' at eval (<anonymous>) at Uti…" at bounding box center [1108, 579] width 684 height 69
copy div "[ERROR] Error: SyntaxError: Unexpected token ':'"
click at [1423, 18] on span "Stop" at bounding box center [1428, 20] width 22 height 13
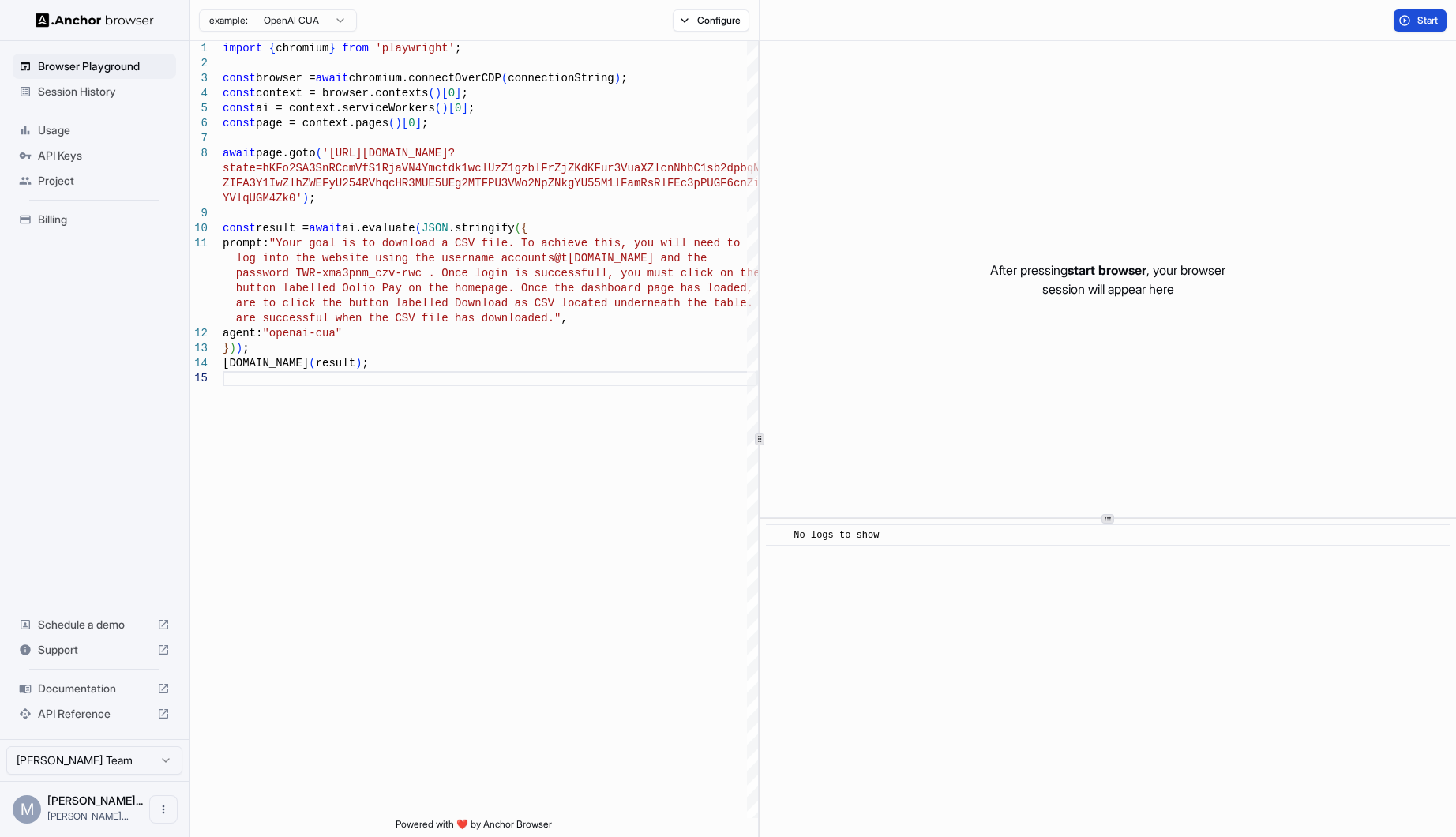
click at [1393, 17] on button "Start" at bounding box center [1419, 20] width 53 height 22
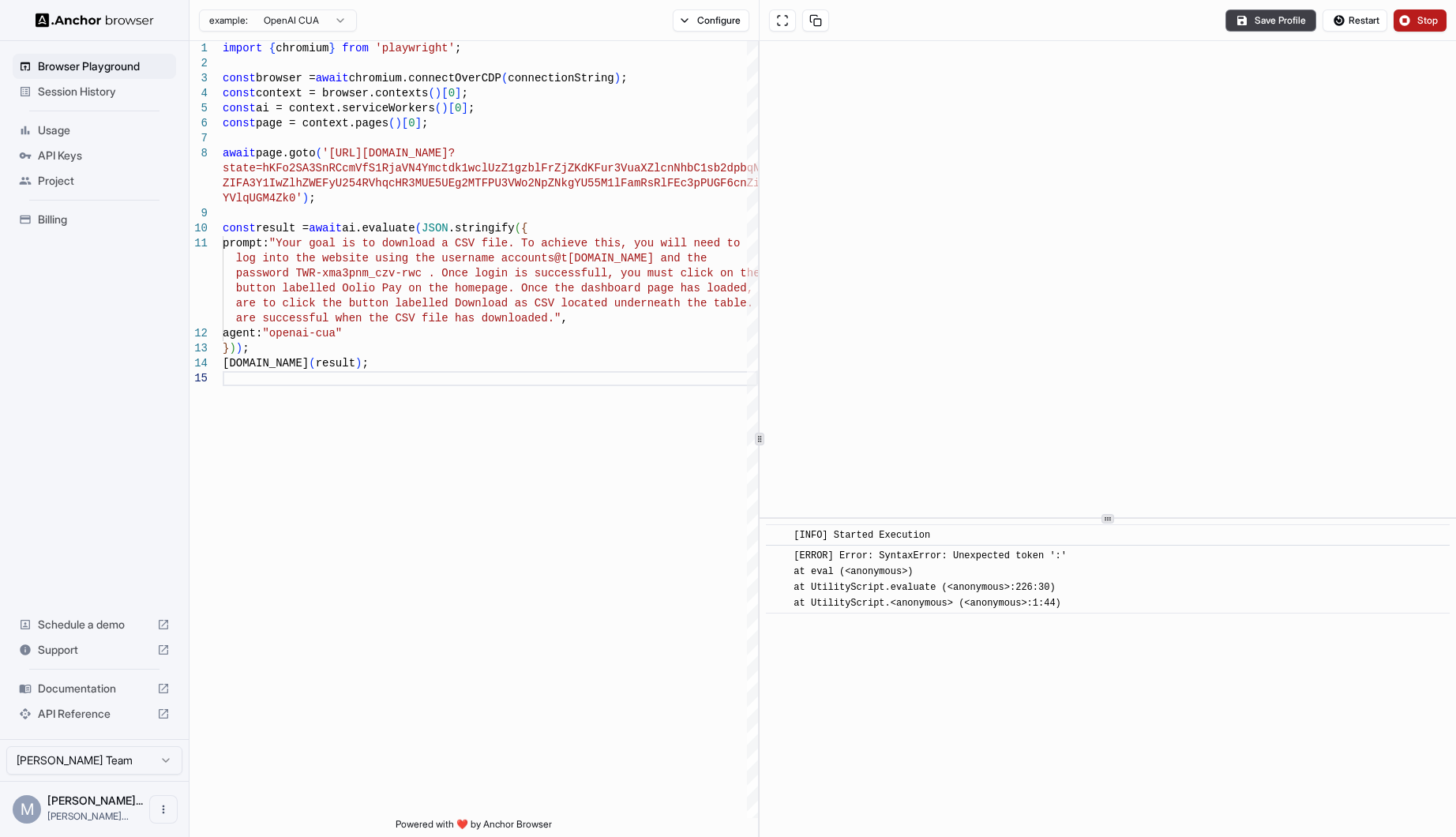
click at [1424, 14] on span "Stop" at bounding box center [1428, 20] width 22 height 13
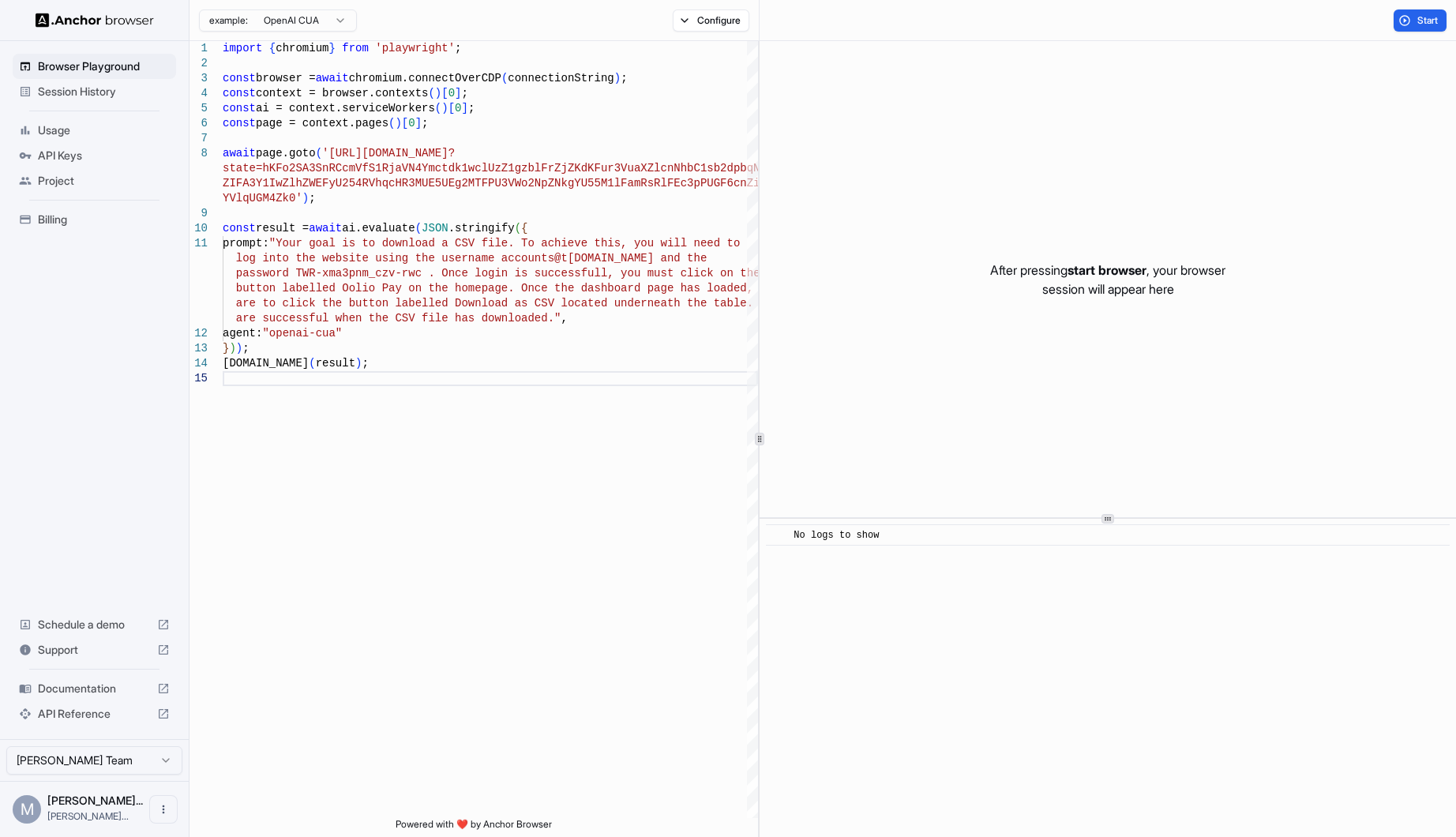
click at [131, 81] on div "Session History" at bounding box center [94, 92] width 163 height 25
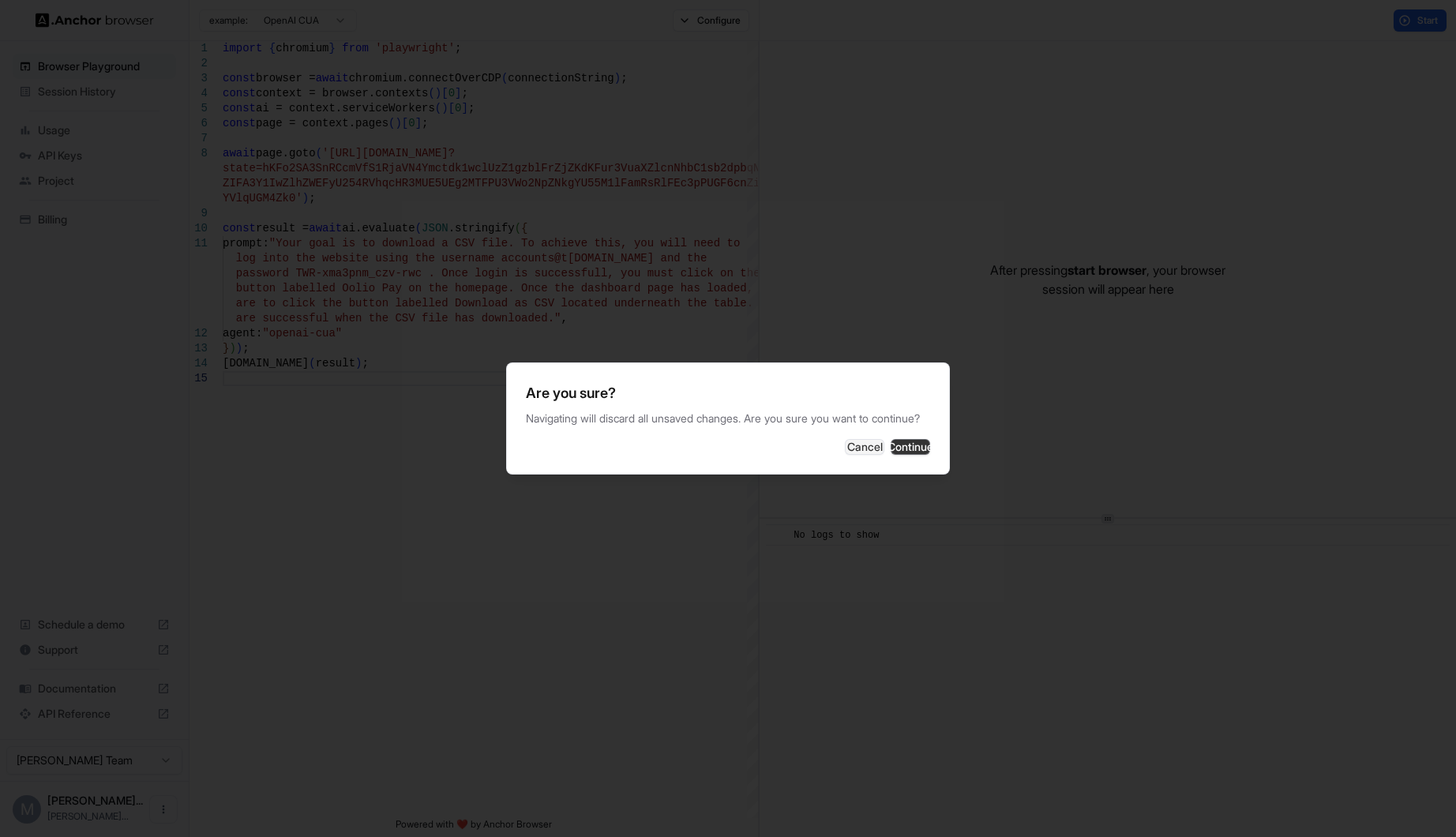
click at [894, 450] on button "Continue" at bounding box center [910, 447] width 40 height 15
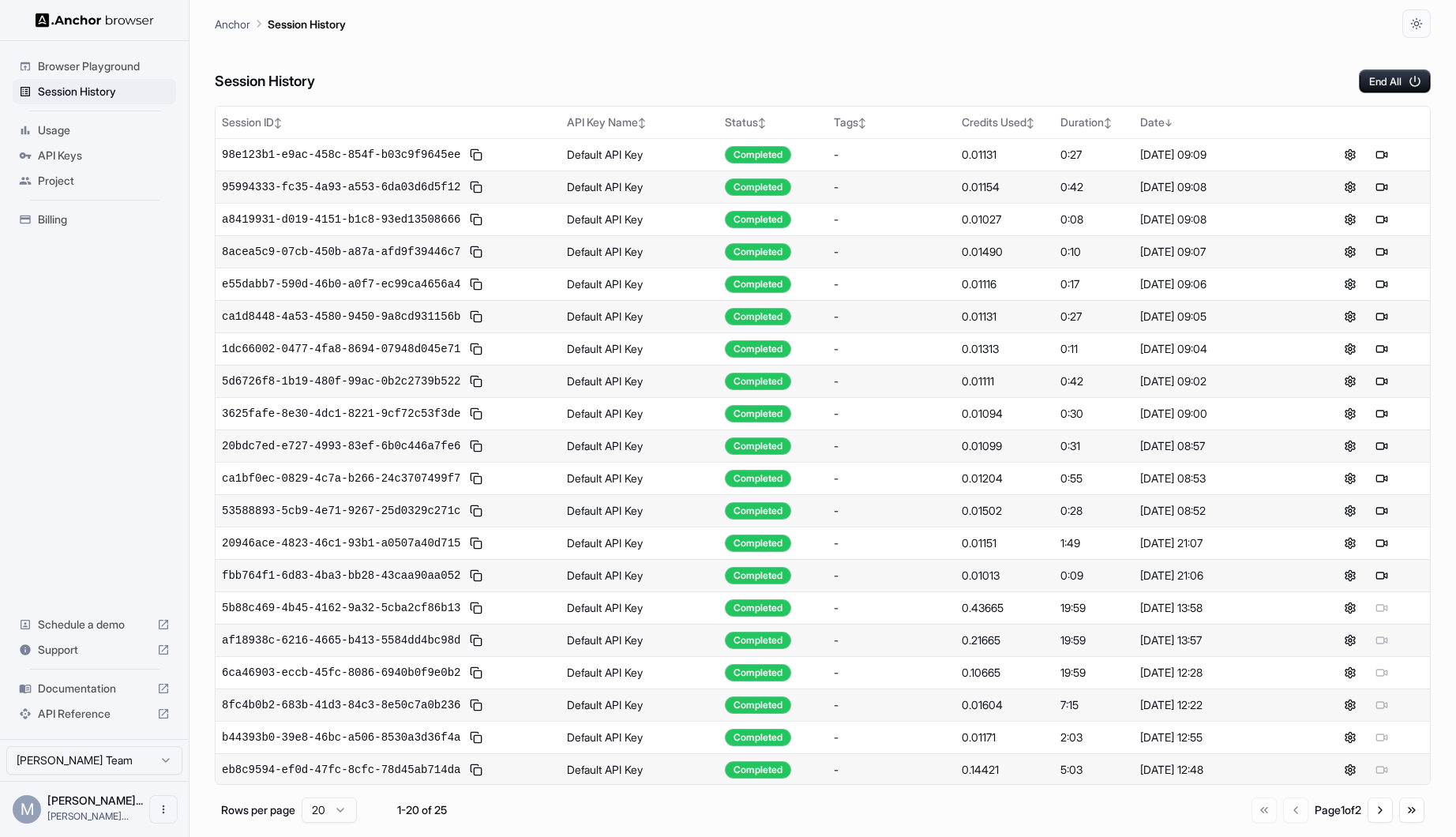
click at [124, 221] on span "Billing" at bounding box center [103, 219] width 132 height 15
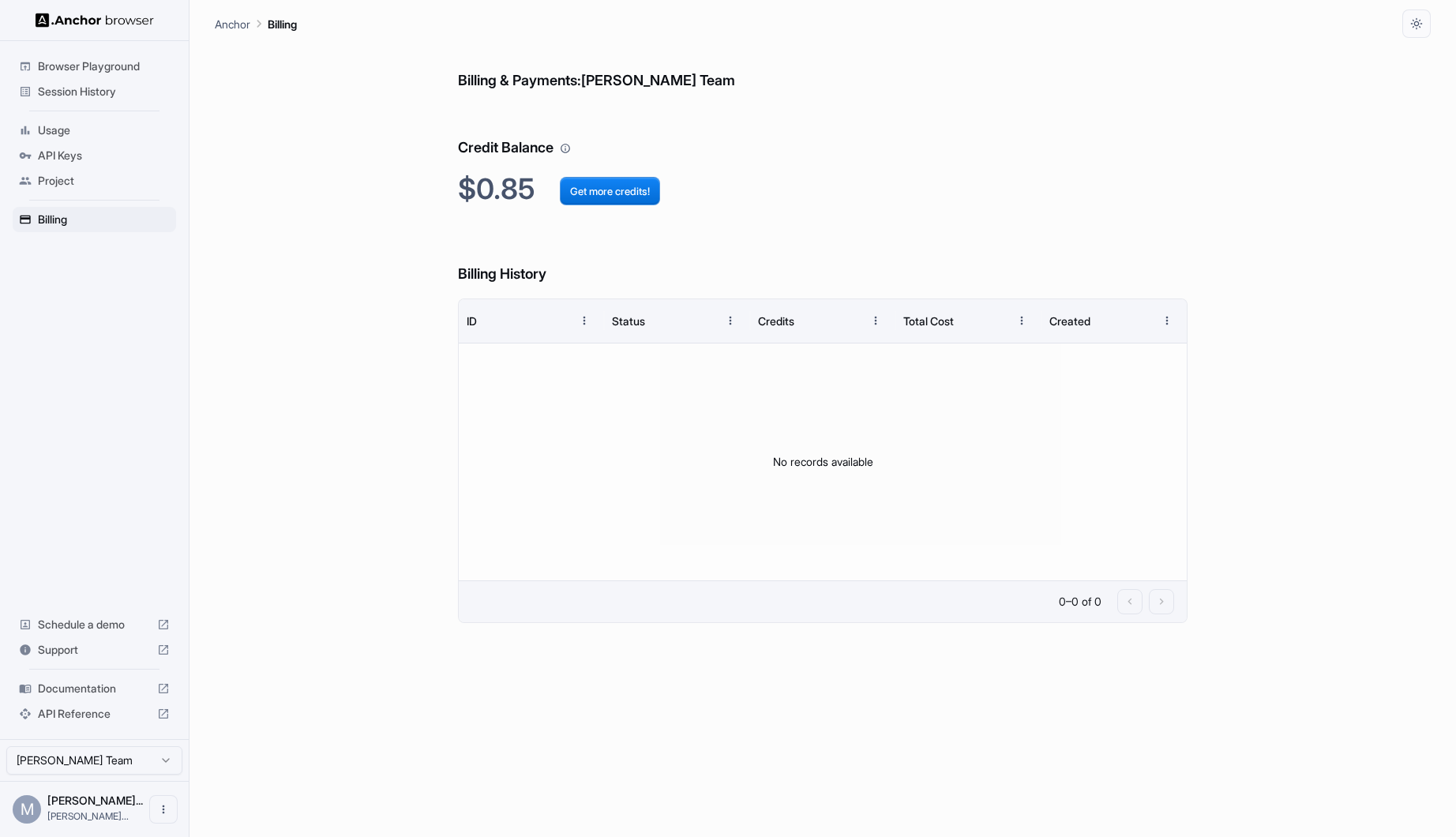
click at [70, 71] on span "Browser Playground" at bounding box center [103, 67] width 132 height 15
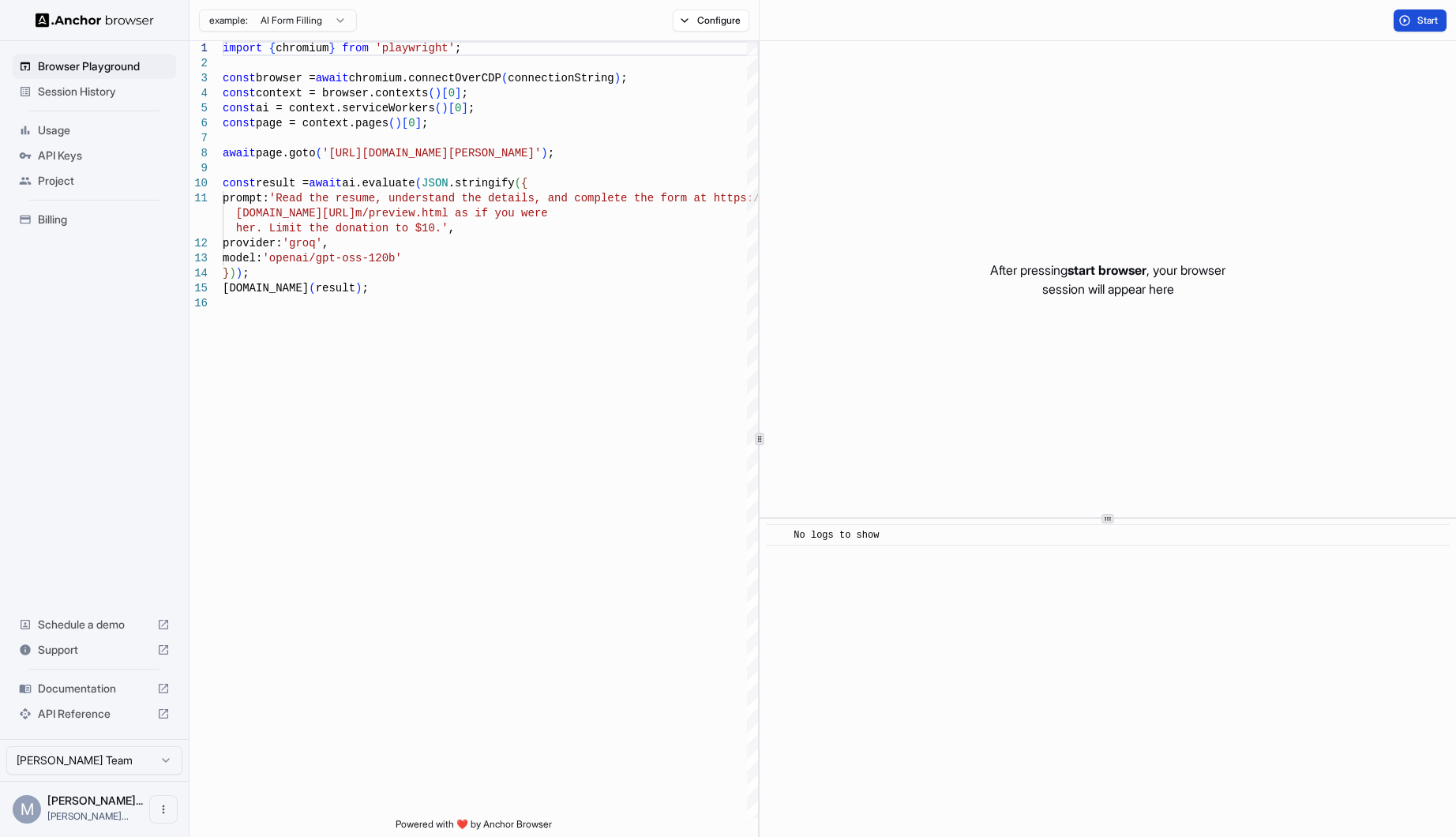
click at [1423, 24] on span "Start" at bounding box center [1428, 20] width 22 height 13
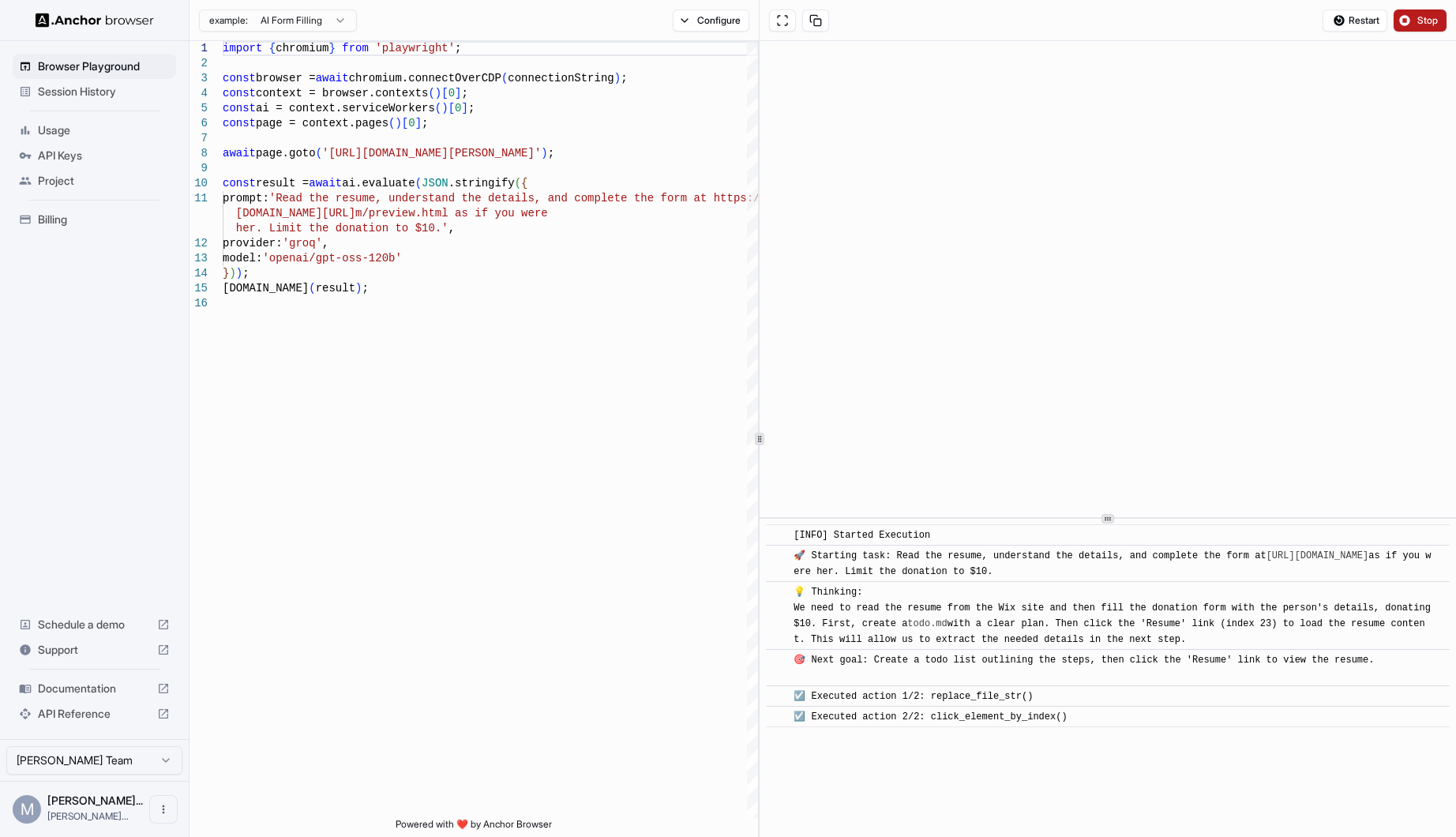
scroll to position [50, 0]
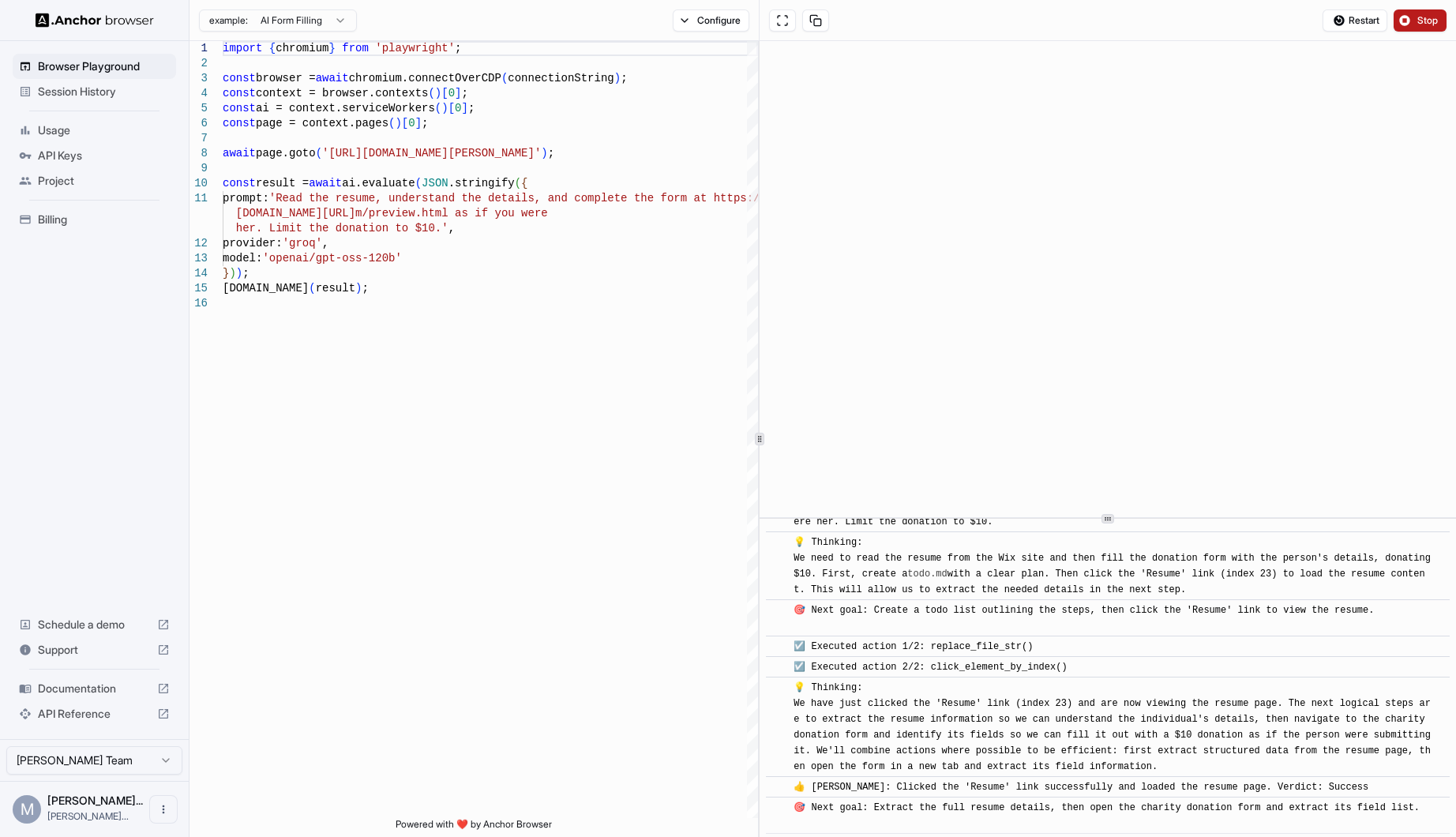
click at [1411, 15] on button "Stop" at bounding box center [1419, 20] width 53 height 22
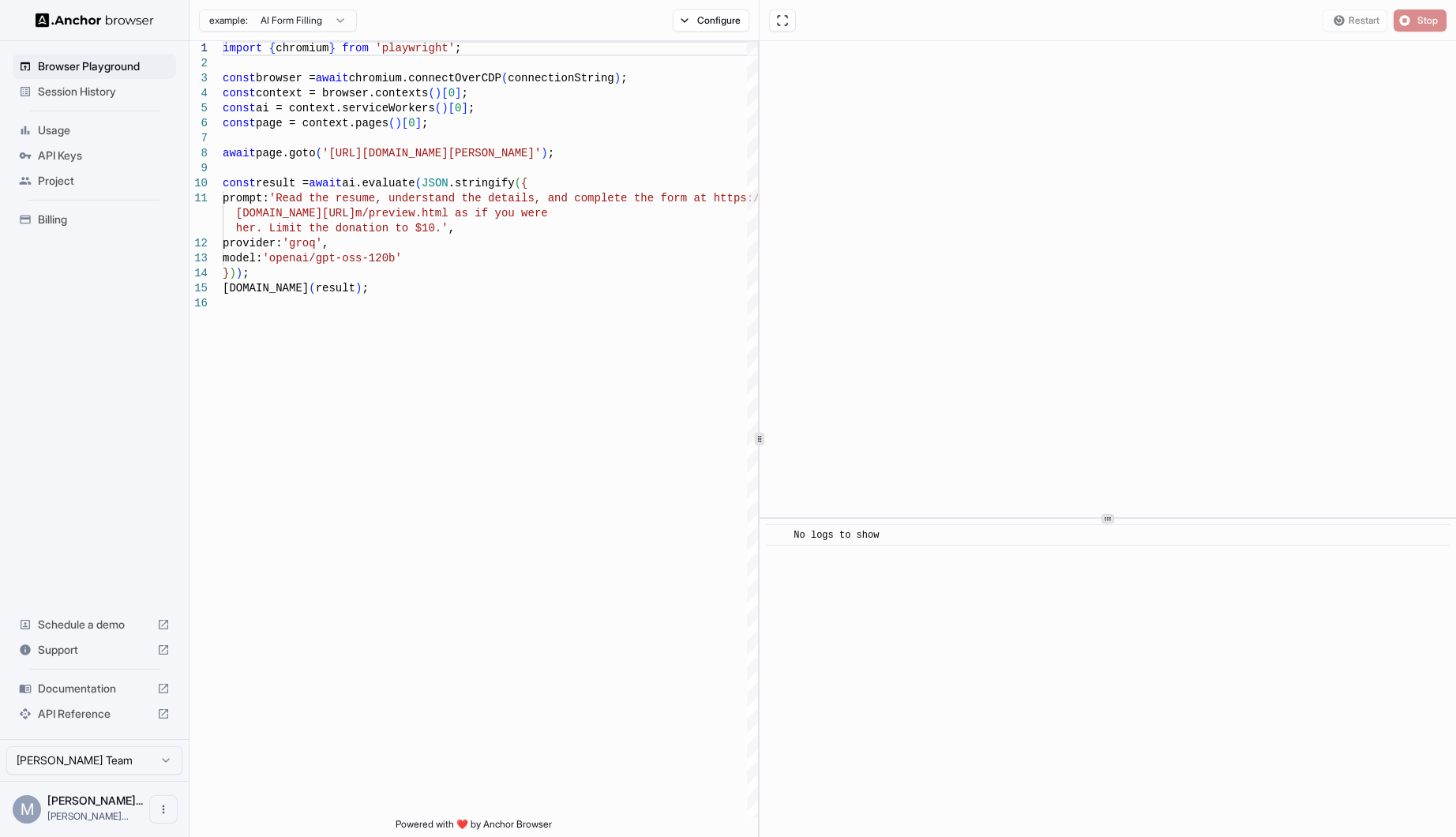
scroll to position [0, 0]
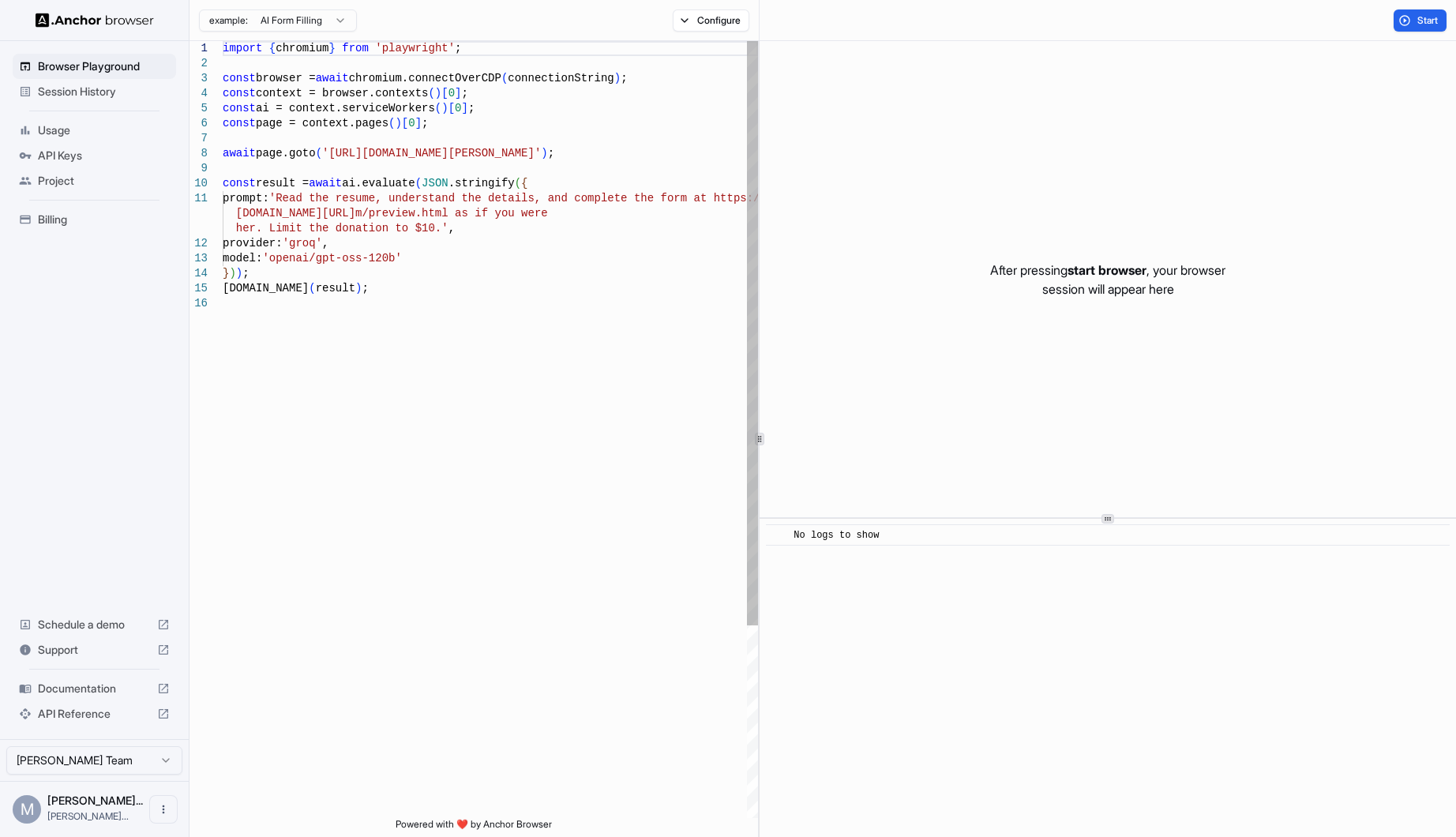
type textarea "**********"
click at [424, 230] on div "import { chromium } from 'playwright' ; const browser = await chromium.connectO…" at bounding box center [490, 558] width 536 height 1033
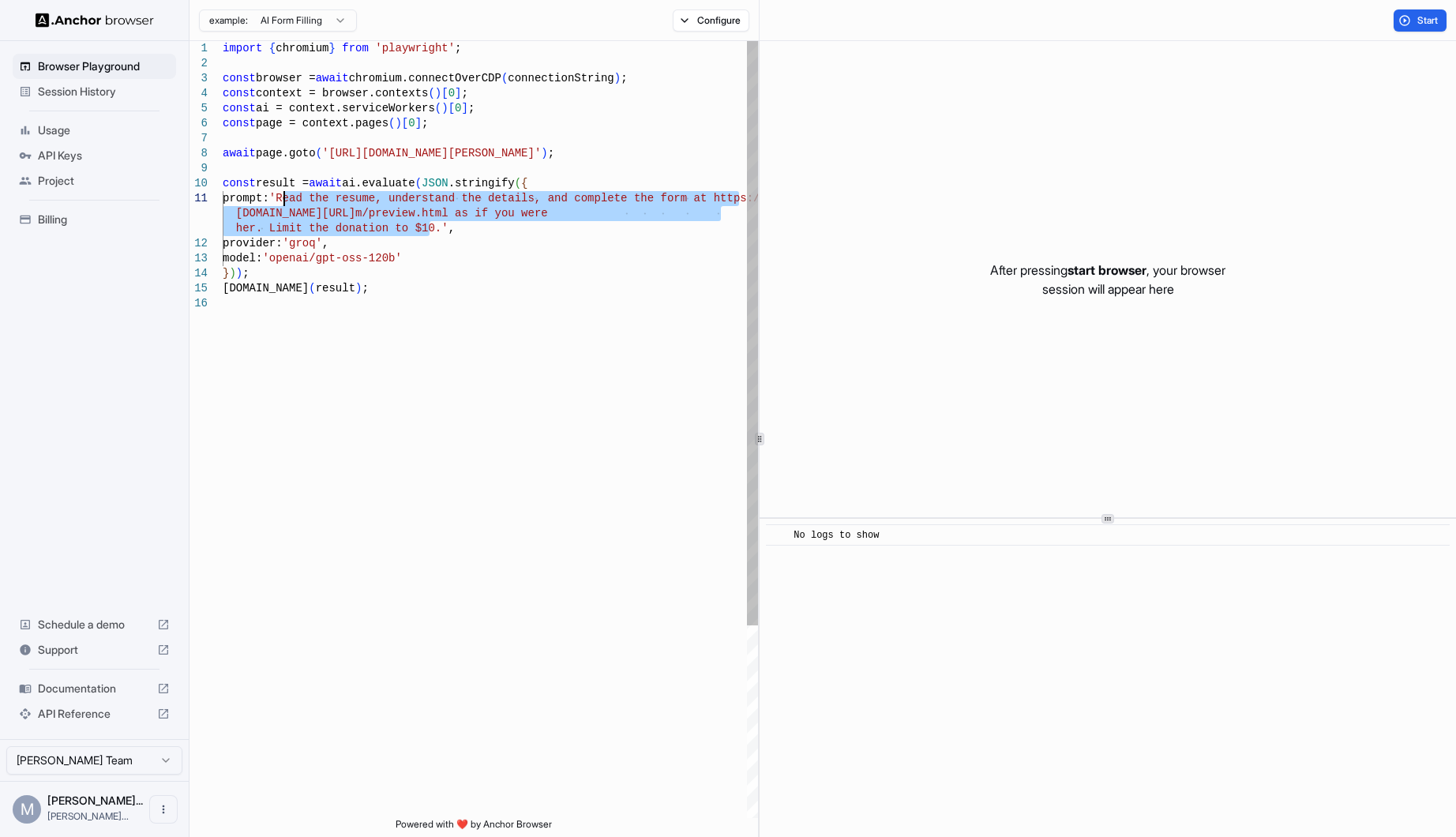
drag, startPoint x: 428, startPoint y: 232, endPoint x: 285, endPoint y: 201, distance: 146.3
click at [285, 201] on div "import { chromium } from 'playwright' ; const browser = await chromium.connectO…" at bounding box center [490, 558] width 536 height 1033
type textarea "**********"
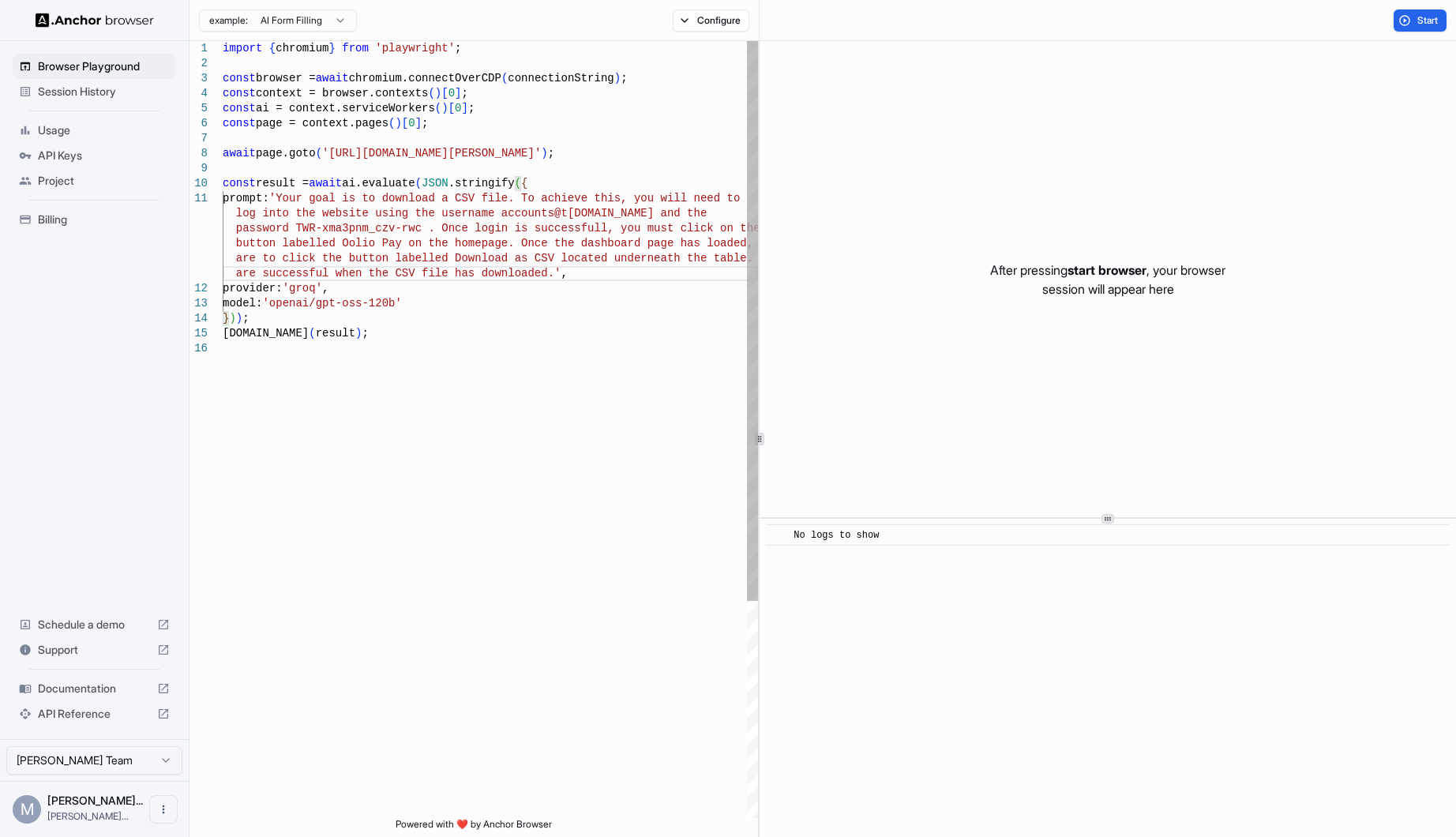
click at [467, 376] on div "import { chromium } from 'playwright' ; const browser = await chromium.connectO…" at bounding box center [490, 580] width 536 height 1077
click at [702, 15] on button "Configure" at bounding box center [710, 20] width 76 height 22
click at [893, 120] on html "Browser Playground Session History Usage API Keys Project Billing Schedule a de…" at bounding box center [728, 418] width 1456 height 837
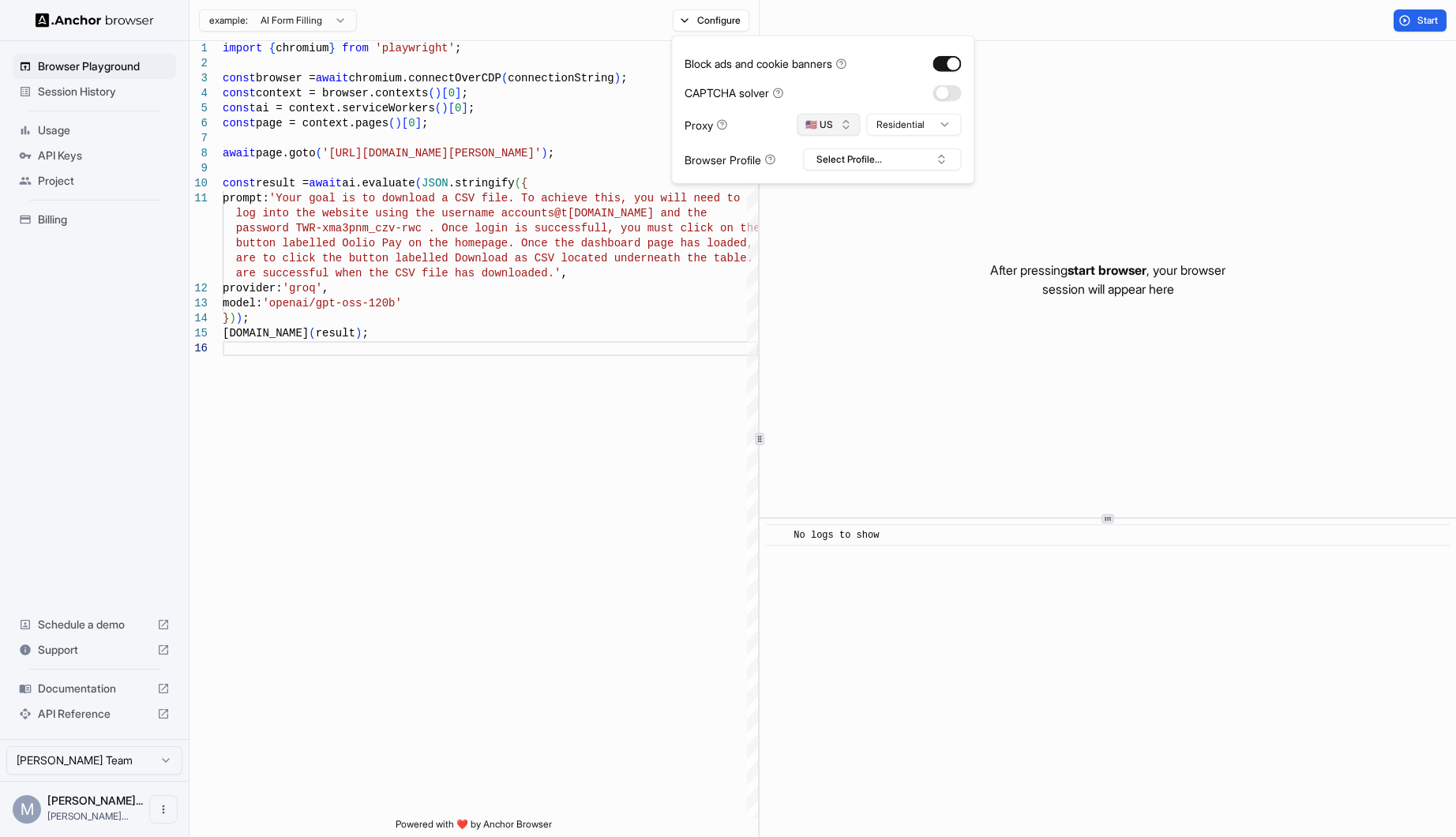
click at [840, 127] on button "🇺🇸 US" at bounding box center [828, 125] width 63 height 22
click at [819, 347] on div "🇦🇺 AU" at bounding box center [829, 354] width 102 height 22
click at [844, 151] on button "Select Profile..." at bounding box center [882, 159] width 158 height 22
click at [840, 225] on div "Oolio" at bounding box center [882, 217] width 150 height 22
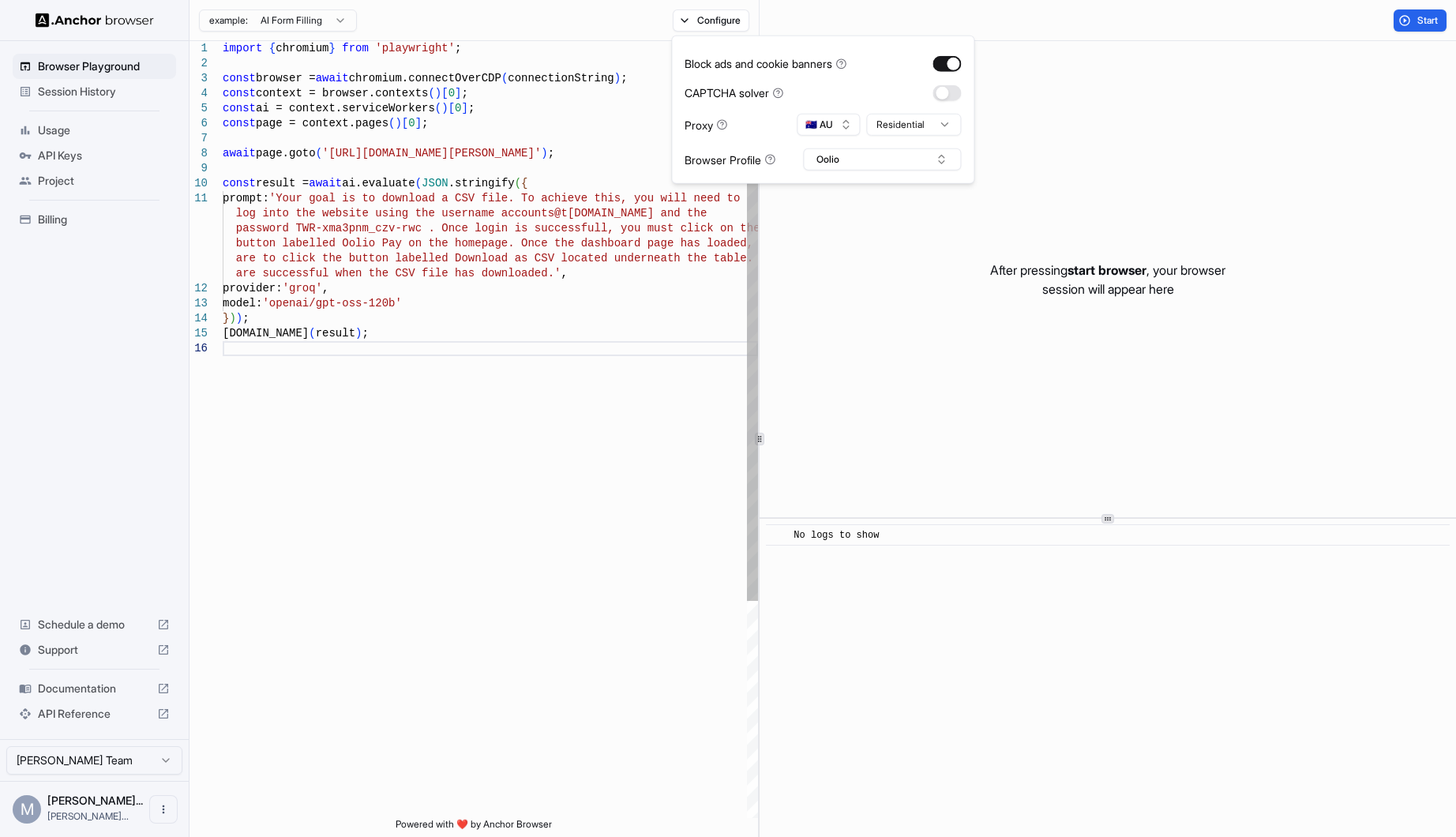
click at [682, 385] on div "import { chromium } from 'playwright' ; const browser = await chromium.connectO…" at bounding box center [490, 580] width 536 height 1077
click at [1421, 23] on span "Start" at bounding box center [1428, 20] width 22 height 13
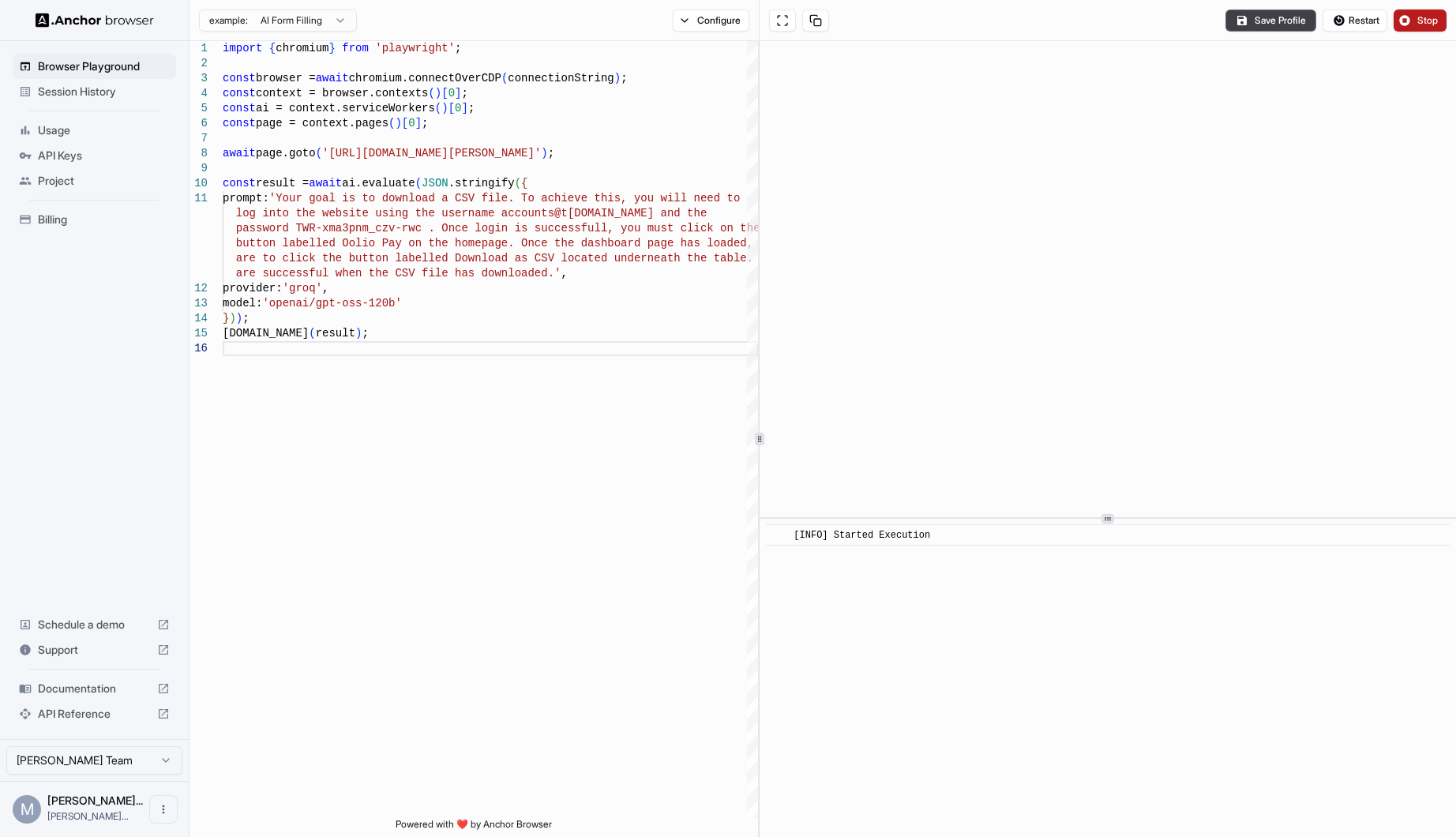
click at [1421, 23] on span "Stop" at bounding box center [1428, 20] width 22 height 13
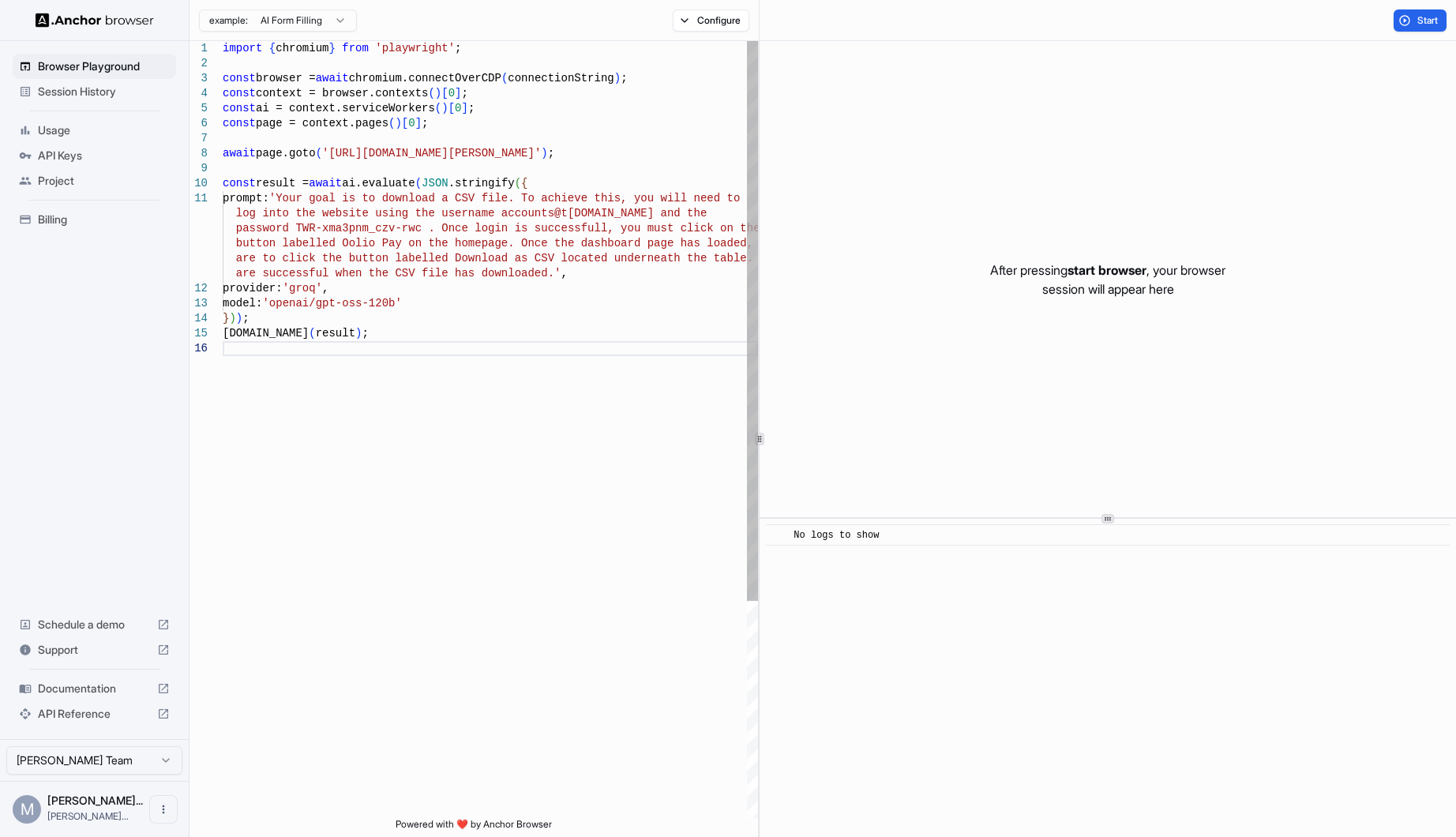
click at [289, 201] on div "import { chromium } from 'playwright' ; const browser = await chromium.connectO…" at bounding box center [490, 580] width 536 height 1077
click at [533, 271] on div "import { chromium } from 'playwright' ; const browser = await chromium.connectO…" at bounding box center [490, 580] width 536 height 1077
click at [511, 331] on div "import { chromium } from 'playwright' ; const browser = await chromium.connectO…" at bounding box center [490, 580] width 536 height 1077
click at [1396, 27] on button "Start" at bounding box center [1419, 20] width 53 height 22
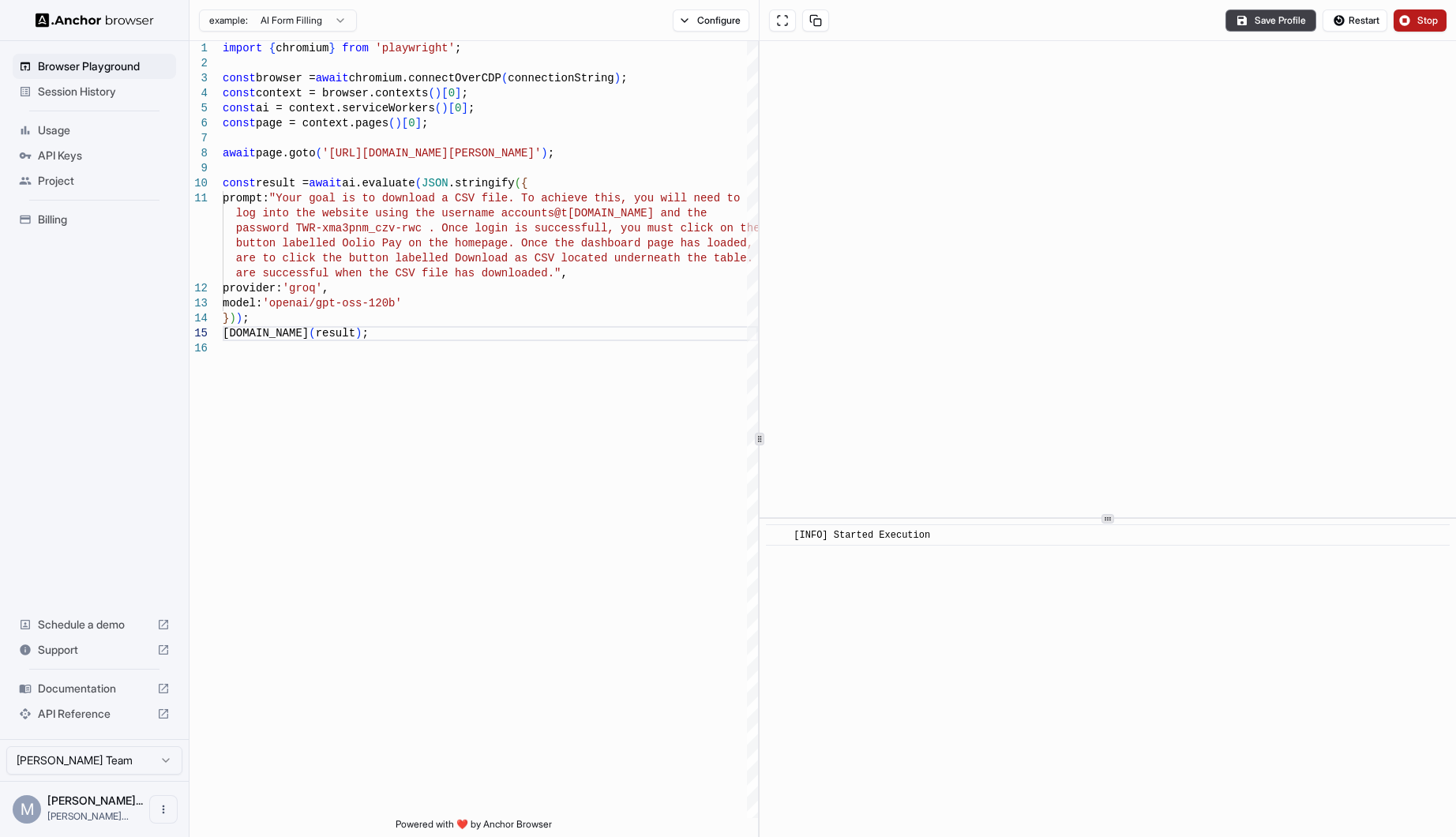
click at [1410, 20] on button "Stop" at bounding box center [1419, 20] width 53 height 22
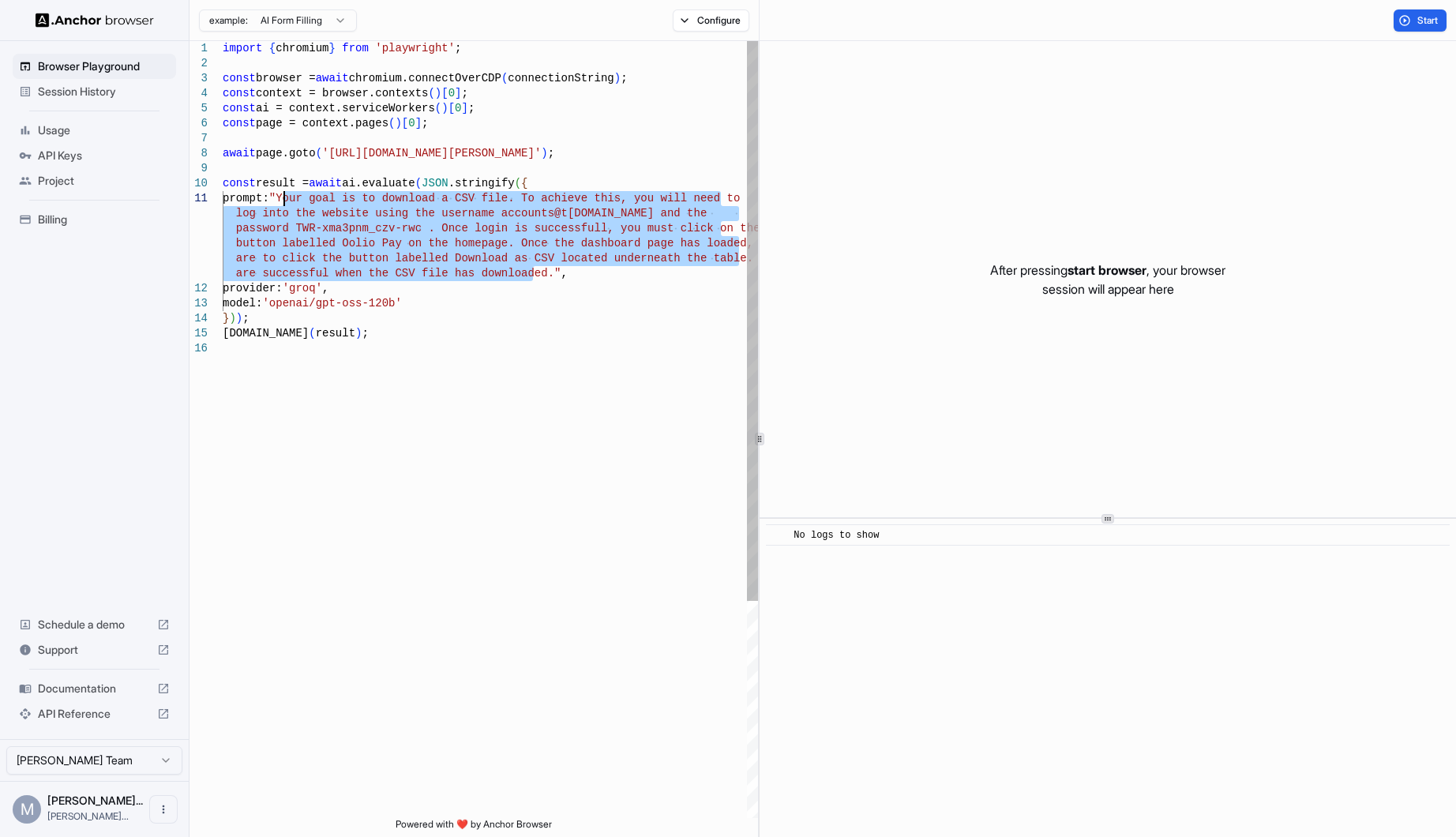
drag, startPoint x: 534, startPoint y: 268, endPoint x: 285, endPoint y: 198, distance: 258.7
click at [285, 198] on div "import { chromium } from 'playwright' ; const browser = await chromium.connectO…" at bounding box center [490, 580] width 536 height 1077
click at [674, 236] on div "import { chromium } from 'playwright' ; const browser = await chromium.connectO…" at bounding box center [490, 580] width 536 height 1077
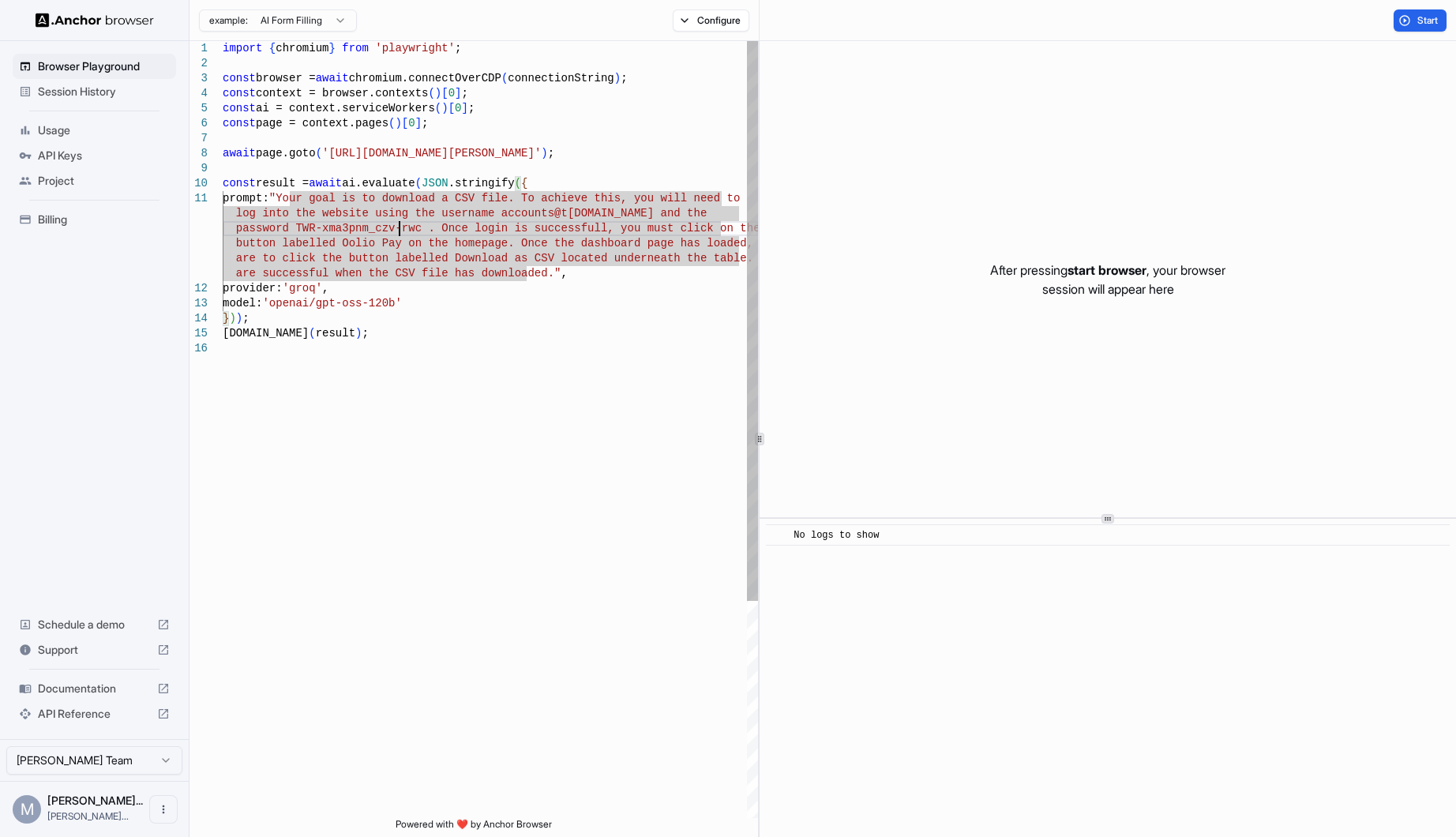
click at [401, 224] on div "import { chromium } from 'playwright' ; const browser = await chromium.connectO…" at bounding box center [490, 580] width 536 height 1077
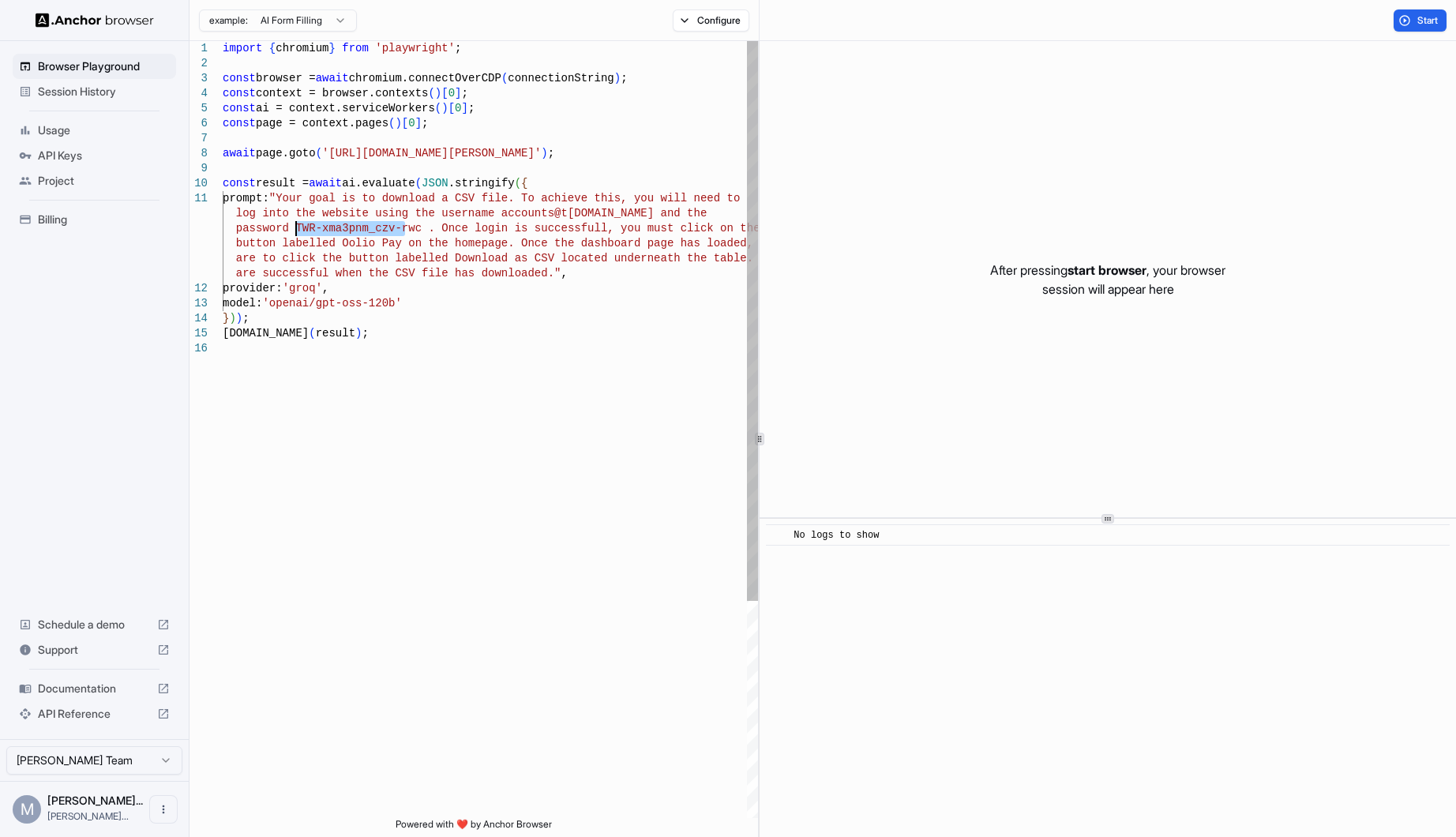
drag, startPoint x: 407, startPoint y: 229, endPoint x: 294, endPoint y: 230, distance: 113.0
click at [294, 230] on div "import { chromium } from 'playwright' ; const browser = await chromium.connectO…" at bounding box center [490, 580] width 536 height 1077
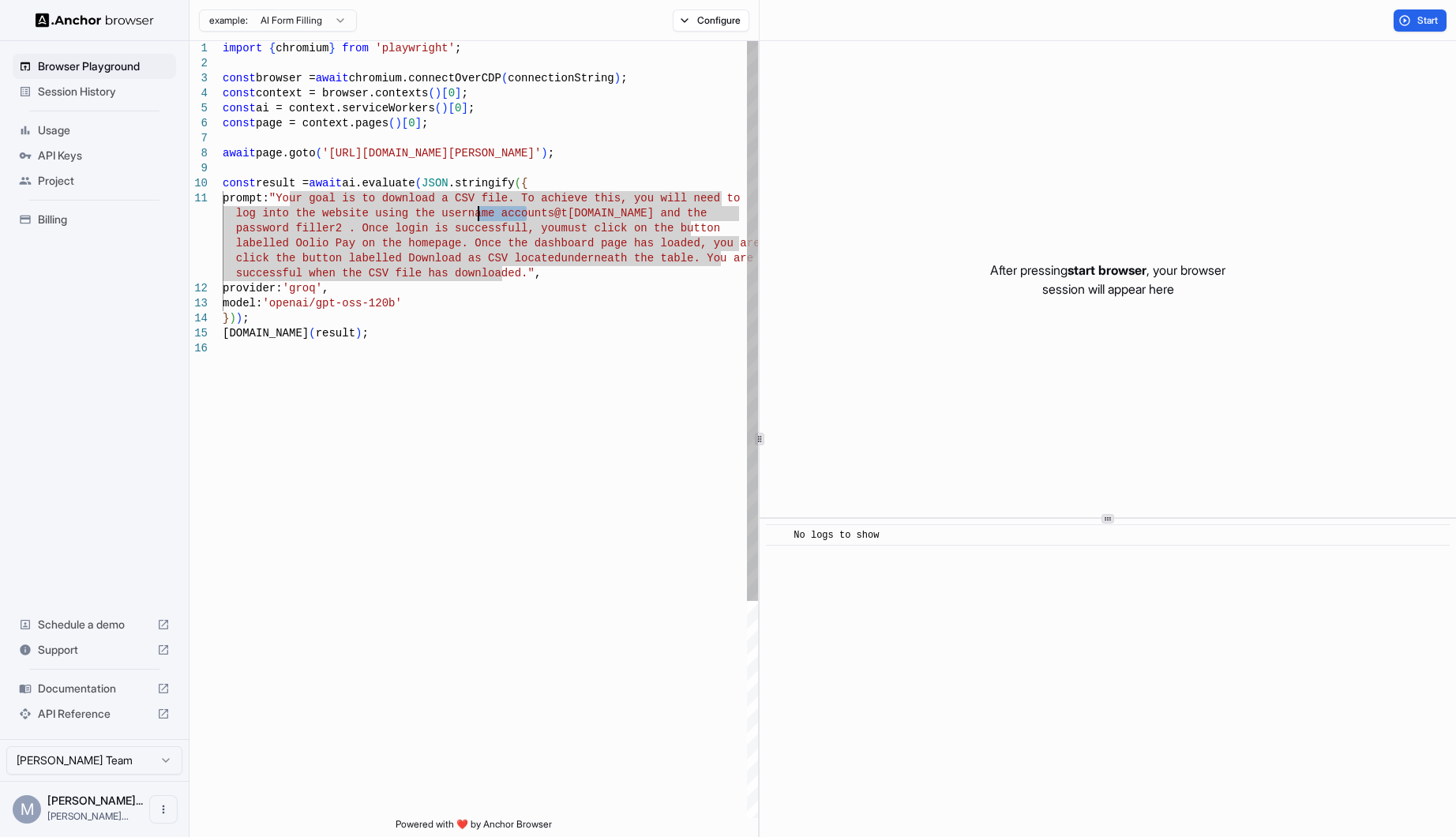
drag, startPoint x: 524, startPoint y: 213, endPoint x: 476, endPoint y: 214, distance: 48.0
click at [476, 214] on div "import { chromium } from 'playwright' ; const browser = await chromium.connectO…" at bounding box center [490, 580] width 536 height 1077
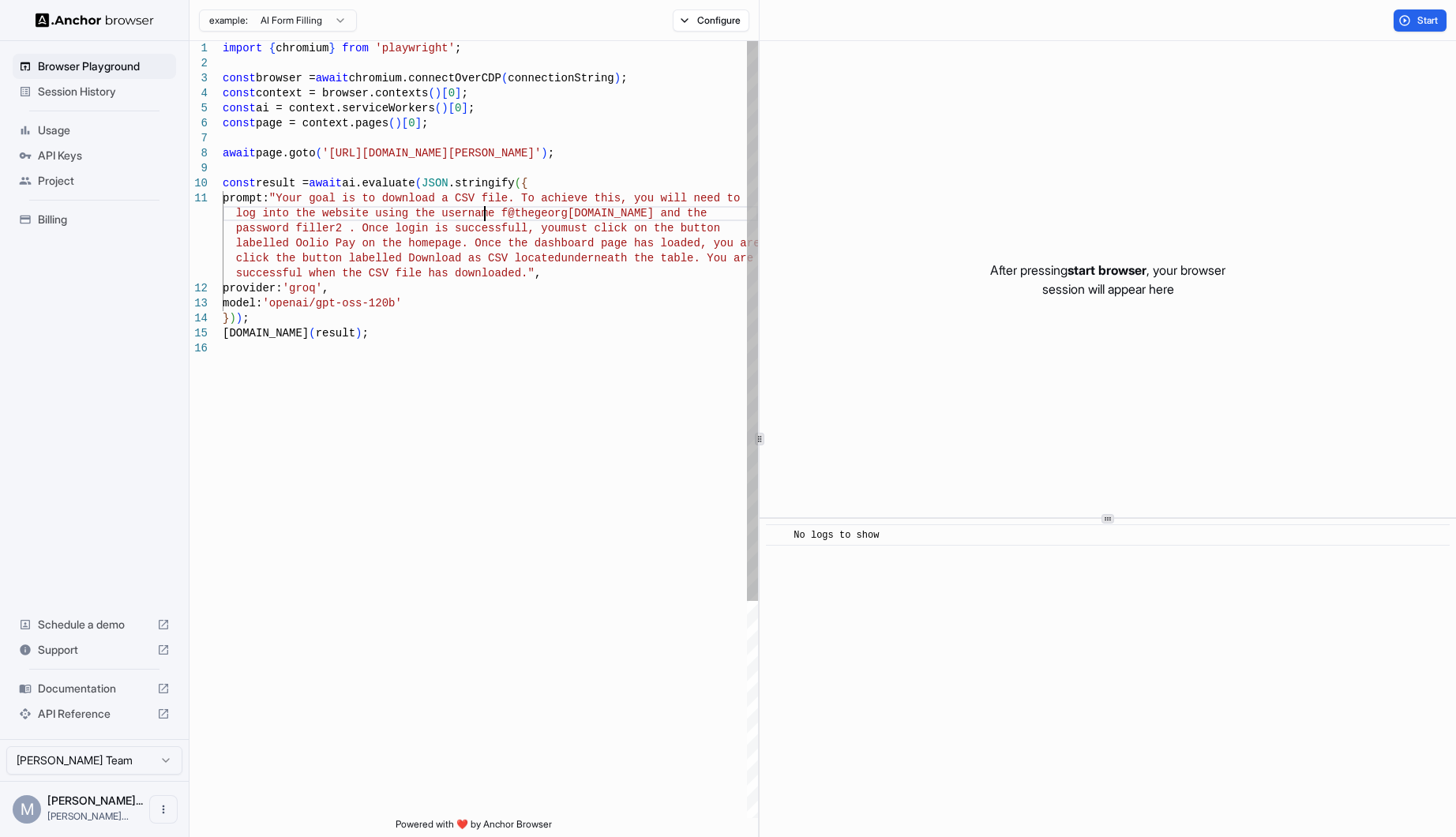
scroll to position [28, 0]
click at [491, 319] on div "import { chromium } from 'playwright' ; const browser = await chromium.connectO…" at bounding box center [490, 580] width 536 height 1077
click at [285, 235] on div "import { chromium } from 'playwright' ; const browser = await chromium.connectO…" at bounding box center [490, 580] width 536 height 1077
drag, startPoint x: 563, startPoint y: 153, endPoint x: 327, endPoint y: 149, distance: 236.0
click at [327, 149] on div "import { chromium } from 'playwright' ; const browser = await chromium.connectO…" at bounding box center [490, 580] width 536 height 1077
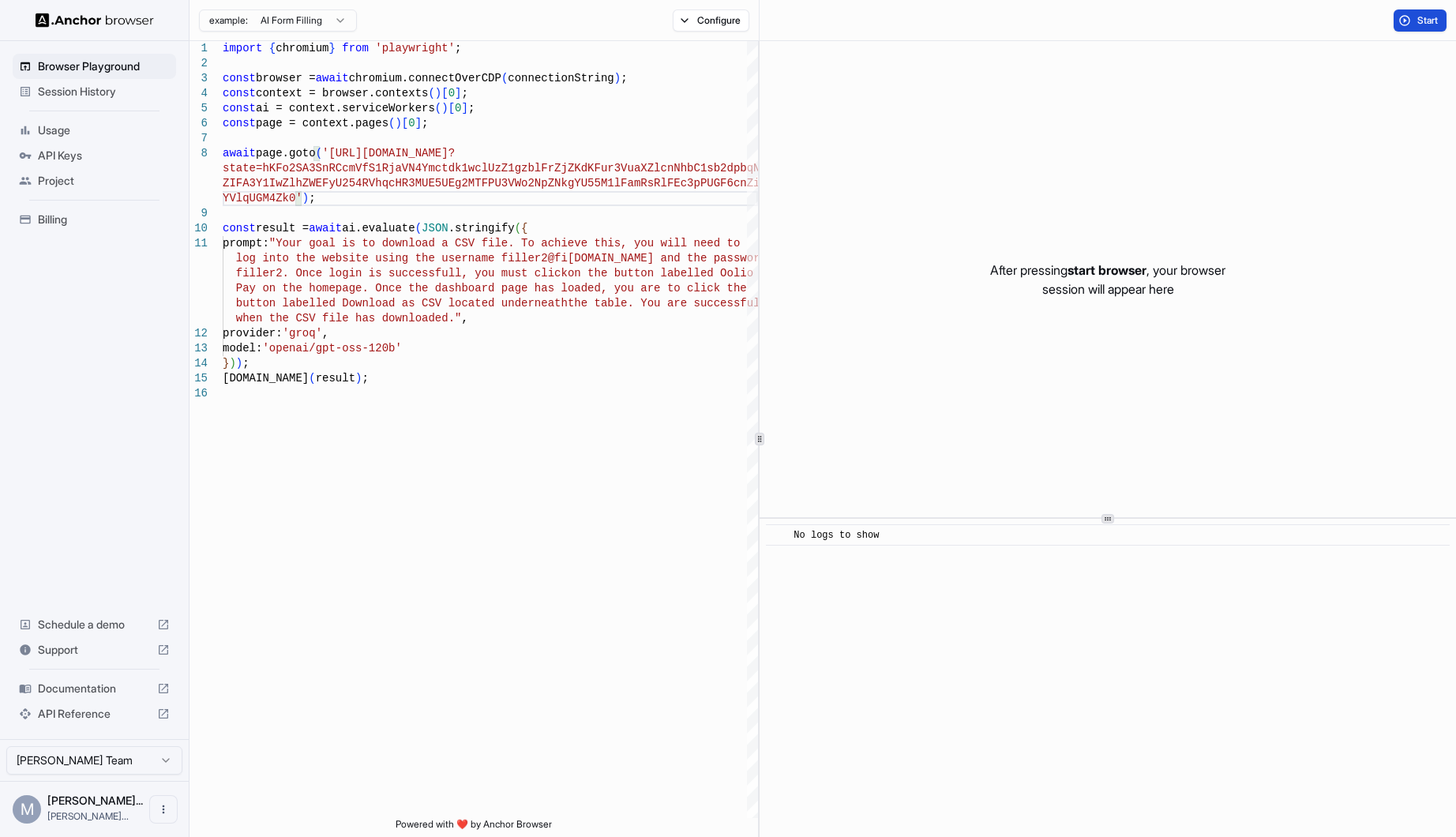
click at [1414, 24] on button "Start" at bounding box center [1419, 20] width 53 height 22
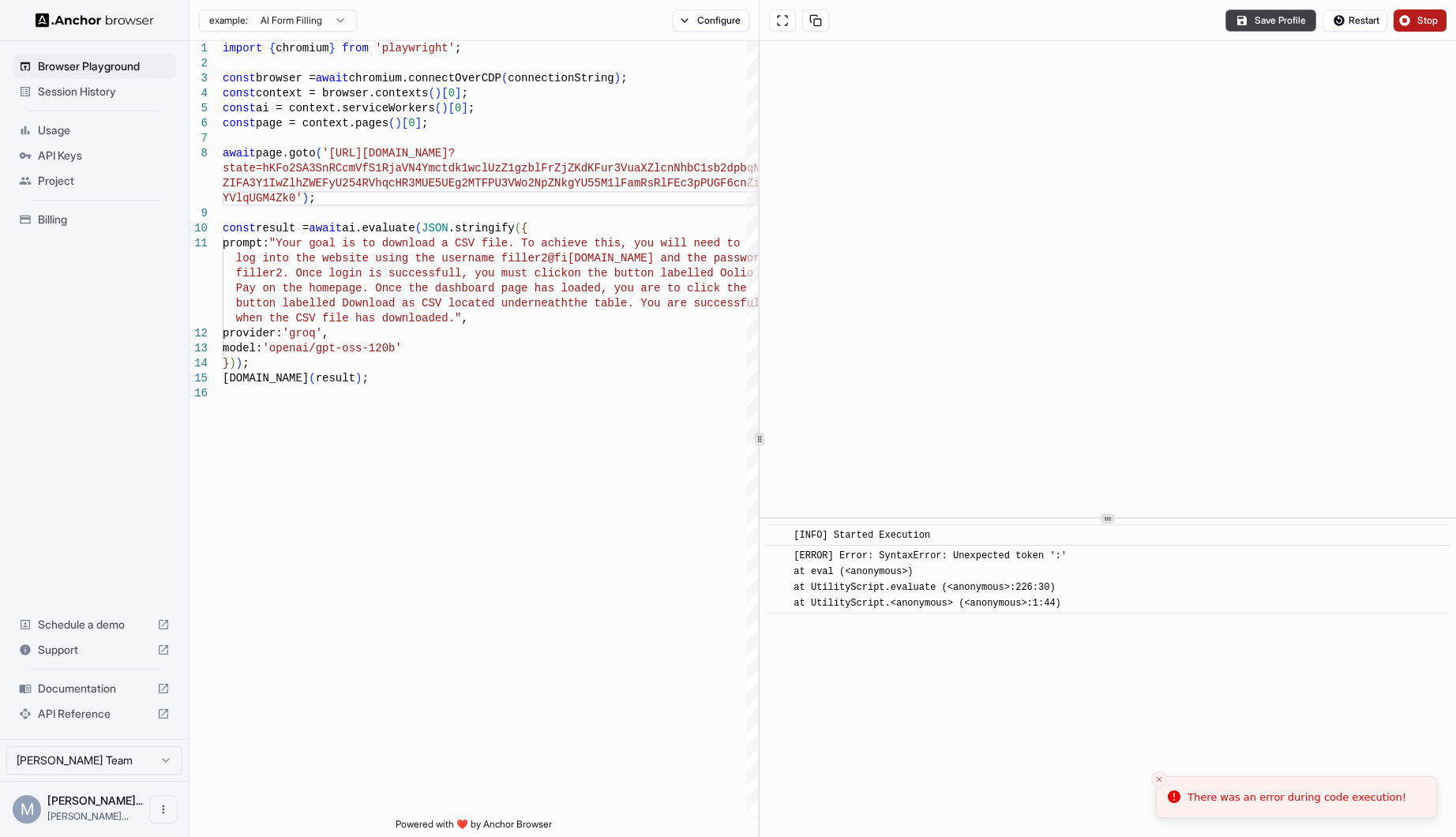
click at [1414, 24] on button "Stop" at bounding box center [1419, 20] width 53 height 22
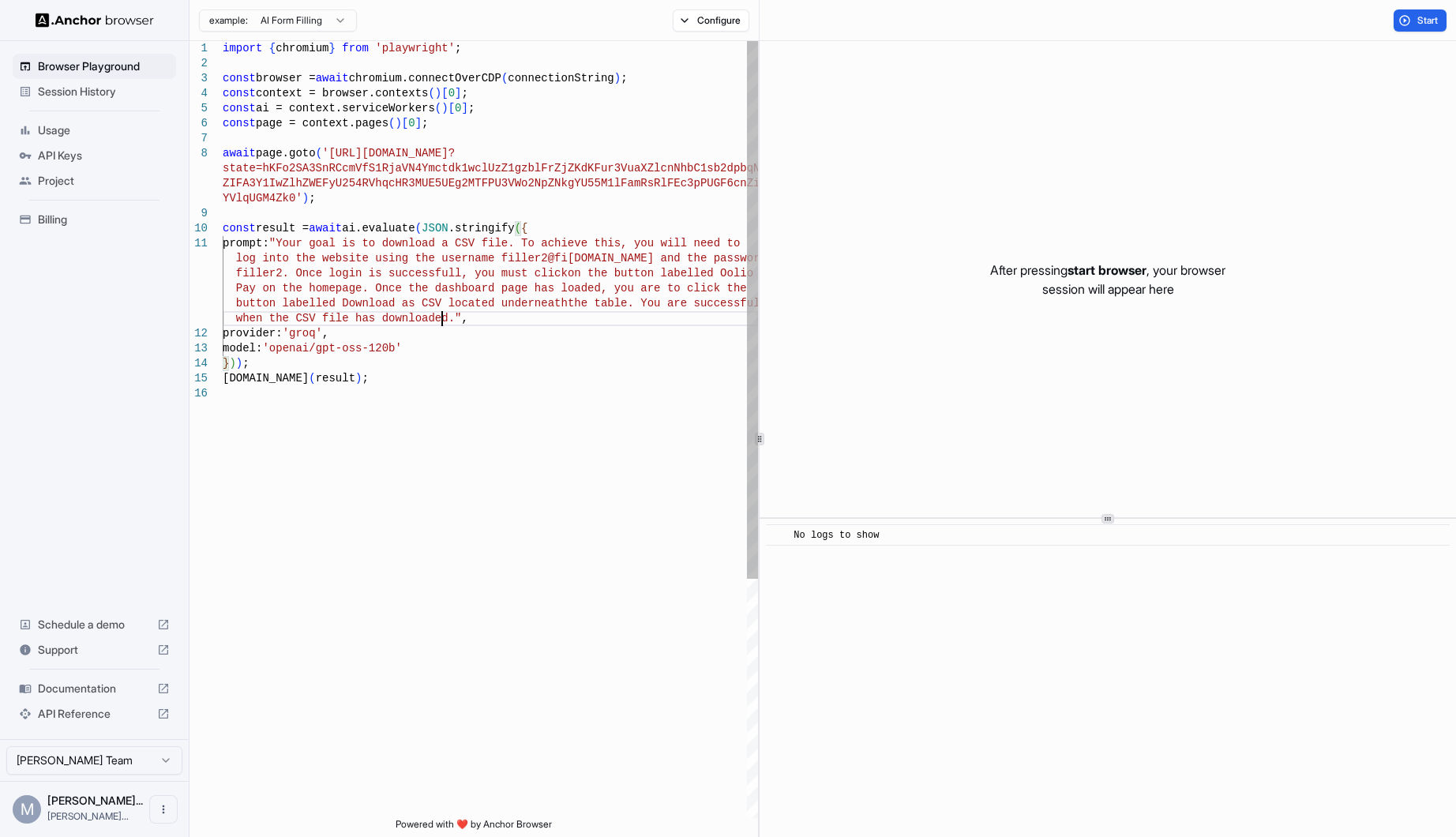
click at [442, 320] on div "import { chromium } from 'playwright' ; const browser = await chromium.connectO…" at bounding box center [490, 602] width 536 height 1123
click at [288, 242] on div "import { chromium } from 'playwright' ; const browser = await chromium.connectO…" at bounding box center [490, 602] width 536 height 1123
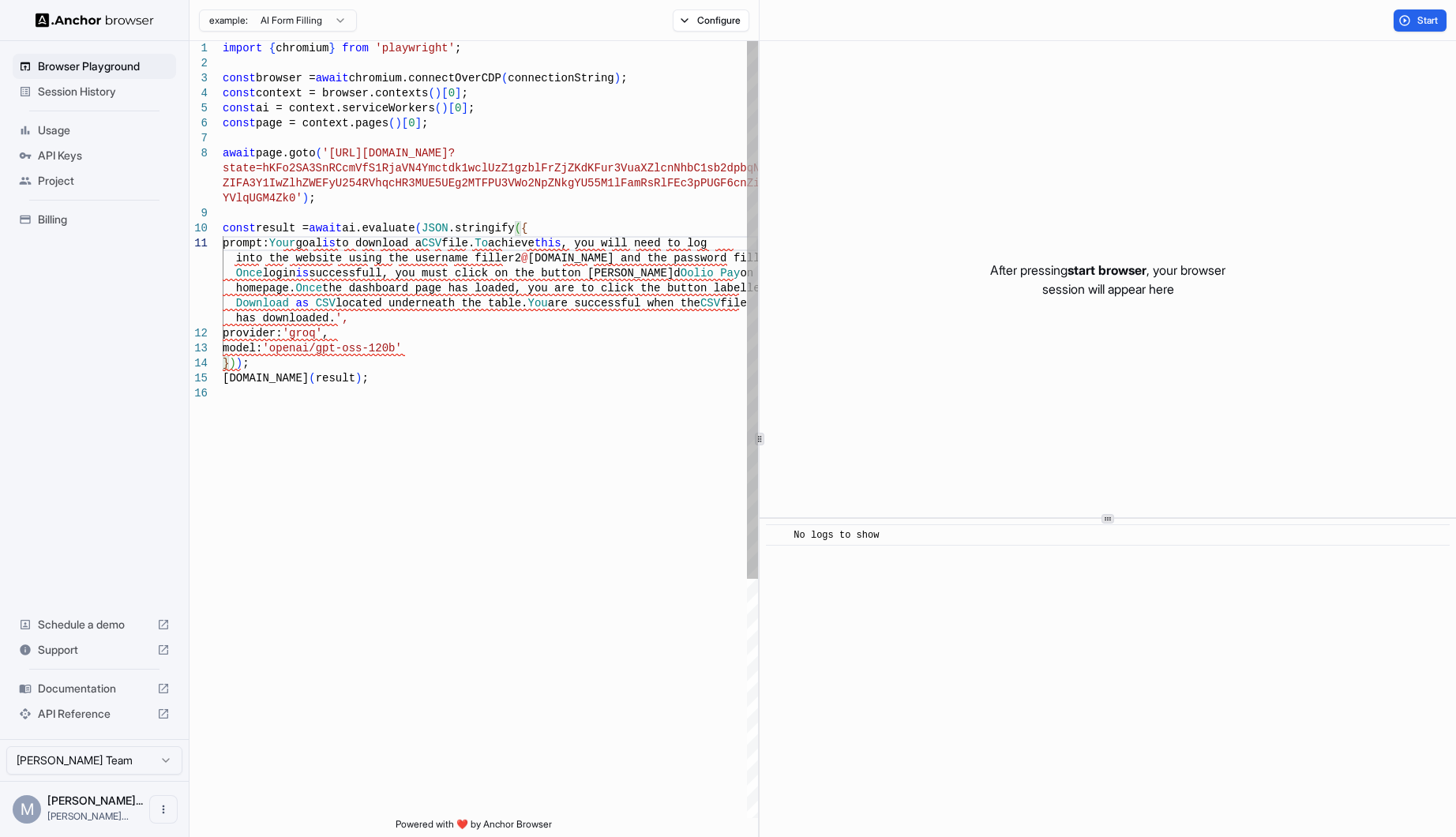
scroll to position [57, 0]
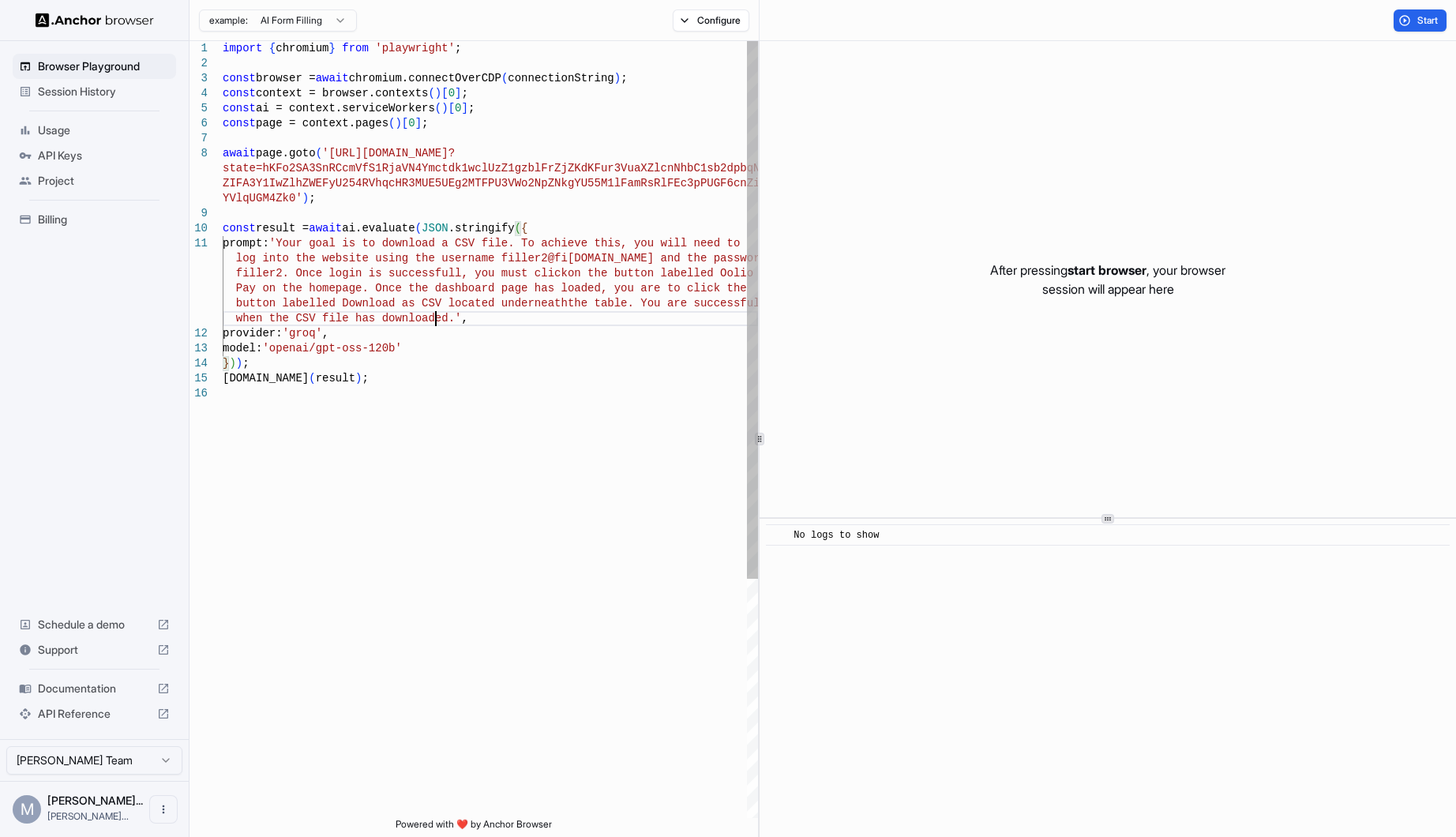
click at [436, 320] on div "import { chromium } from 'playwright' ; const browser = await chromium.connectO…" at bounding box center [490, 602] width 536 height 1123
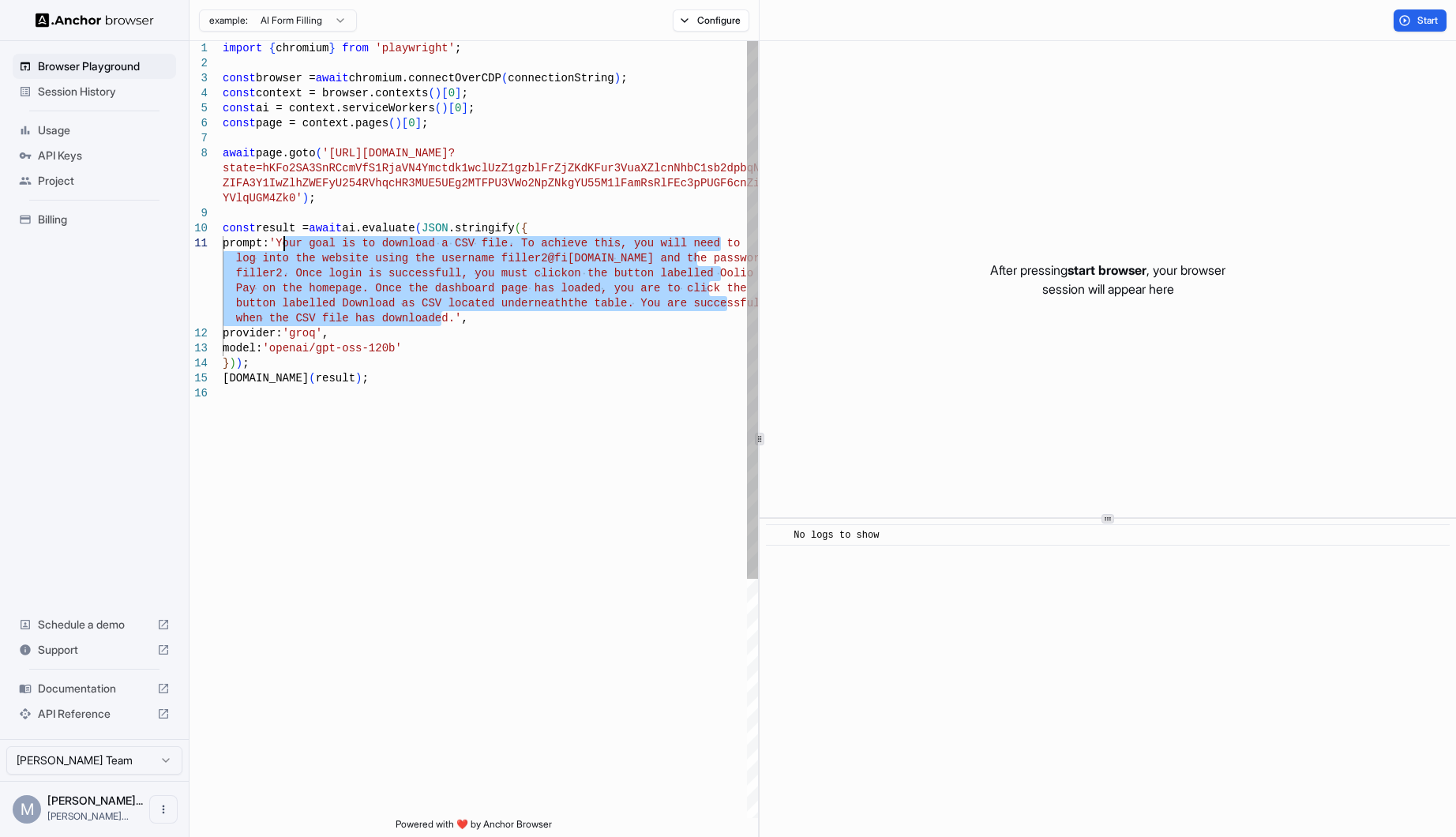
drag, startPoint x: 438, startPoint y: 319, endPoint x: 288, endPoint y: 246, distance: 166.8
click at [288, 246] on div "import { chromium } from 'playwright' ; const browser = await chromium.connectO…" at bounding box center [490, 602] width 536 height 1123
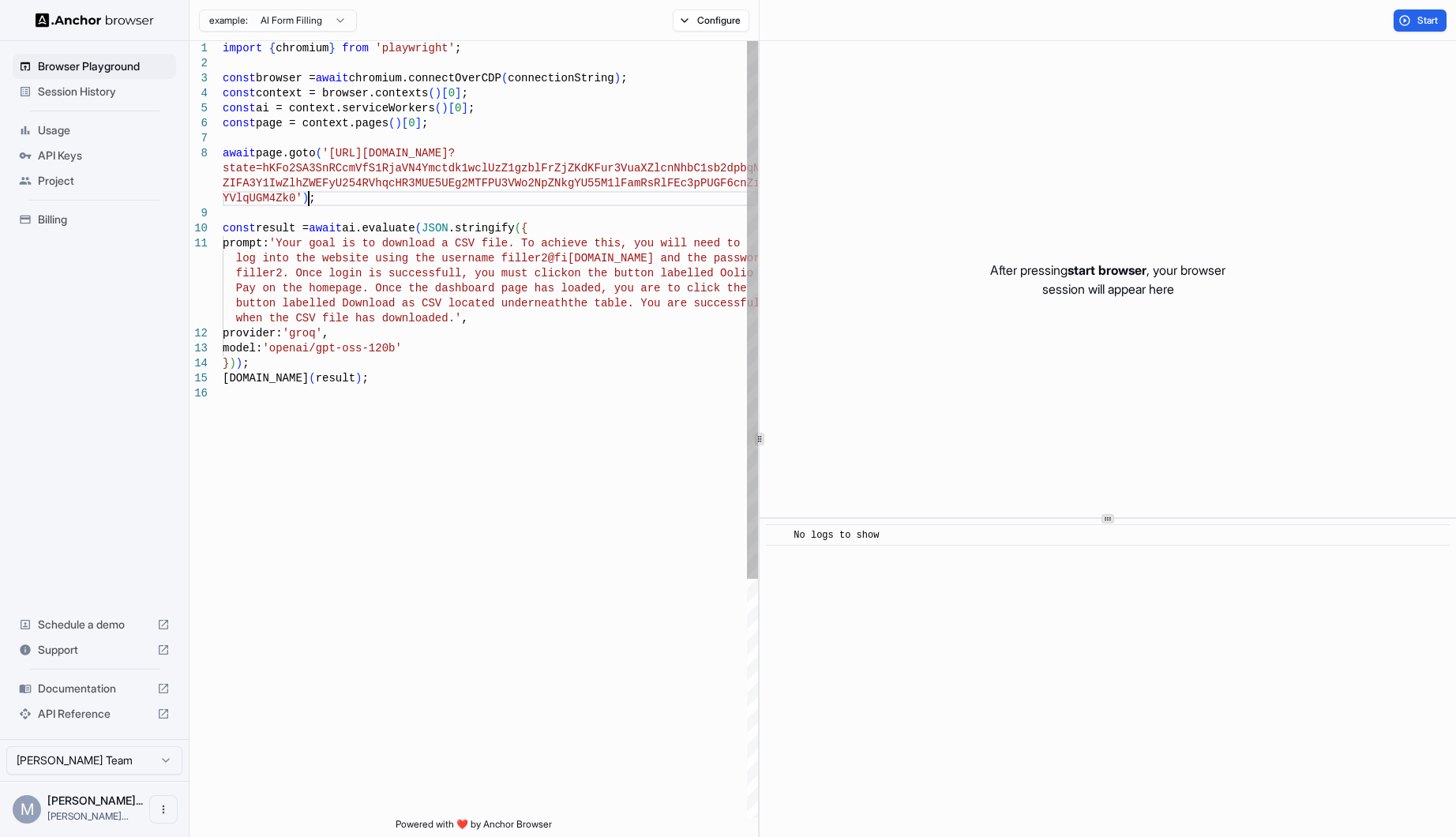
click at [387, 198] on div "import { chromium } from 'playwright' ; const browser = await chromium.connectO…" at bounding box center [490, 602] width 536 height 1123
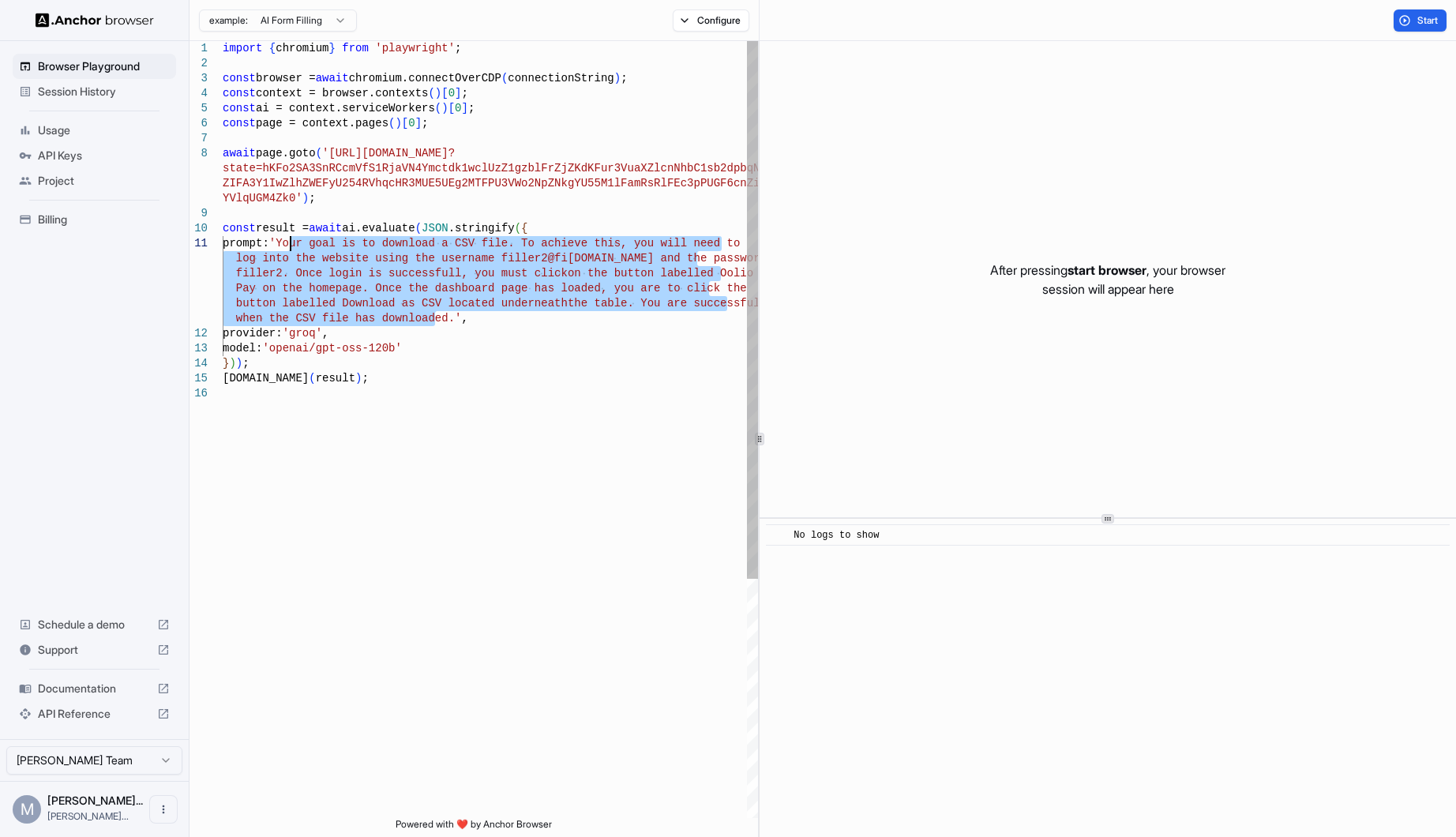
drag, startPoint x: 434, startPoint y: 321, endPoint x: 290, endPoint y: 244, distance: 163.3
click at [290, 244] on div "import { chromium } from 'playwright' ; const browser = await chromium.connectO…" at bounding box center [490, 602] width 536 height 1123
type textarea "**********"
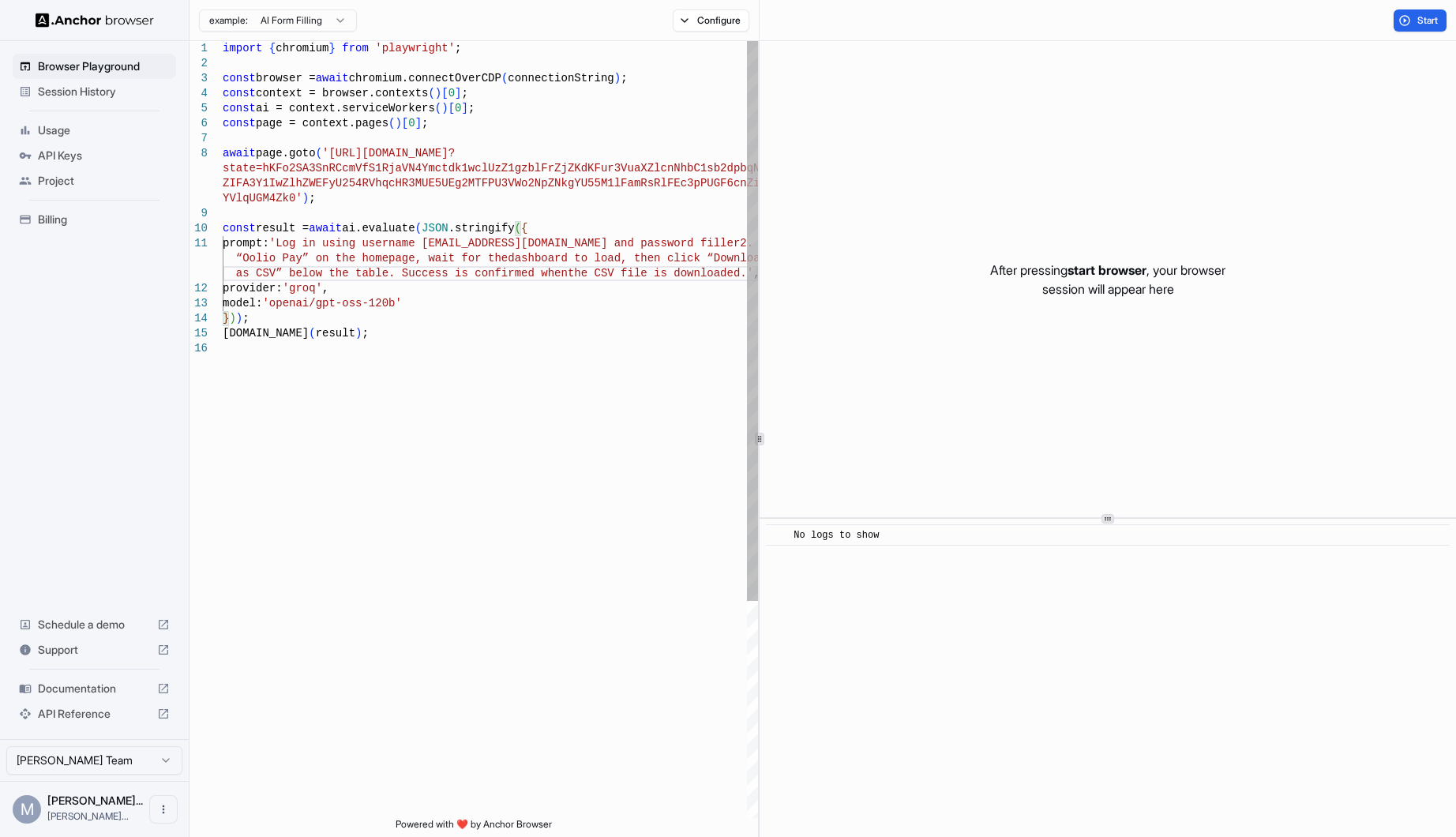
click at [443, 333] on div "import { chromium } from 'playwright' ; const browser = await chromium.connectO…" at bounding box center [490, 580] width 536 height 1077
click at [622, 421] on div "import { chromium } from 'playwright' ; const browser = await chromium.connectO…" at bounding box center [490, 580] width 536 height 1077
click at [1408, 14] on button "Start" at bounding box center [1419, 20] width 53 height 22
click at [308, 267] on div "import { chromium } from 'playwright' ; const browser = await chromium.connectO…" at bounding box center [490, 580] width 536 height 1077
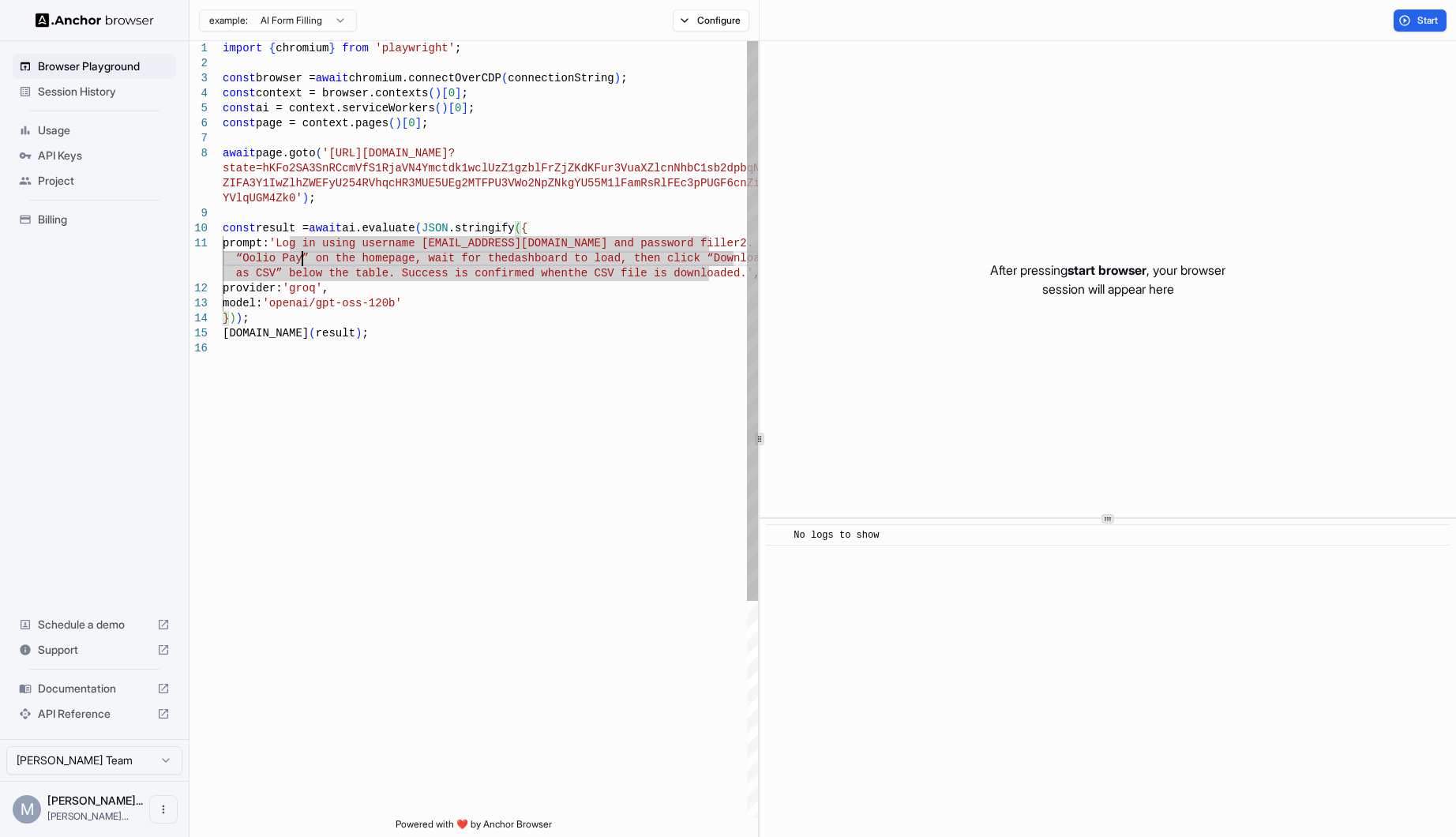
click at [299, 251] on div "import { chromium } from 'playwright' ; const browser = await chromium.connectO…" at bounding box center [490, 580] width 536 height 1077
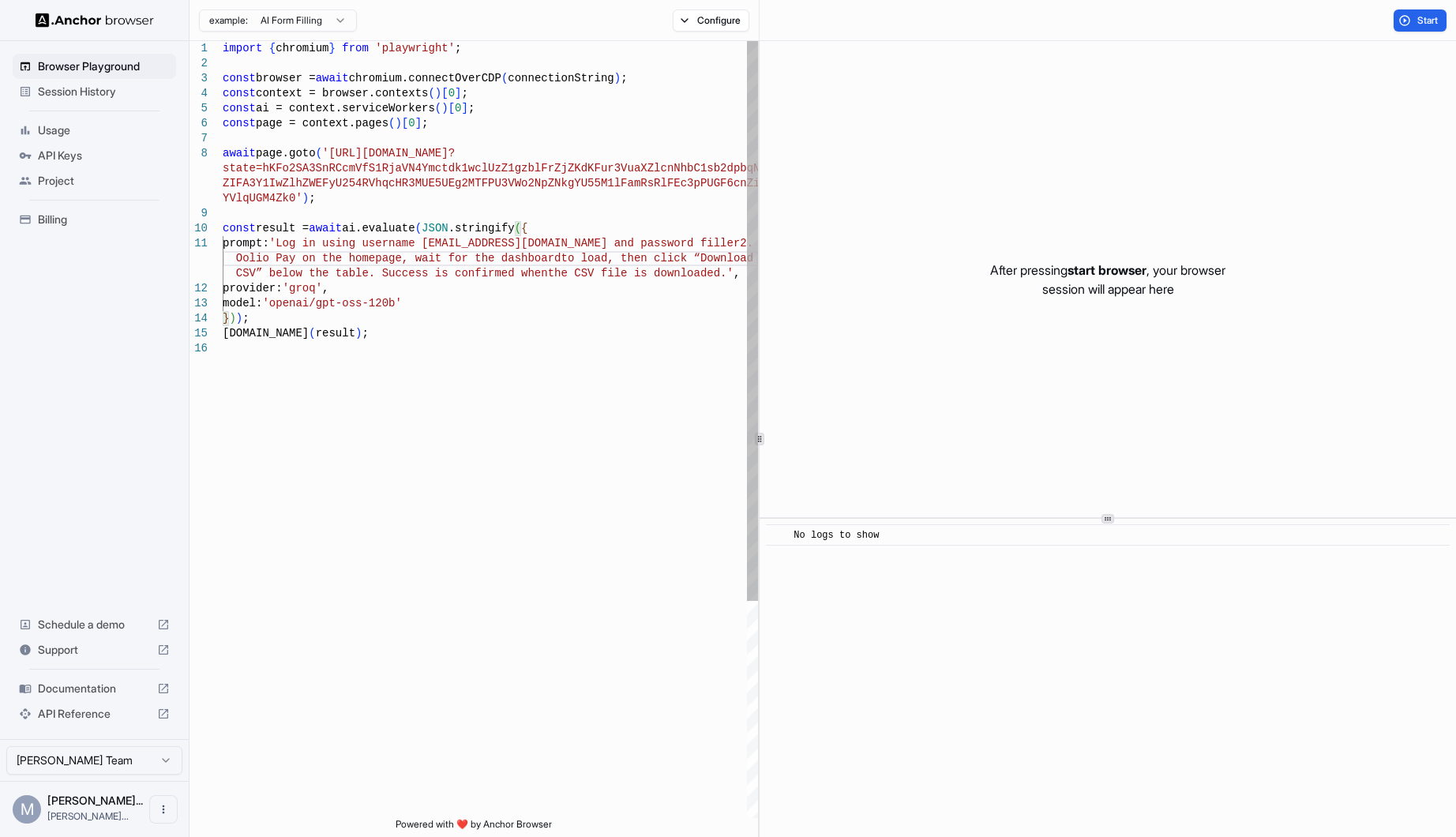
click at [667, 254] on div "import { chromium } from 'playwright' ; const browser = await chromium.connectO…" at bounding box center [490, 580] width 536 height 1077
click at [258, 274] on div "import { chromium } from 'playwright' ; const browser = await chromium.connectO…" at bounding box center [490, 580] width 536 height 1077
click at [1424, 15] on span "Start" at bounding box center [1428, 20] width 22 height 13
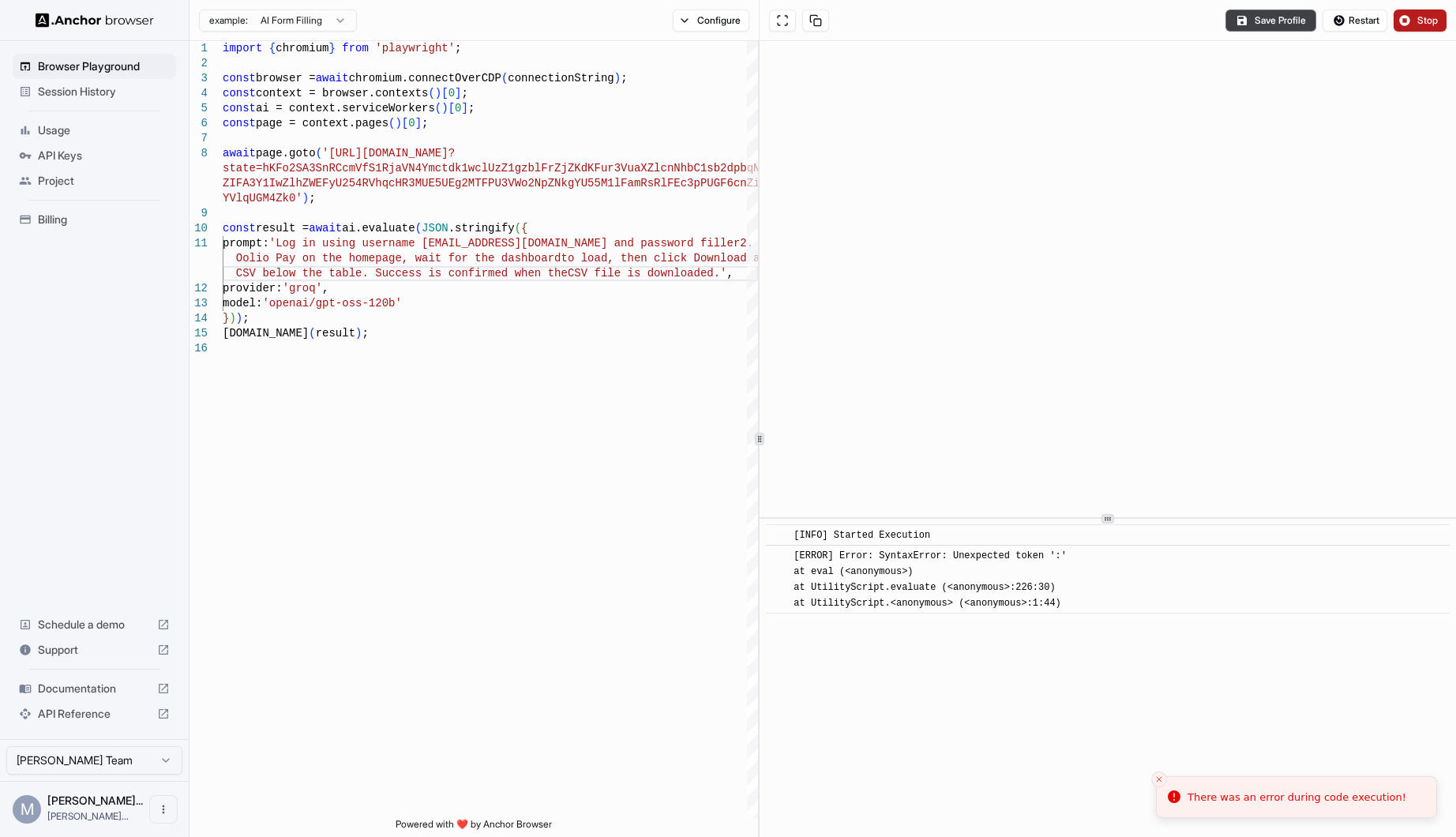
drag, startPoint x: 1093, startPoint y: 603, endPoint x: 786, endPoint y: 552, distance: 311.2
click at [786, 552] on div "​ [ERROR] Error: SyntaxError: Unexpected token ':' at eval (<anonymous>) at Uti…" at bounding box center [1108, 579] width 684 height 69
copy div "[ERROR] Error: SyntaxError: Unexpected token ':' at eval (<anonymous>) at Utili…"
click at [1424, 12] on button "Stop" at bounding box center [1419, 20] width 53 height 22
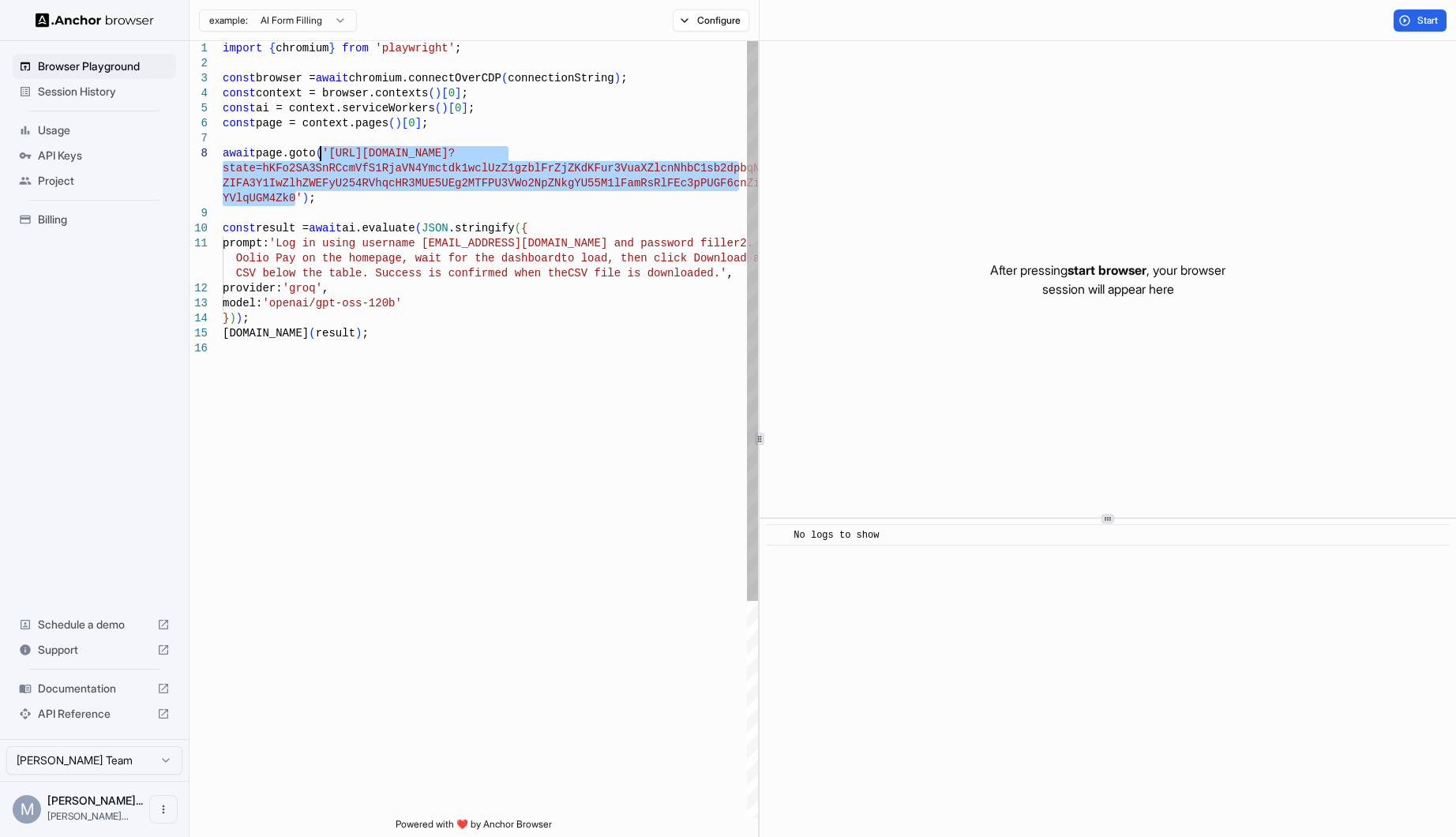
drag, startPoint x: 293, startPoint y: 201, endPoint x: 319, endPoint y: 152, distance: 55.5
click at [319, 152] on div "import { chromium } from 'playwright' ; const browser = await chromium.connectO…" at bounding box center [490, 580] width 536 height 1077
click at [323, 152] on div "import { chromium } from 'playwright' ; const browser = await chromium.connectO…" at bounding box center [490, 580] width 536 height 1077
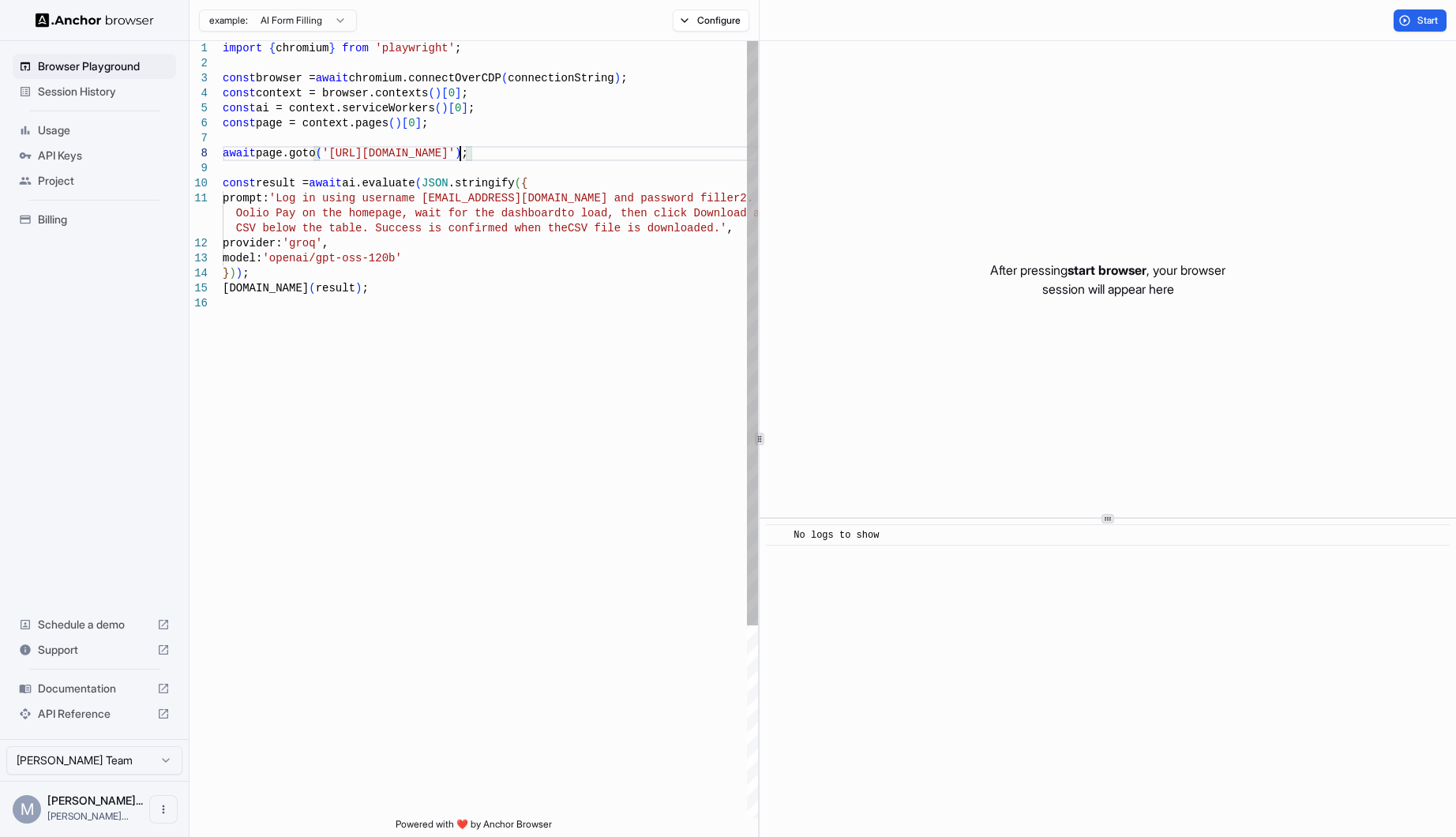
type textarea "**********"
click at [676, 450] on div "import { chromium } from 'playwright' ; const browser = await chromium.connectO…" at bounding box center [490, 558] width 536 height 1033
click at [1402, 19] on button "Start" at bounding box center [1419, 20] width 53 height 22
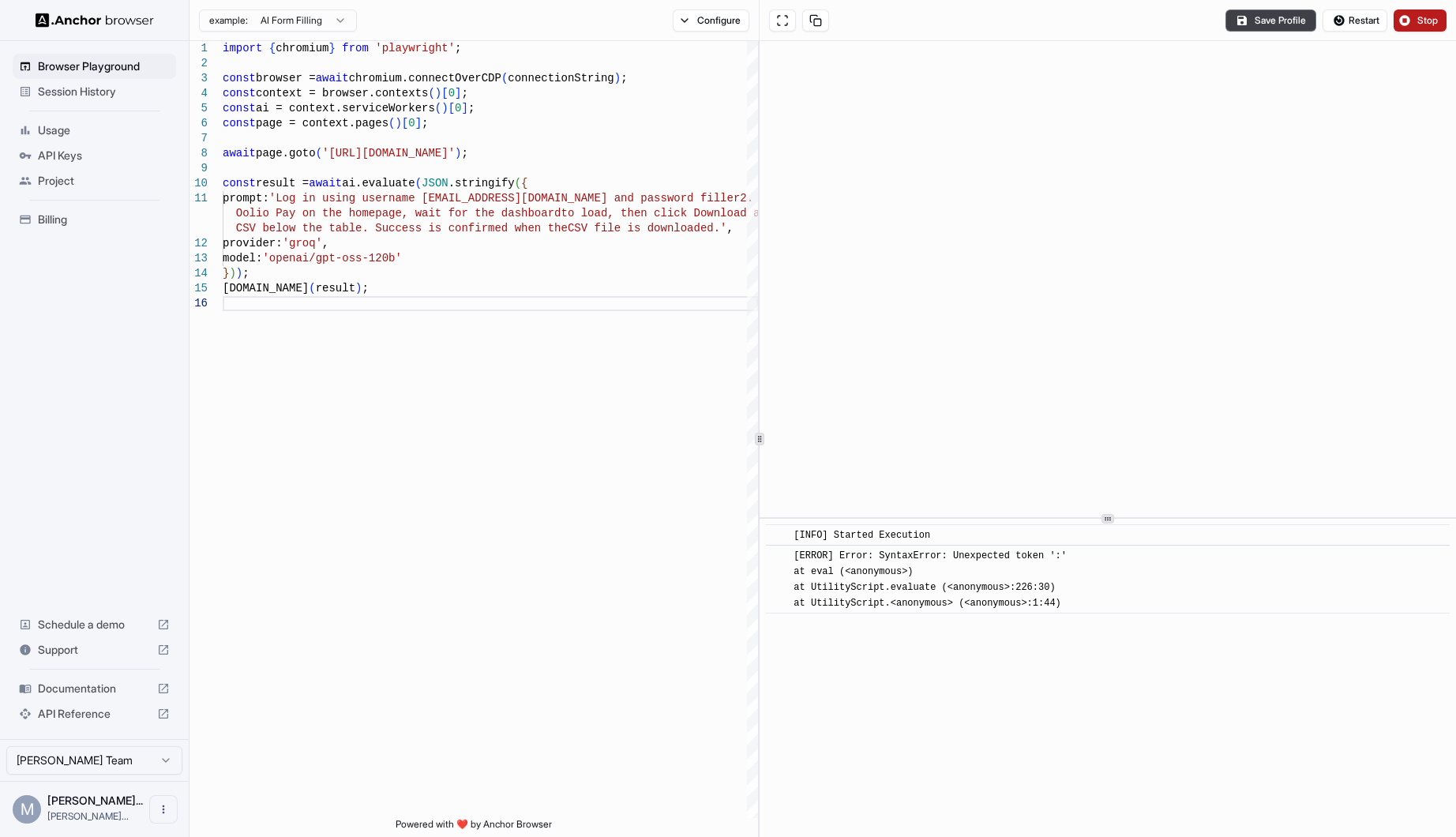
click at [1419, 18] on span "Stop" at bounding box center [1428, 20] width 22 height 13
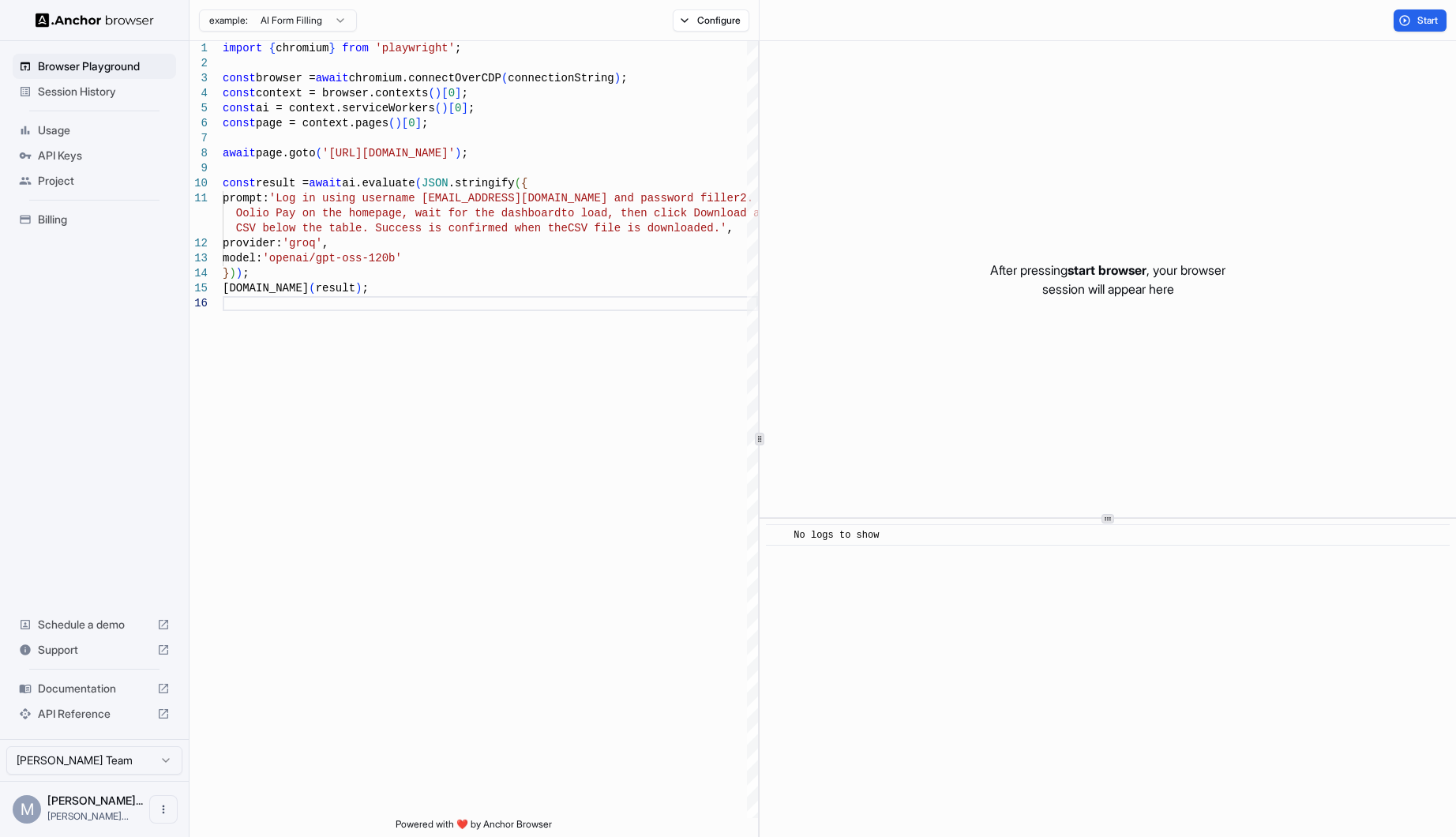
click at [280, 19] on html "Browser Playground Session History Usage API Keys Project Billing Schedule a de…" at bounding box center [728, 418] width 1456 height 837
